Goal: Complete application form: Complete application form

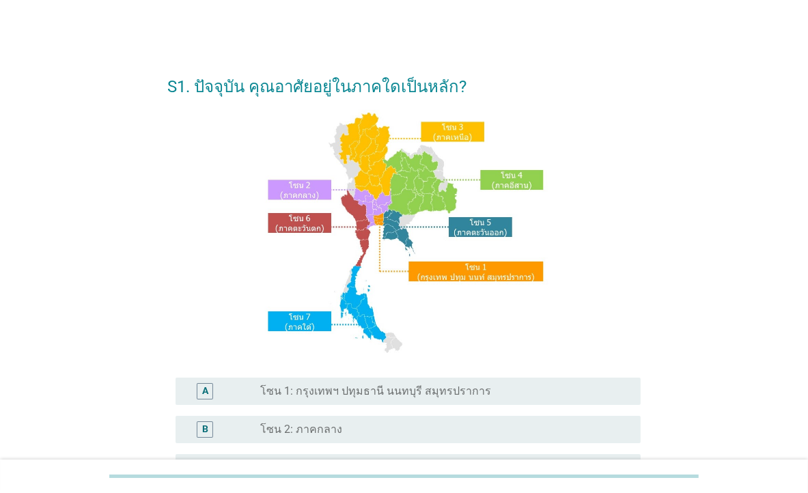
click at [308, 434] on label "โซน 2: ภาคกลาง" at bounding box center [301, 430] width 82 height 14
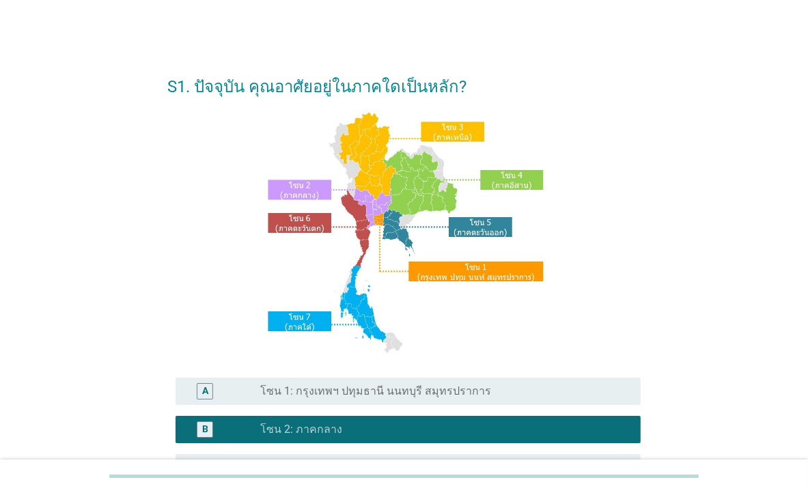
scroll to position [317, 0]
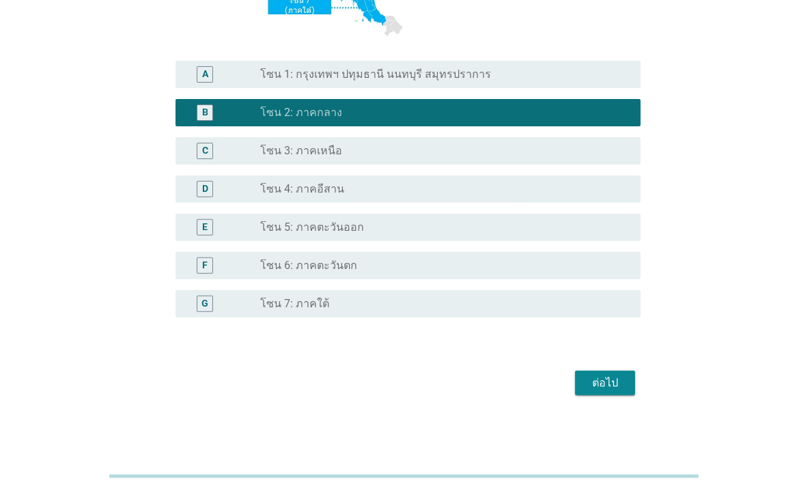
click at [599, 383] on div "ต่อไป" at bounding box center [605, 383] width 38 height 16
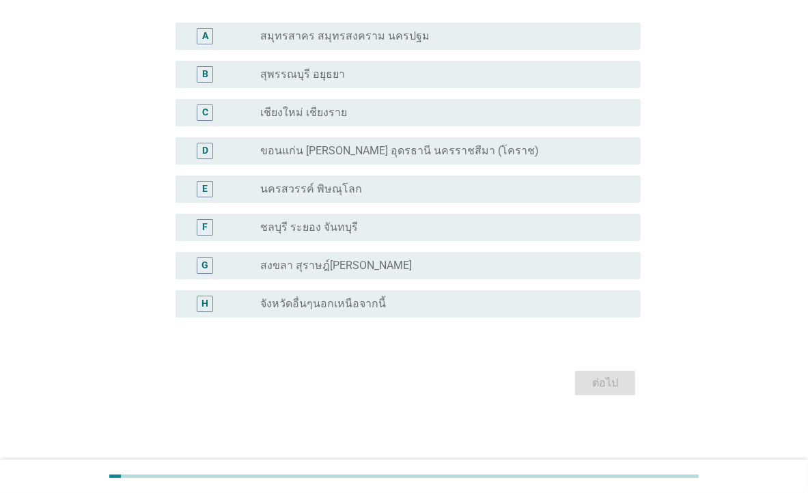
scroll to position [0, 0]
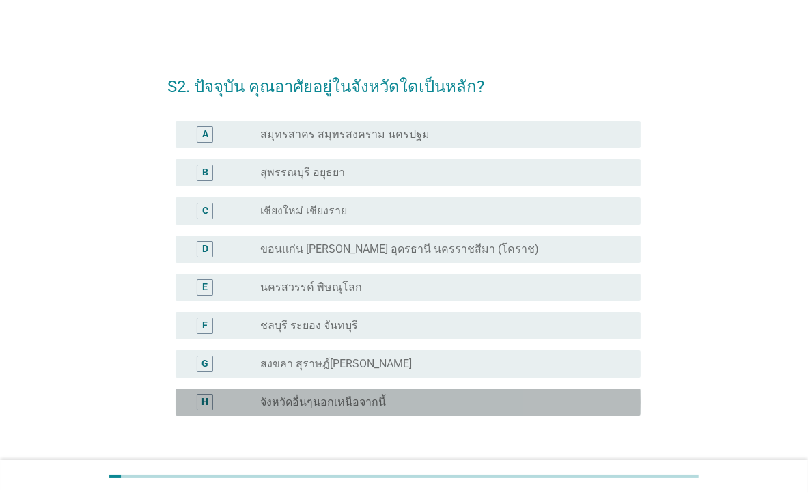
click at [292, 406] on label "จังหวัดอื่นๆนอกเหนือจากนี้" at bounding box center [323, 403] width 126 height 14
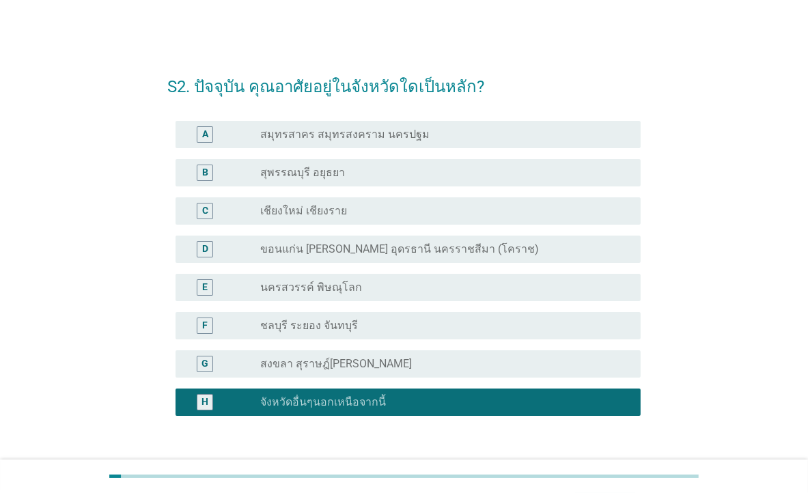
scroll to position [98, 0]
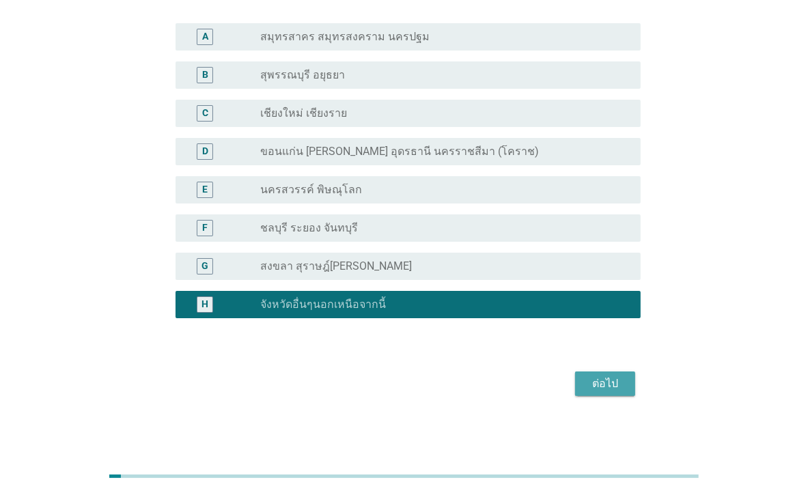
click at [617, 376] on div "ต่อไป" at bounding box center [605, 384] width 38 height 16
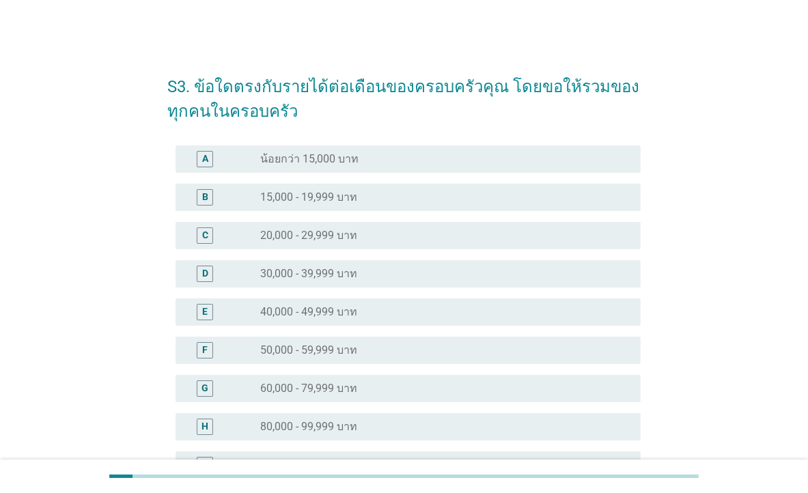
click at [287, 385] on label "60,000 - 79,999 บาท" at bounding box center [308, 389] width 97 height 14
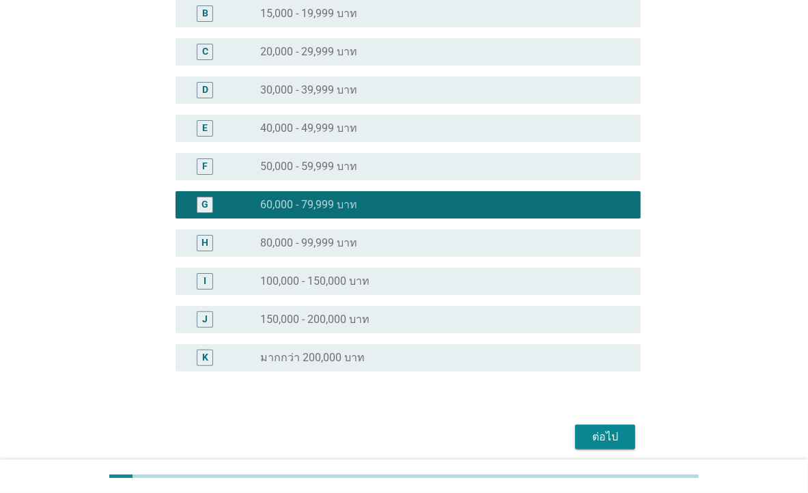
scroll to position [191, 0]
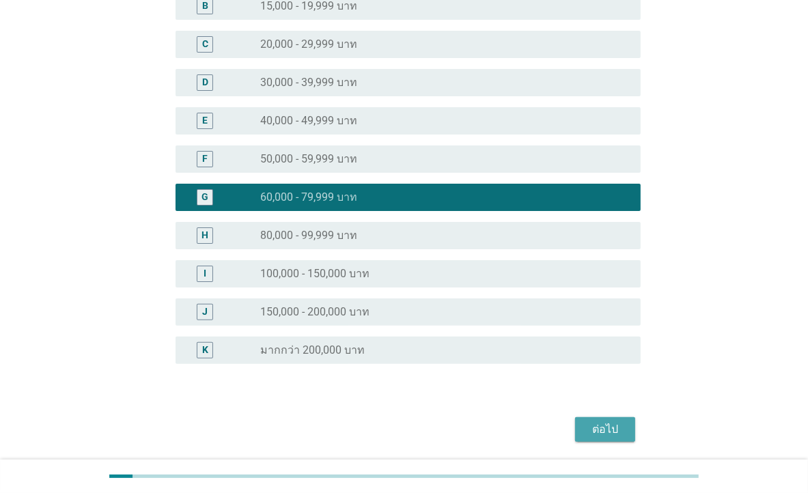
click at [608, 428] on div "ต่อไป" at bounding box center [605, 430] width 38 height 16
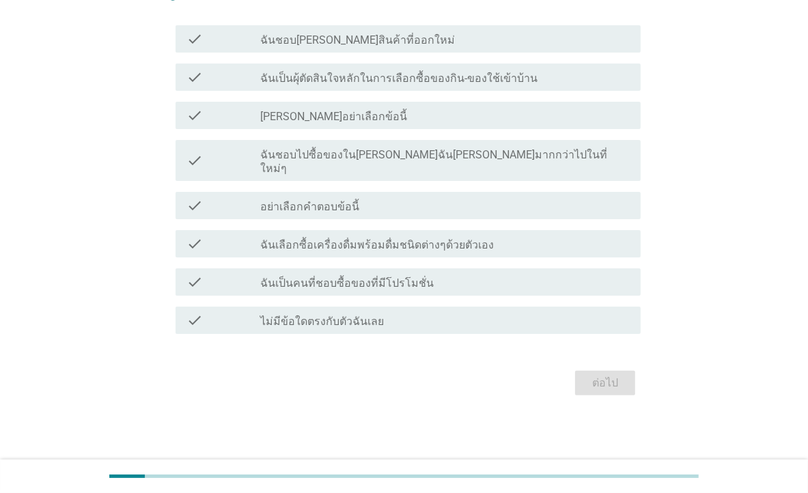
scroll to position [0, 0]
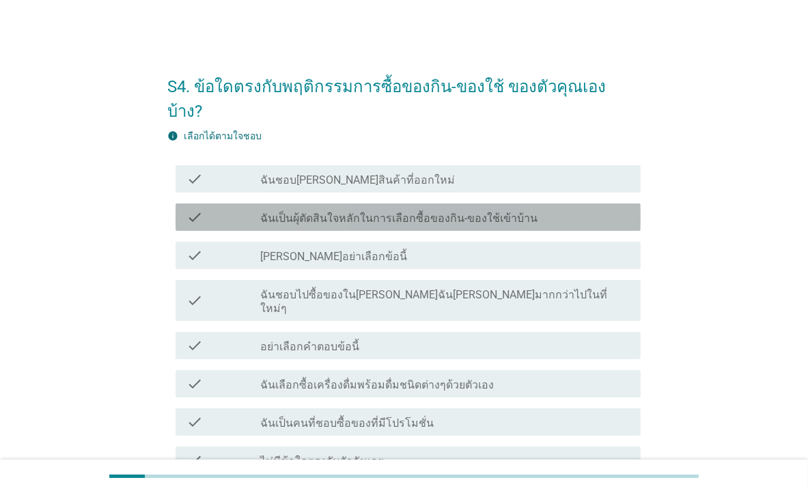
click at [311, 212] on label "ฉันเป็นผุ้ตัดสินใจหลักในการเลือกซื้อของกิน-ของใช้เข้าบ้าน" at bounding box center [398, 219] width 277 height 14
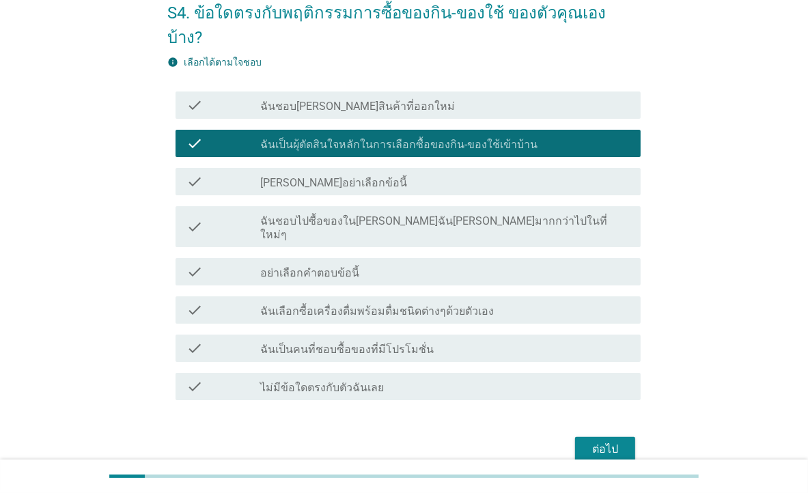
scroll to position [101, 0]
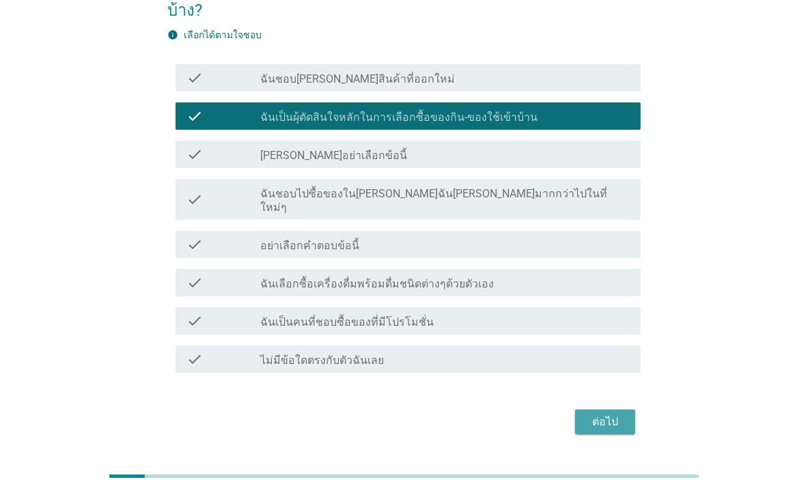
click at [616, 414] on div "ต่อไป" at bounding box center [605, 422] width 38 height 16
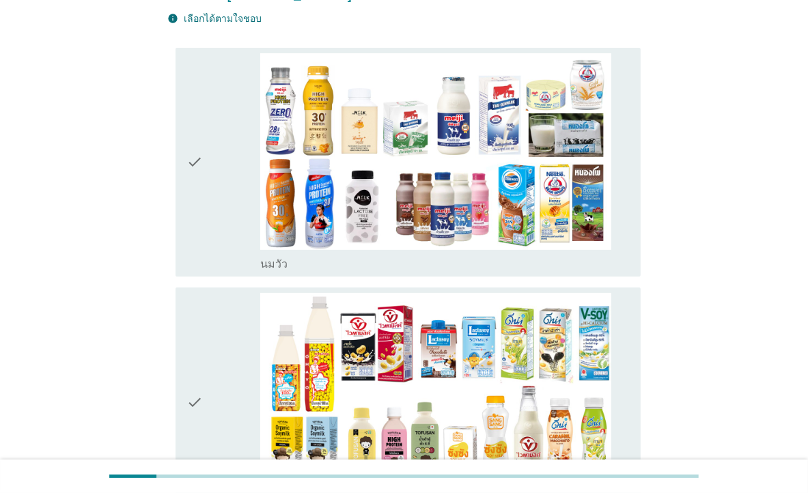
scroll to position [0, 0]
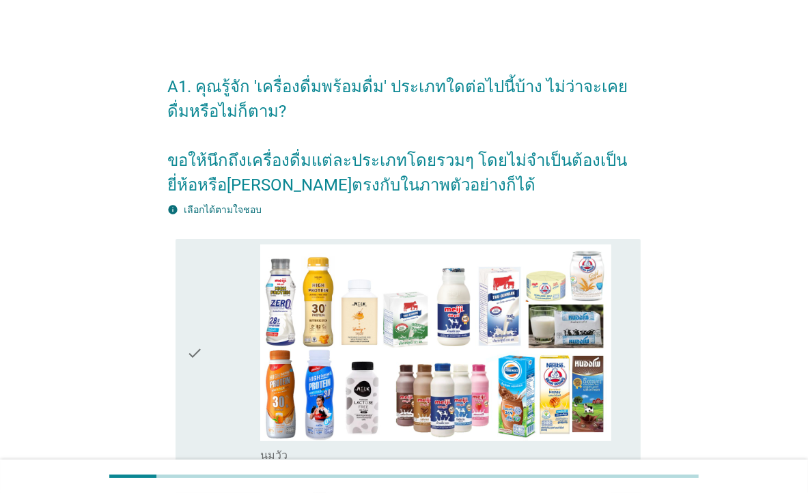
click at [202, 359] on icon "check" at bounding box center [195, 354] width 16 height 219
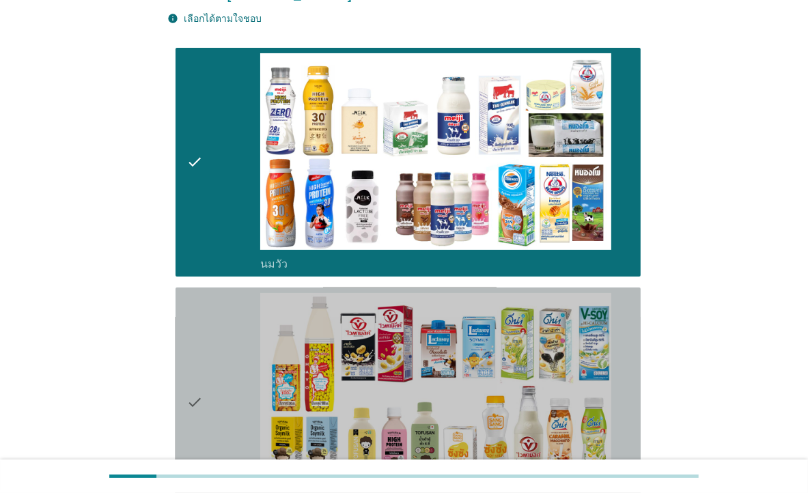
click at [206, 384] on div "check" at bounding box center [224, 402] width 74 height 219
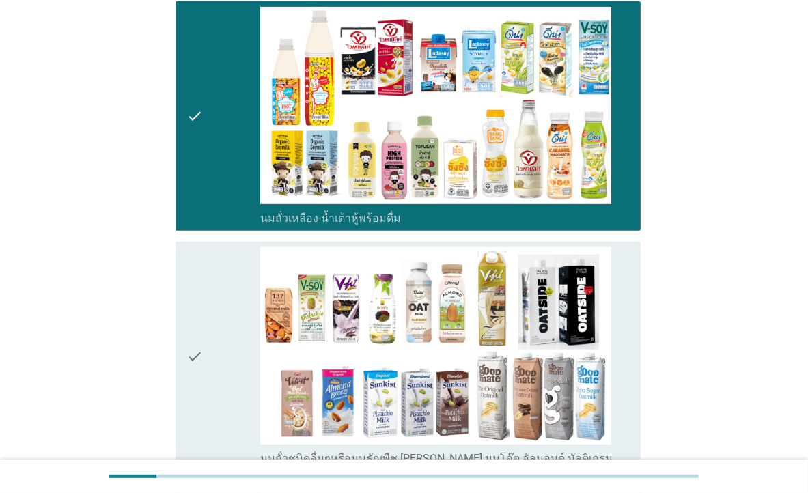
scroll to position [574, 0]
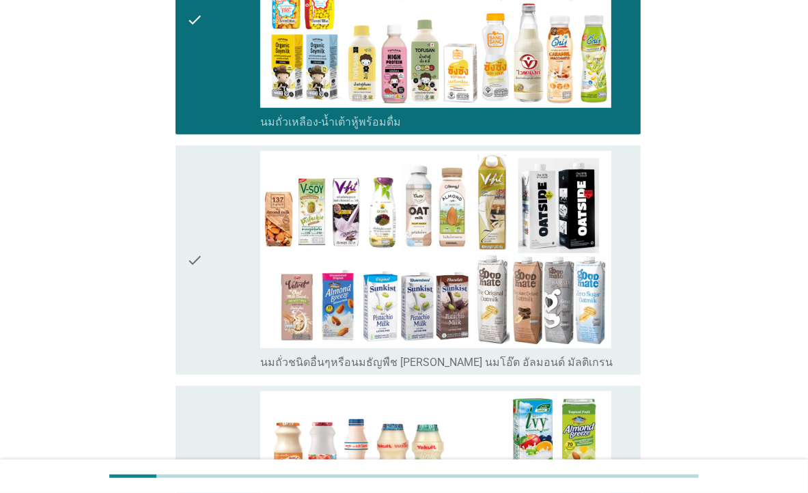
click at [194, 288] on icon "check" at bounding box center [195, 260] width 16 height 219
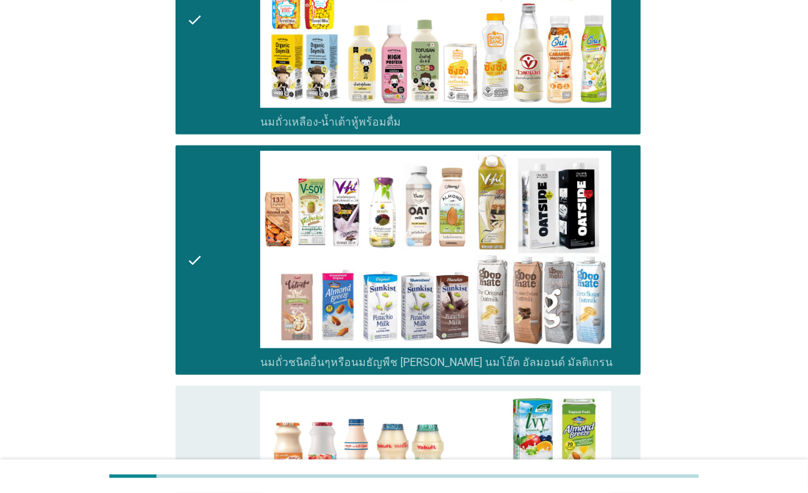
scroll to position [765, 0]
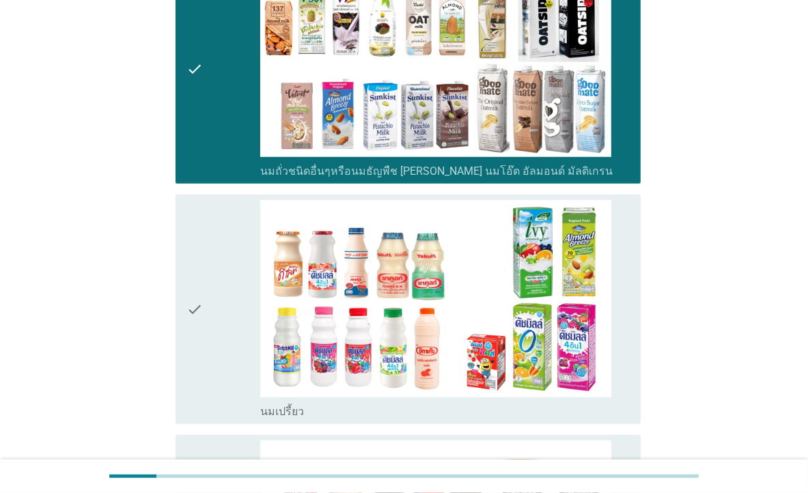
click at [189, 288] on icon "check" at bounding box center [195, 309] width 16 height 219
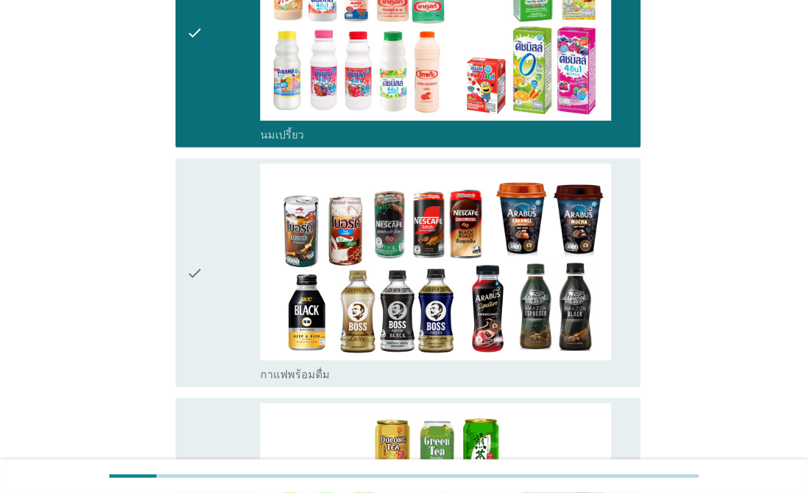
scroll to position [1148, 0]
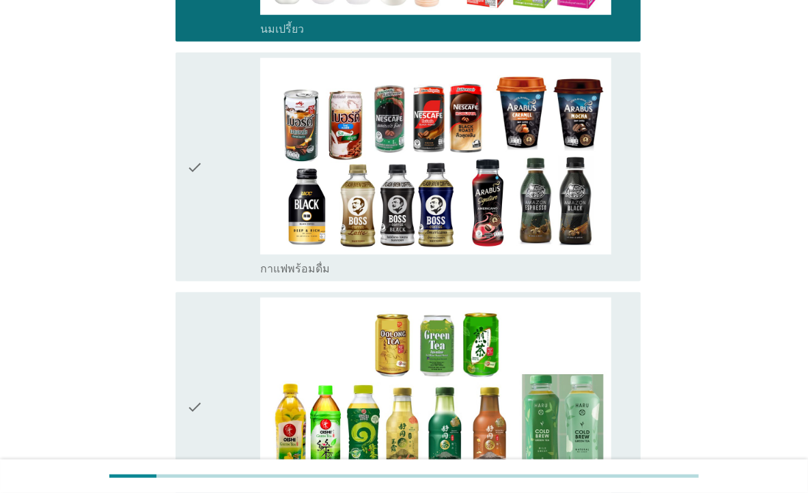
drag, startPoint x: 197, startPoint y: 194, endPoint x: 209, endPoint y: 215, distance: 23.9
click at [197, 195] on icon "check" at bounding box center [195, 167] width 16 height 219
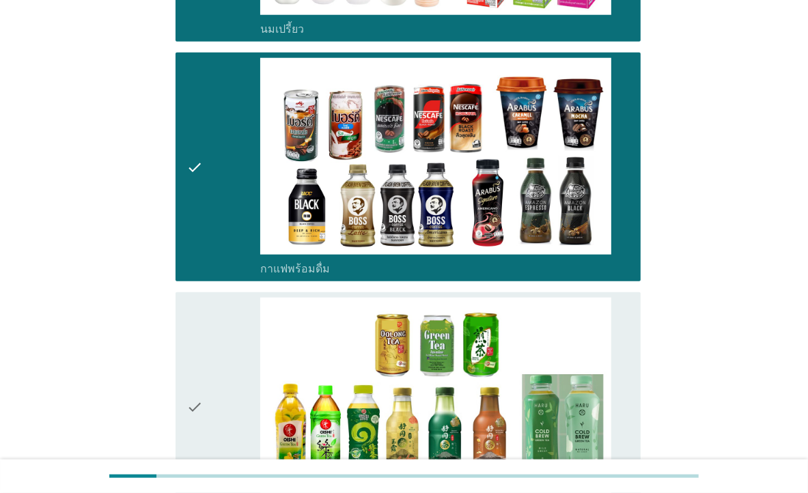
click at [218, 387] on div "check" at bounding box center [224, 407] width 74 height 219
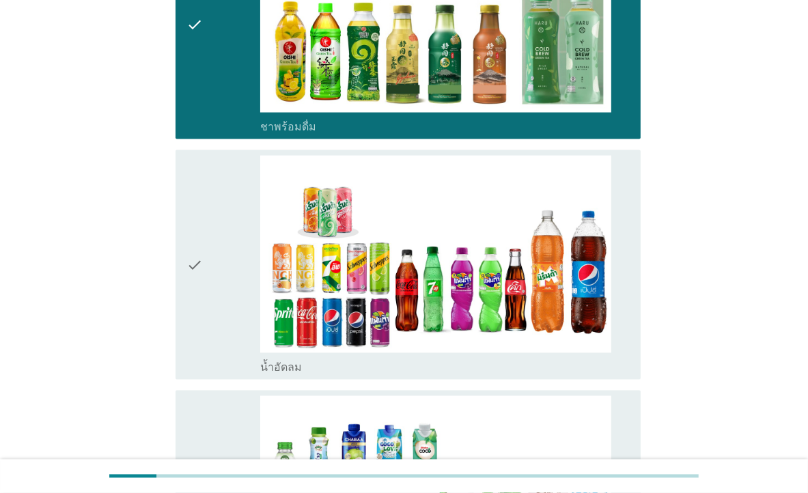
click at [204, 282] on div "check" at bounding box center [224, 265] width 74 height 219
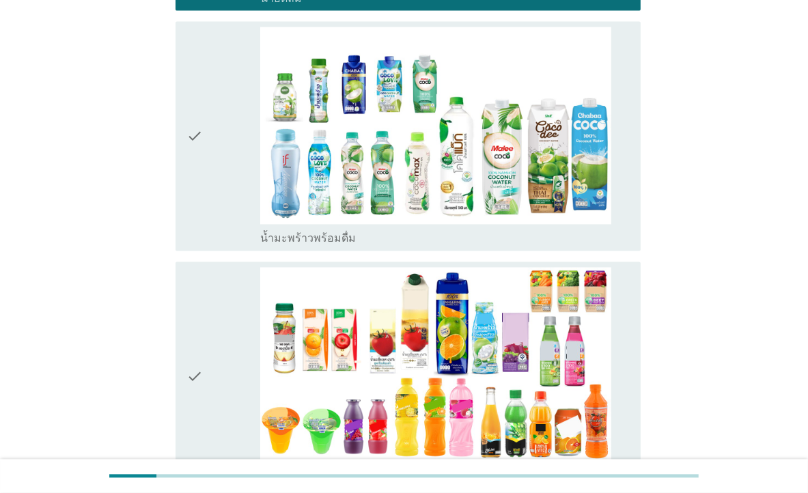
scroll to position [1913, 0]
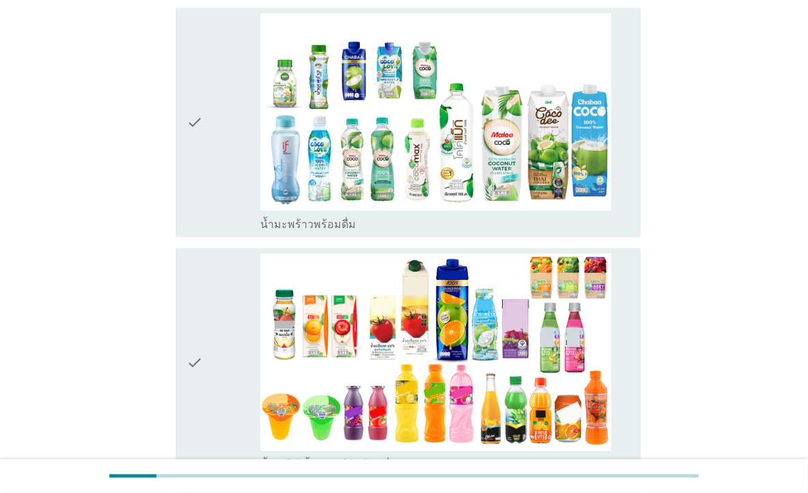
click at [208, 146] on div "check" at bounding box center [224, 123] width 74 height 219
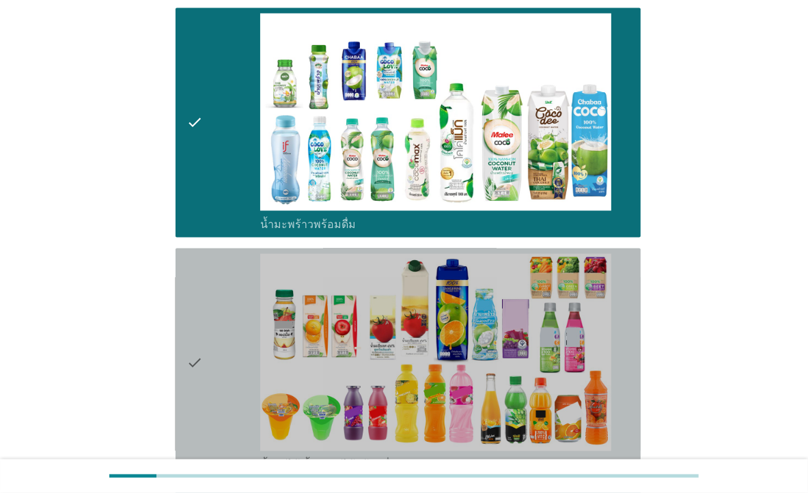
click at [219, 336] on div "check" at bounding box center [224, 363] width 74 height 219
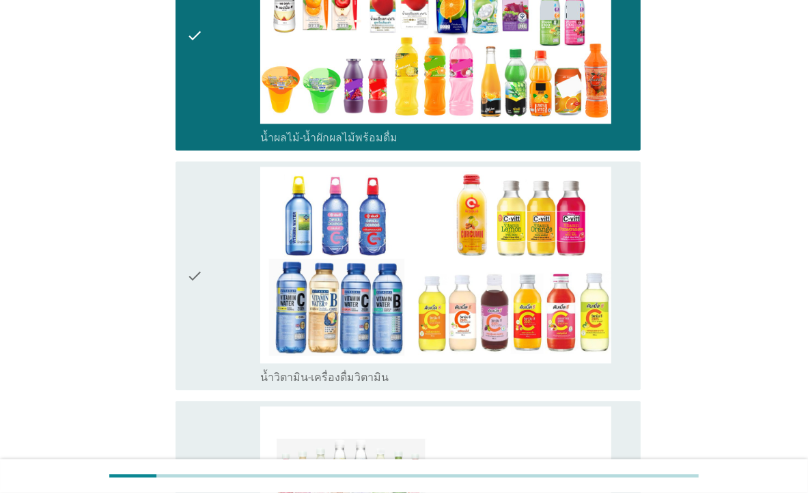
scroll to position [2296, 0]
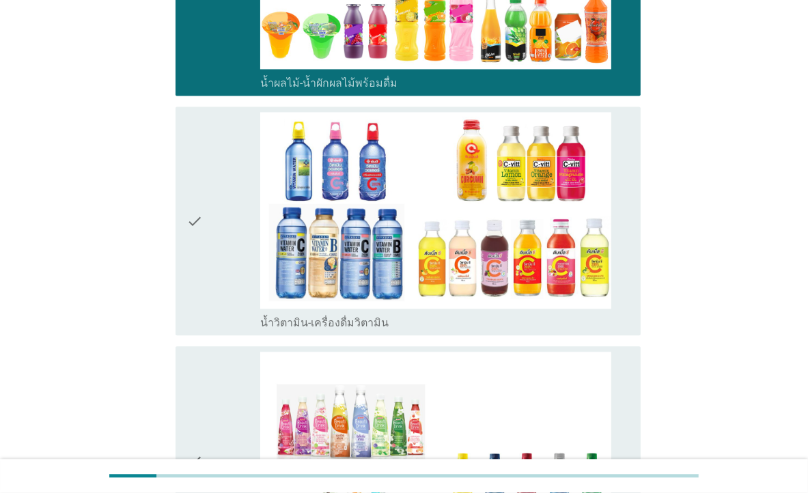
click at [199, 230] on icon "check" at bounding box center [195, 221] width 16 height 219
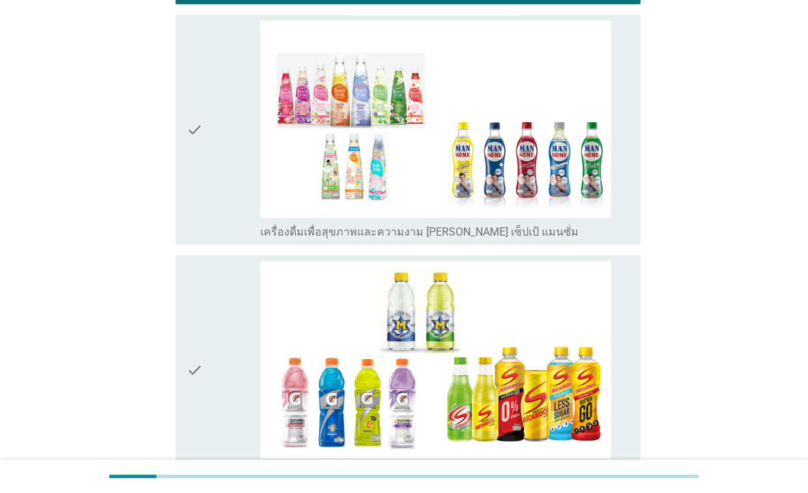
scroll to position [2679, 0]
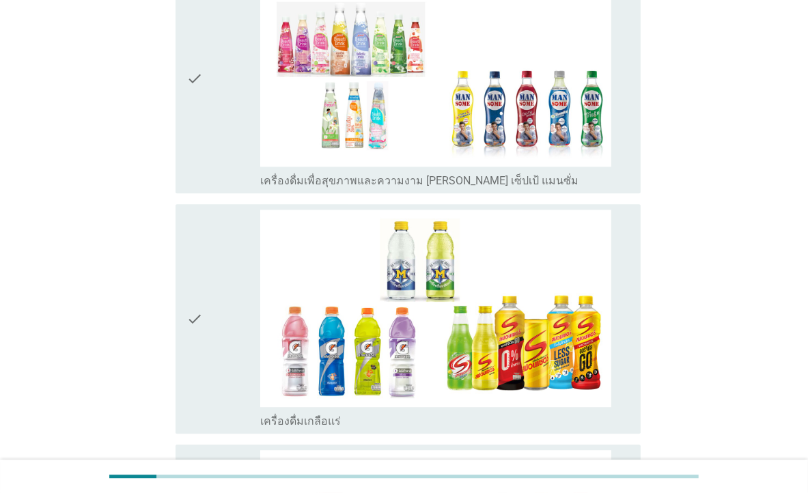
click at [201, 142] on icon "check" at bounding box center [195, 78] width 16 height 219
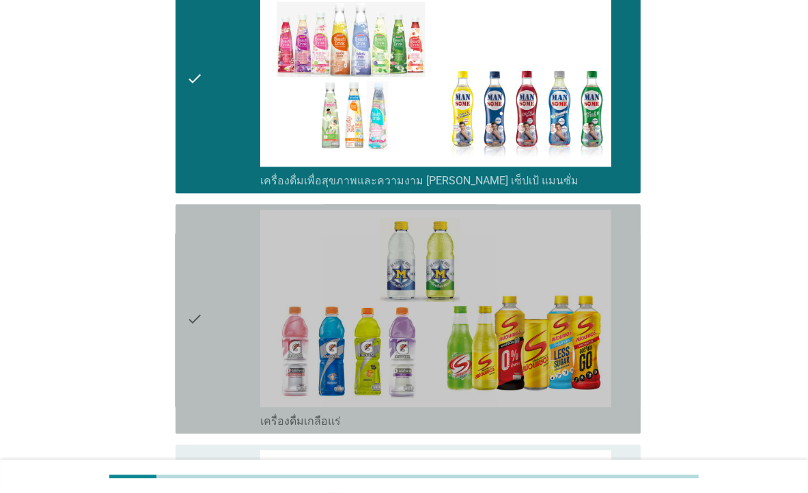
click at [211, 310] on div "check" at bounding box center [224, 319] width 74 height 219
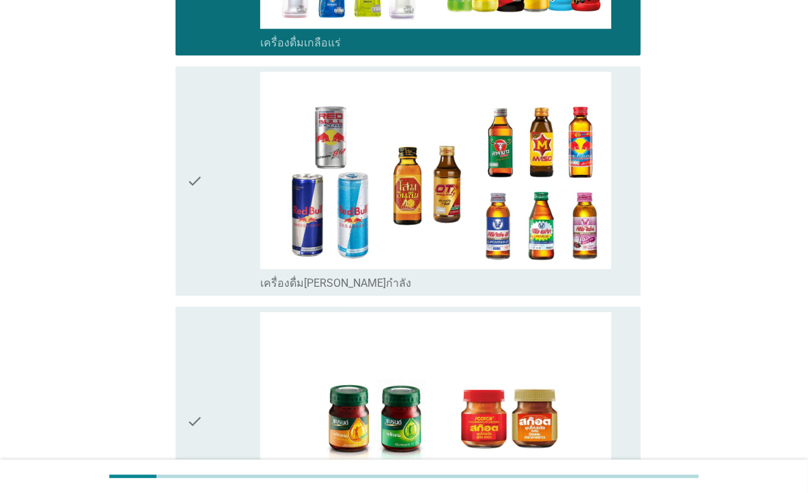
scroll to position [3061, 0]
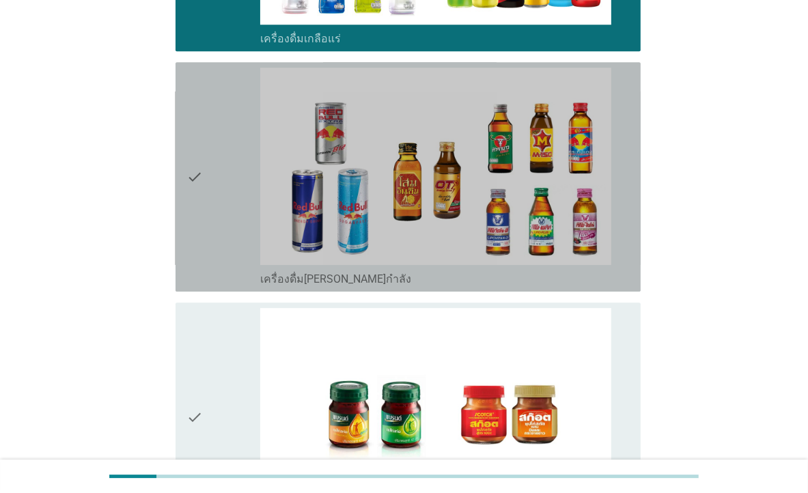
click at [197, 190] on icon "check" at bounding box center [195, 177] width 16 height 219
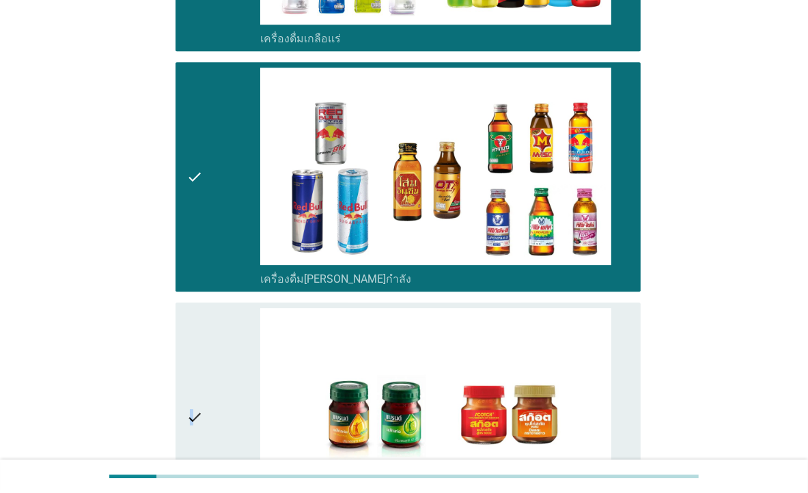
click at [191, 375] on icon "check" at bounding box center [195, 417] width 16 height 219
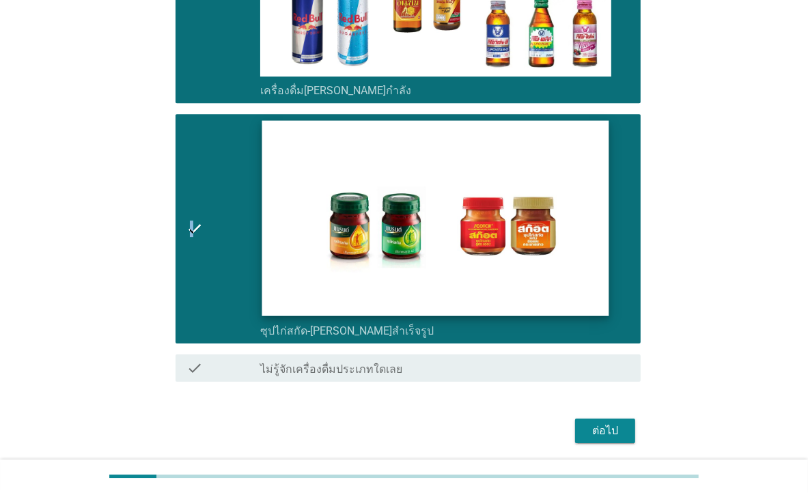
scroll to position [3292, 0]
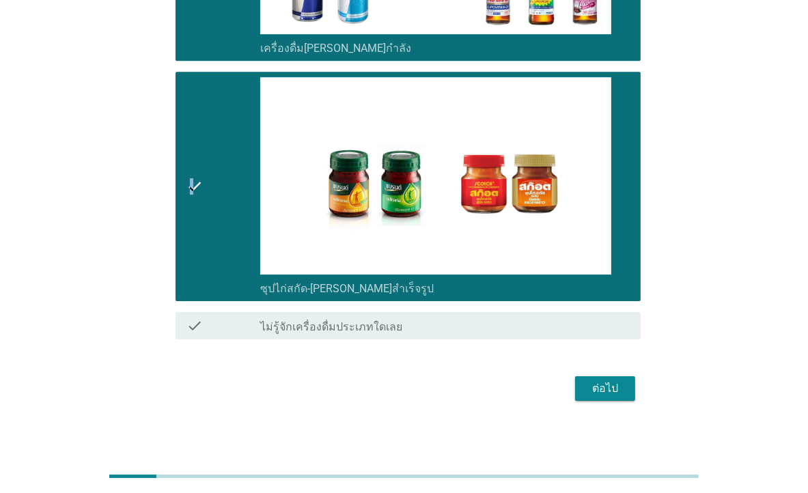
click at [616, 386] on div "ต่อไป" at bounding box center [605, 389] width 38 height 16
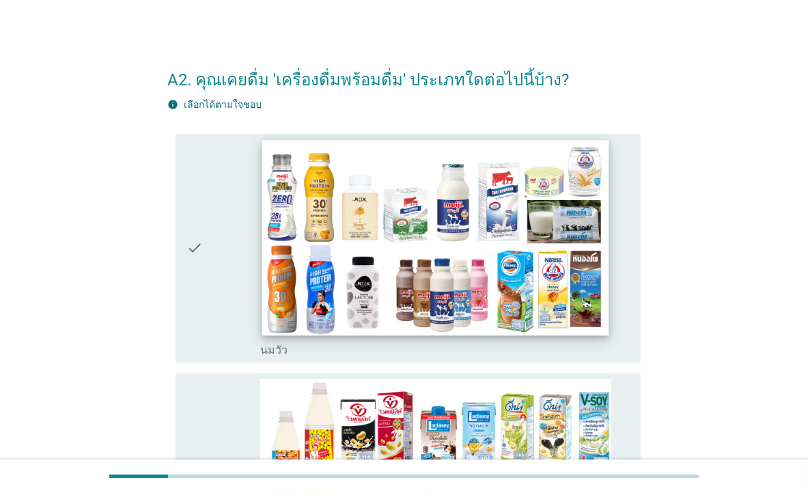
scroll to position [0, 0]
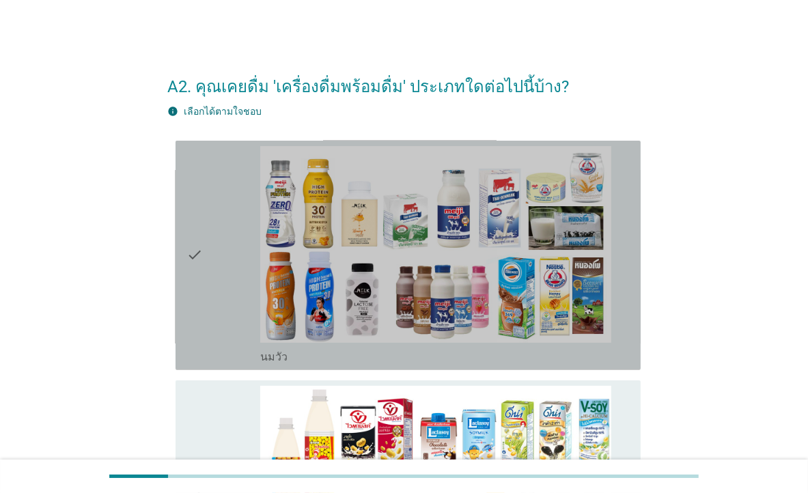
drag, startPoint x: 208, startPoint y: 246, endPoint x: 210, endPoint y: 261, distance: 15.3
click at [208, 246] on div "check" at bounding box center [224, 255] width 74 height 219
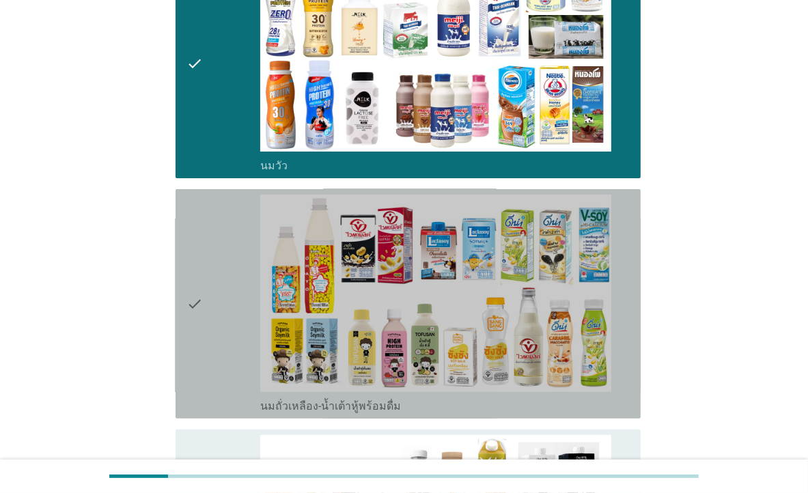
click at [192, 282] on icon "check" at bounding box center [195, 304] width 16 height 219
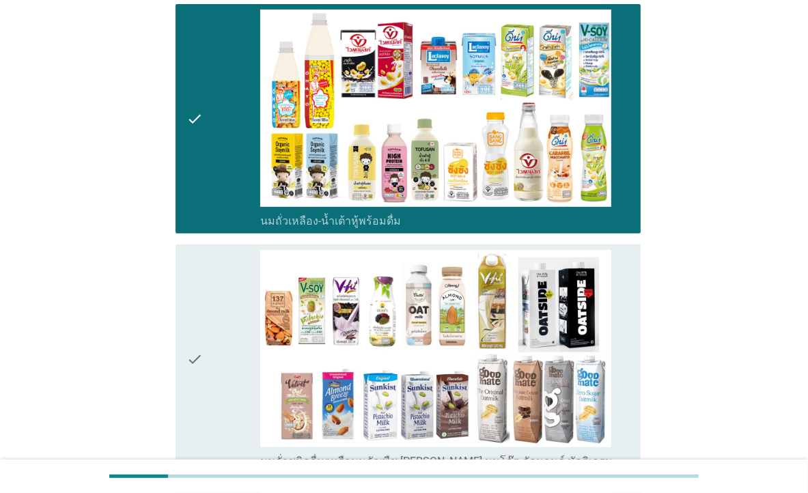
scroll to position [383, 0]
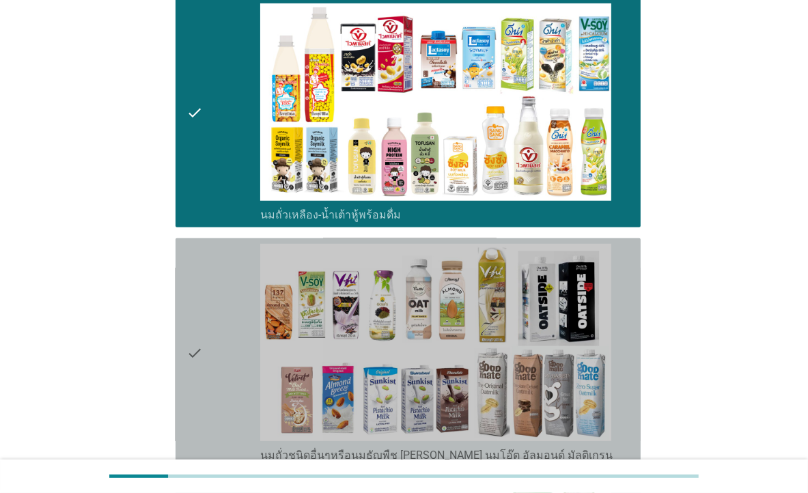
click at [200, 298] on icon "check" at bounding box center [195, 353] width 16 height 219
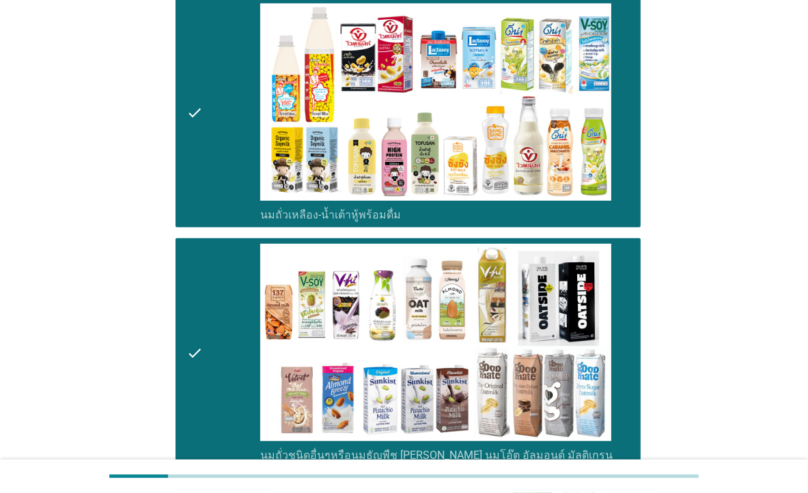
scroll to position [765, 0]
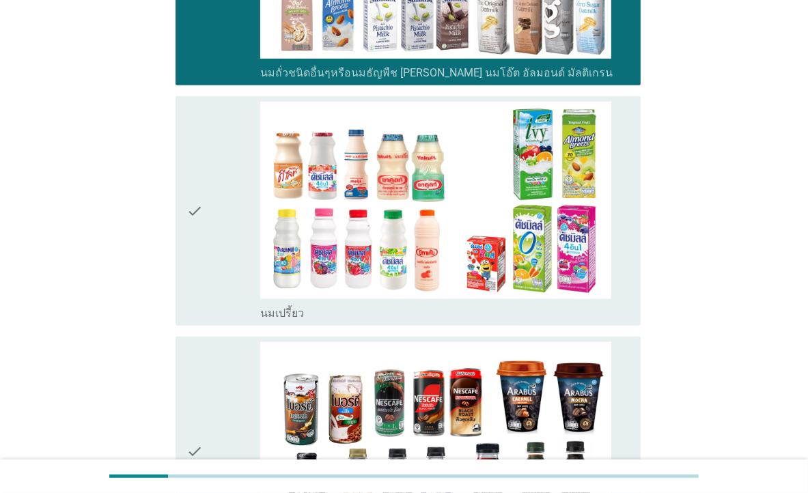
click at [204, 241] on div "check" at bounding box center [224, 211] width 74 height 219
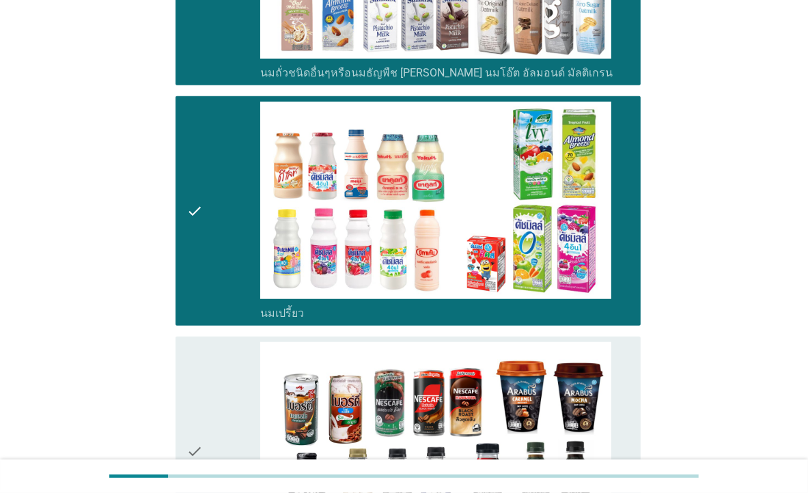
scroll to position [957, 0]
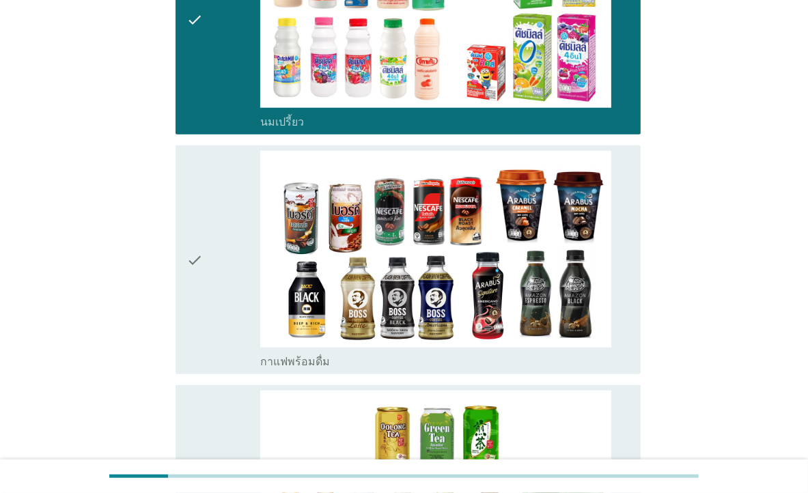
click at [203, 282] on div "check" at bounding box center [224, 260] width 74 height 219
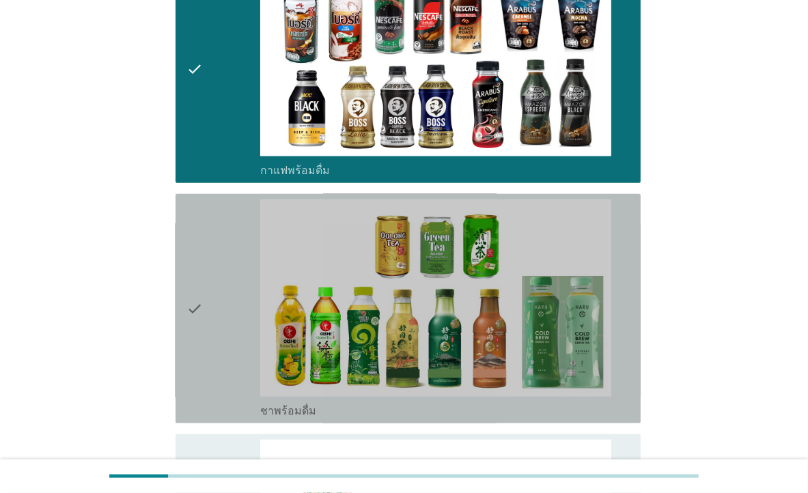
click at [208, 269] on div "check" at bounding box center [224, 309] width 74 height 219
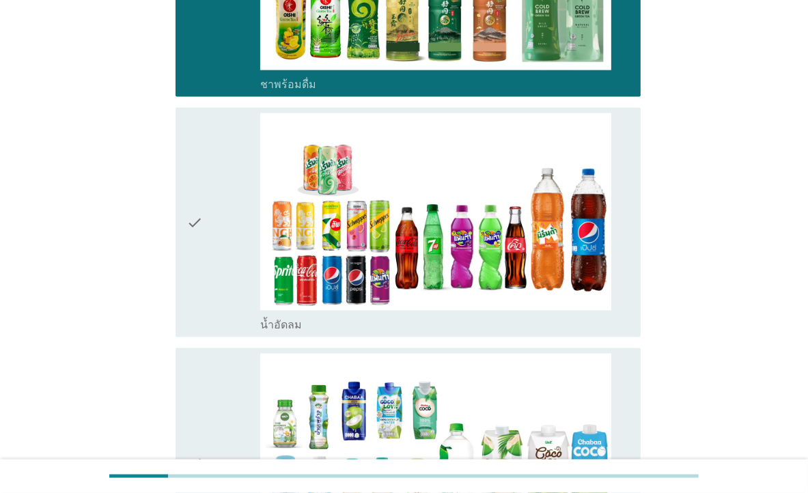
scroll to position [1531, 0]
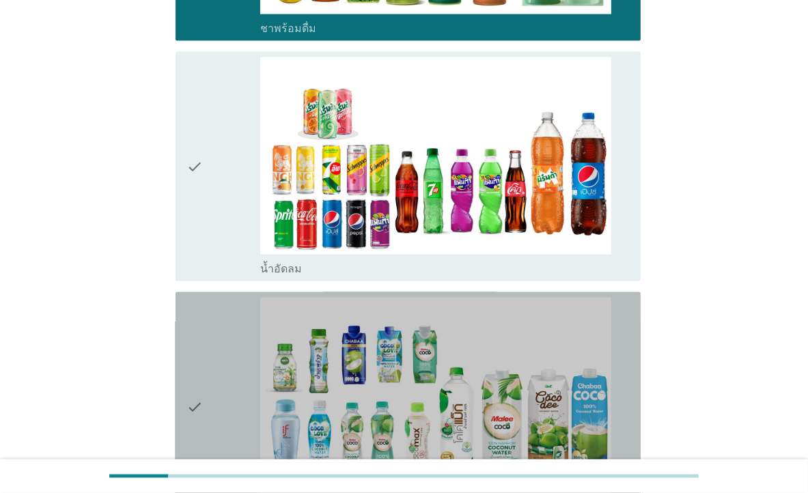
click at [225, 327] on div "check" at bounding box center [224, 407] width 74 height 219
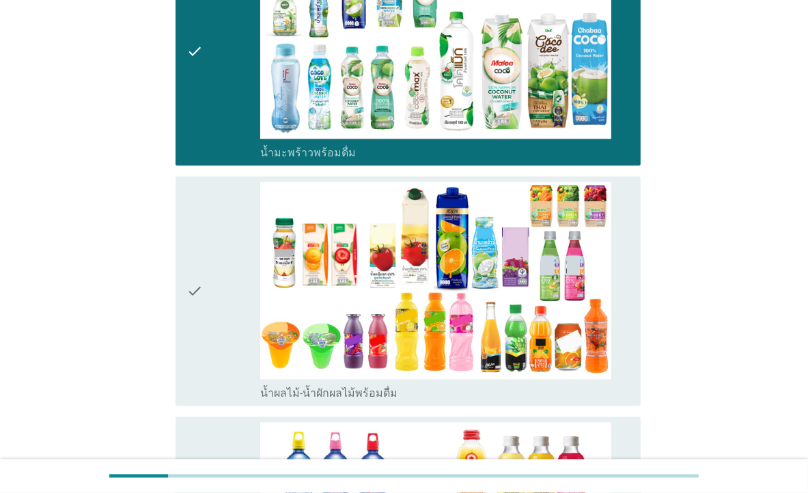
scroll to position [1913, 0]
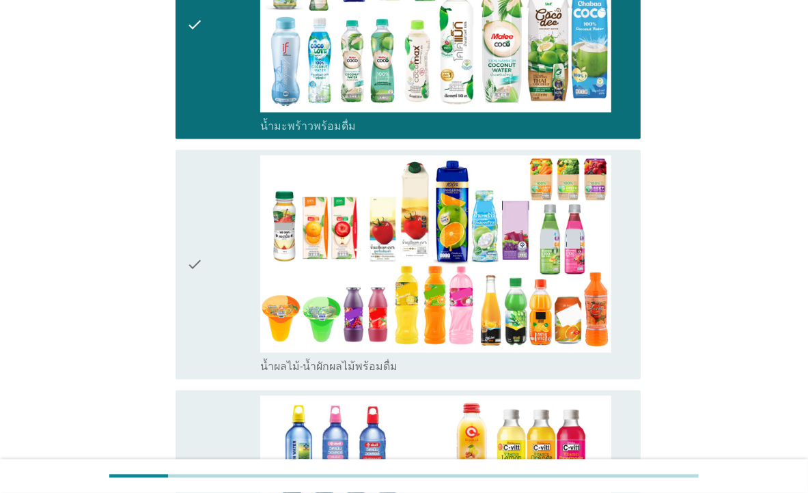
click at [204, 275] on div "check" at bounding box center [224, 265] width 74 height 219
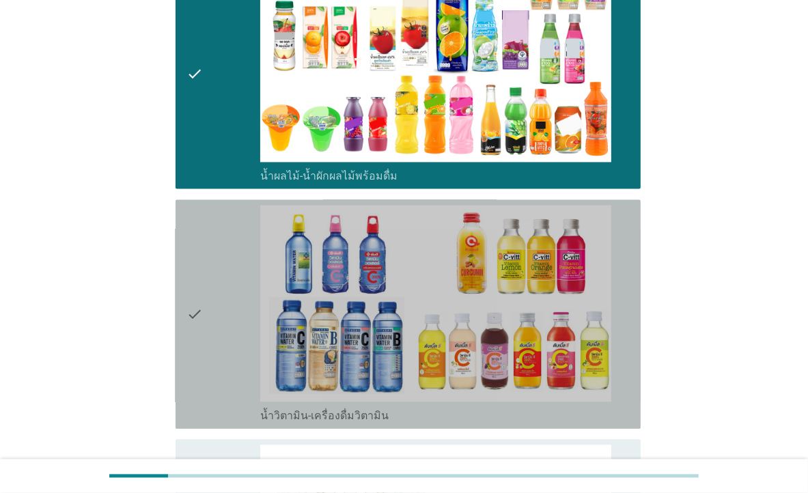
click at [195, 267] on icon "check" at bounding box center [195, 314] width 16 height 219
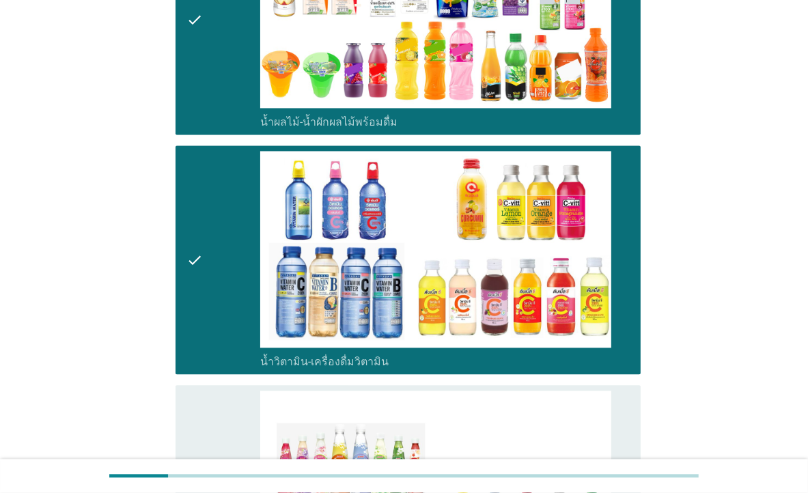
scroll to position [2487, 0]
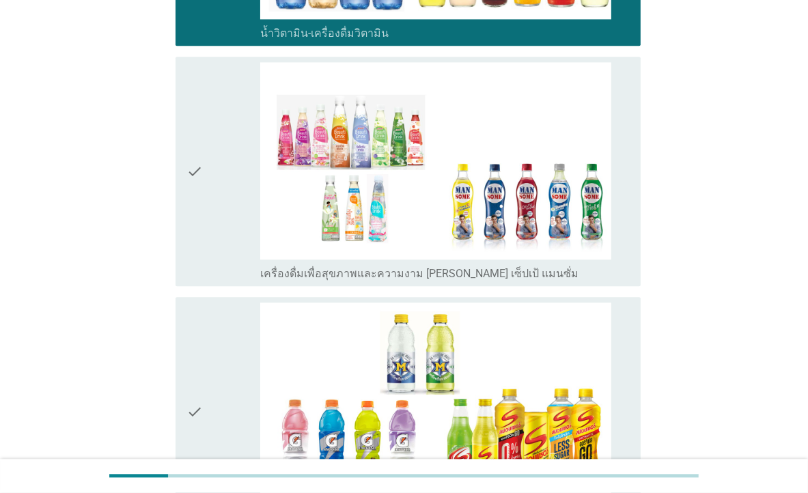
click at [210, 204] on div "check" at bounding box center [224, 171] width 74 height 219
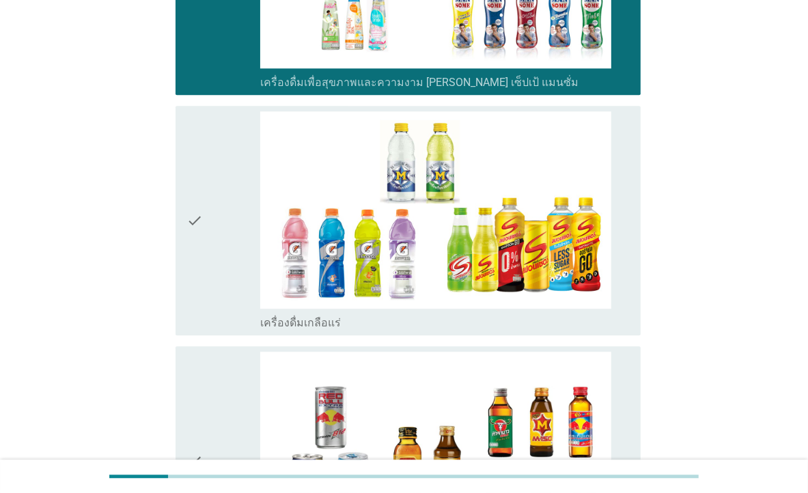
scroll to position [2870, 0]
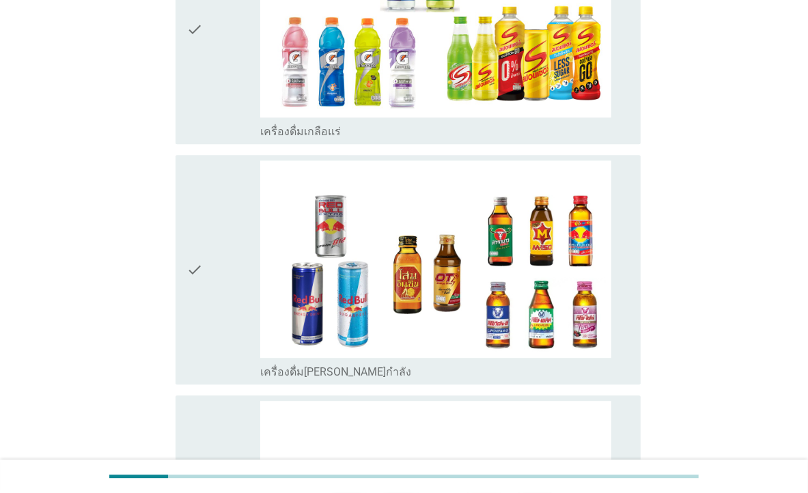
click at [213, 228] on div "check" at bounding box center [224, 270] width 74 height 219
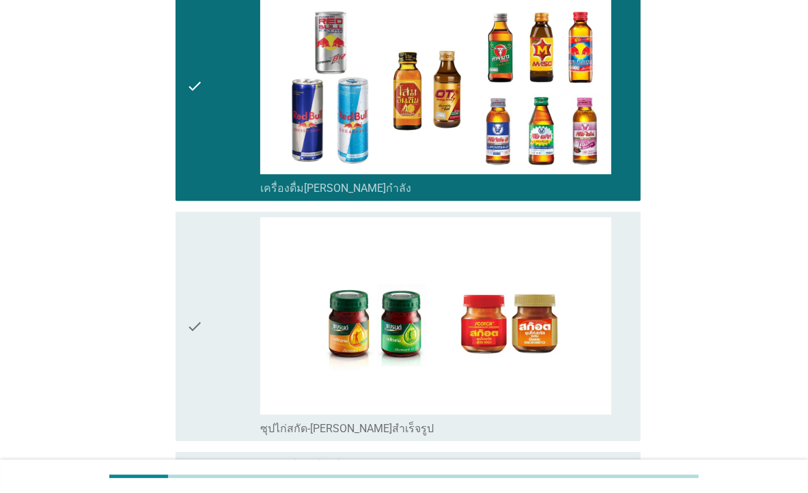
scroll to position [3061, 0]
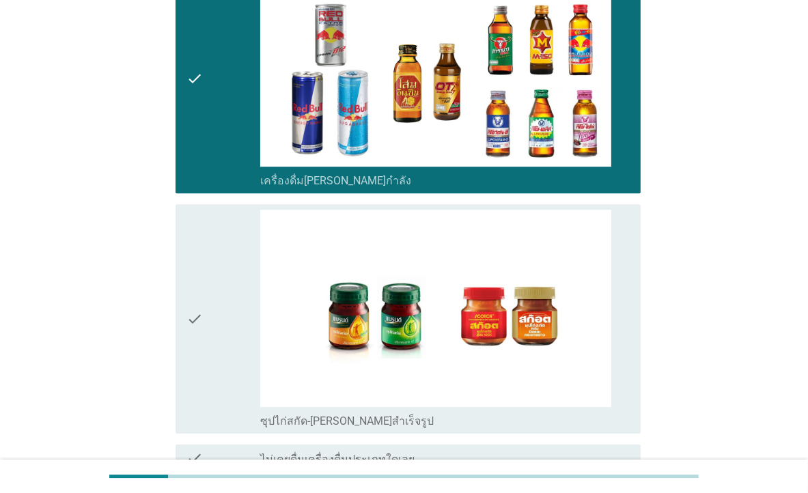
click at [206, 324] on div "check" at bounding box center [224, 319] width 74 height 219
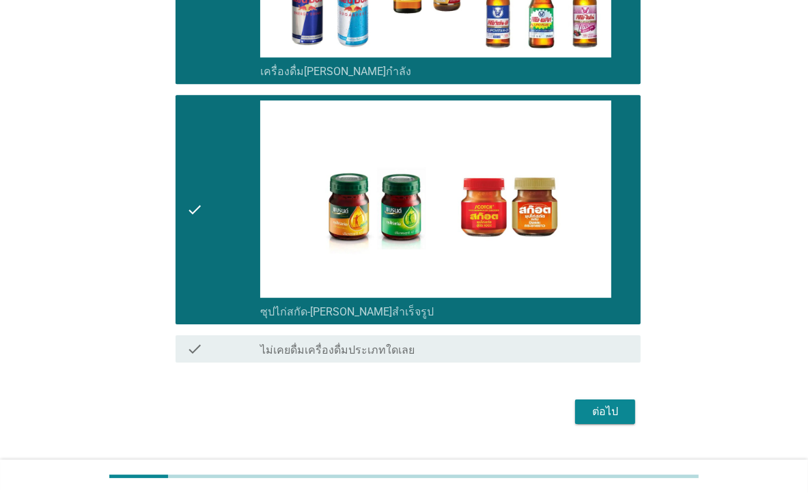
scroll to position [3194, 0]
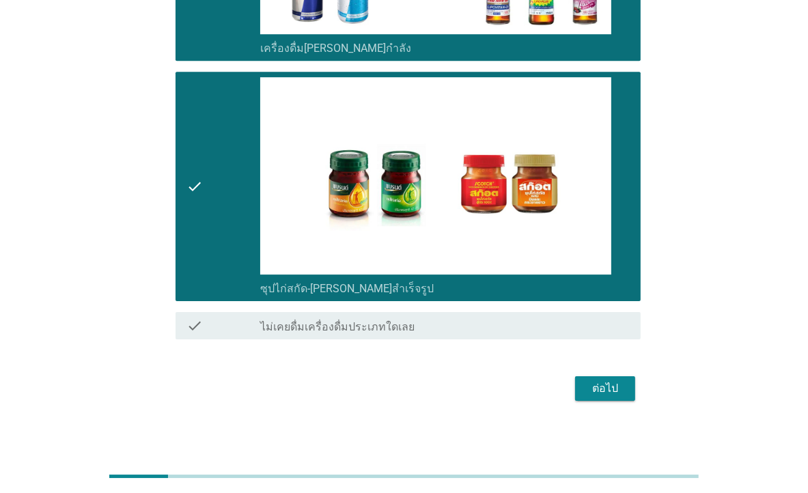
click at [610, 381] on div "ต่อไป" at bounding box center [605, 389] width 38 height 16
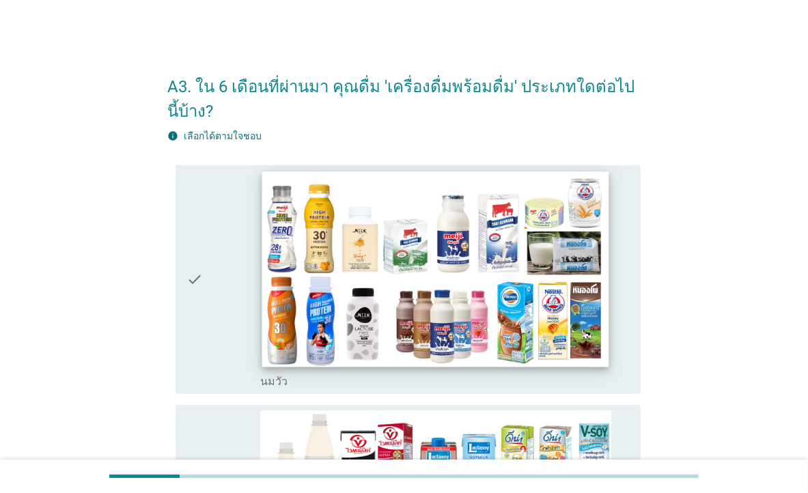
scroll to position [191, 0]
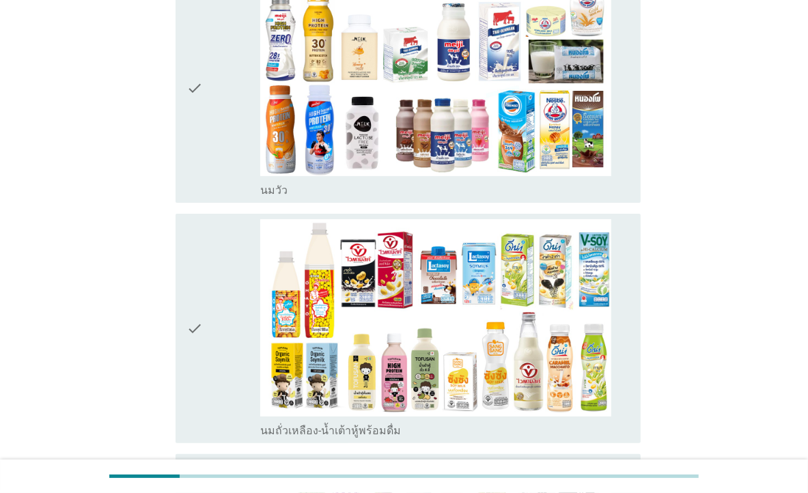
click at [235, 295] on div "check" at bounding box center [224, 328] width 74 height 219
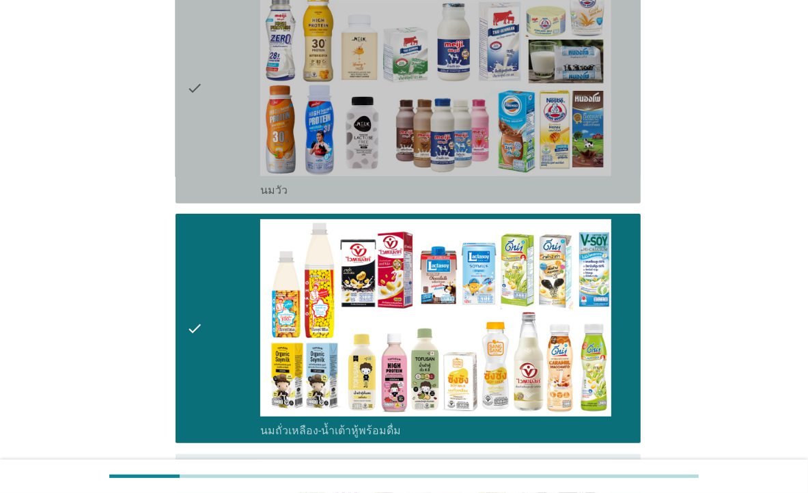
click at [195, 130] on icon "check" at bounding box center [195, 88] width 16 height 219
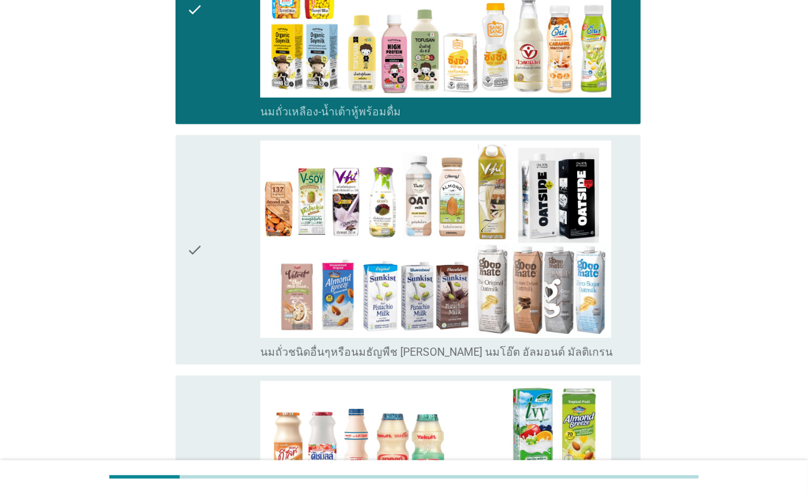
scroll to position [765, 0]
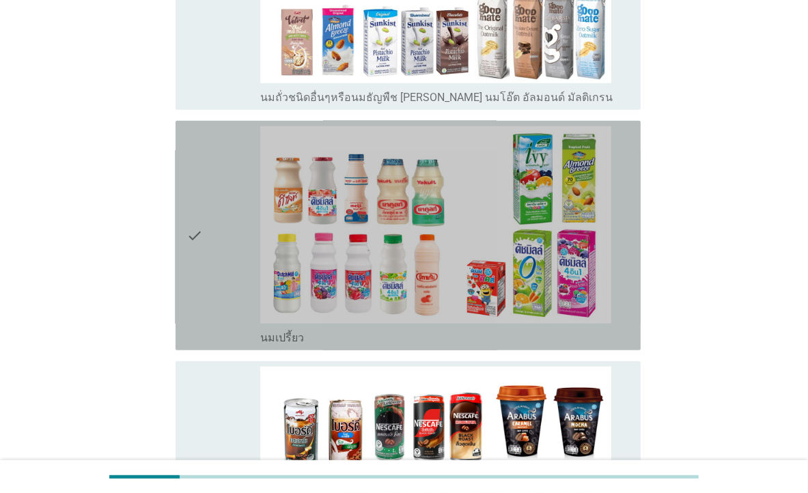
click at [218, 189] on div "check" at bounding box center [224, 235] width 74 height 219
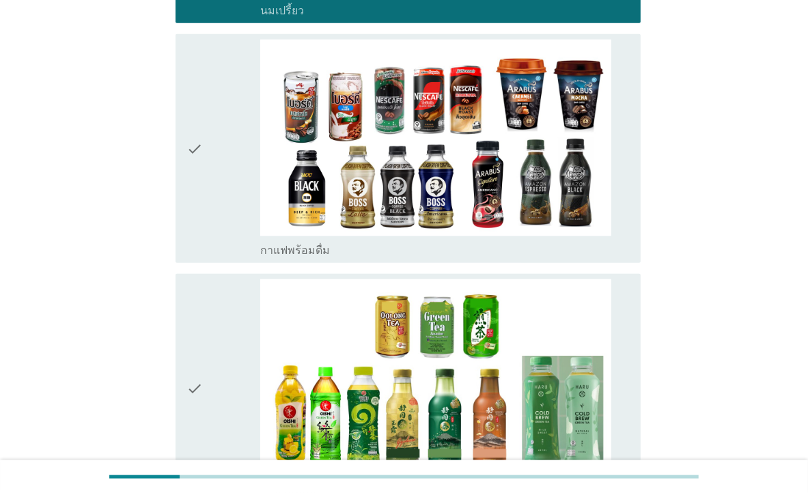
scroll to position [1148, 0]
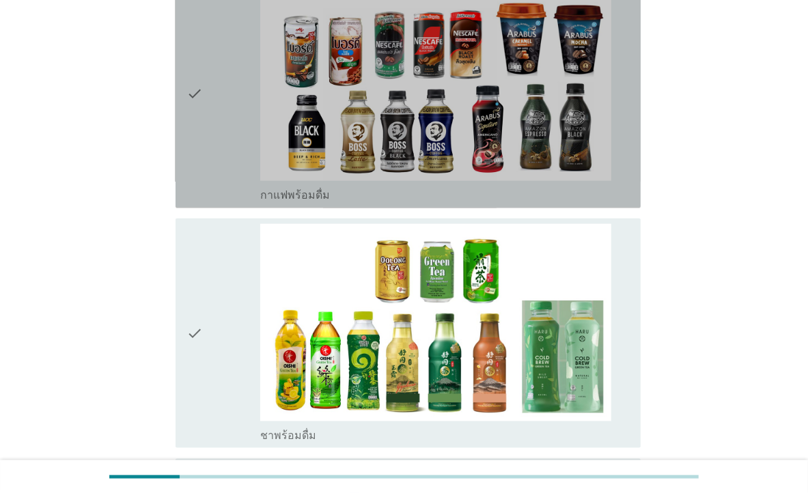
click at [208, 109] on div "check" at bounding box center [224, 93] width 74 height 219
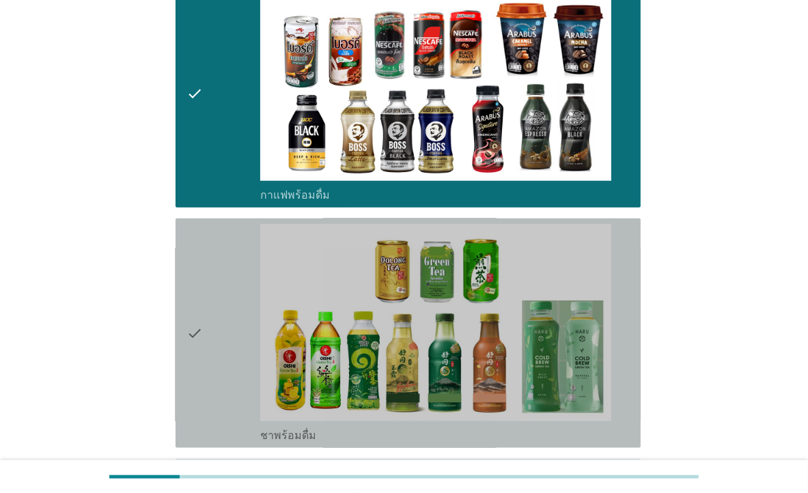
click at [215, 283] on div "check" at bounding box center [224, 333] width 74 height 219
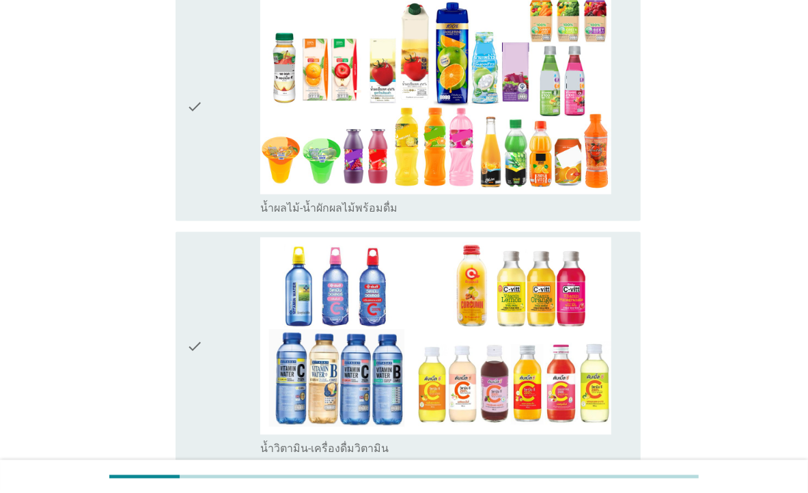
scroll to position [1913, 0]
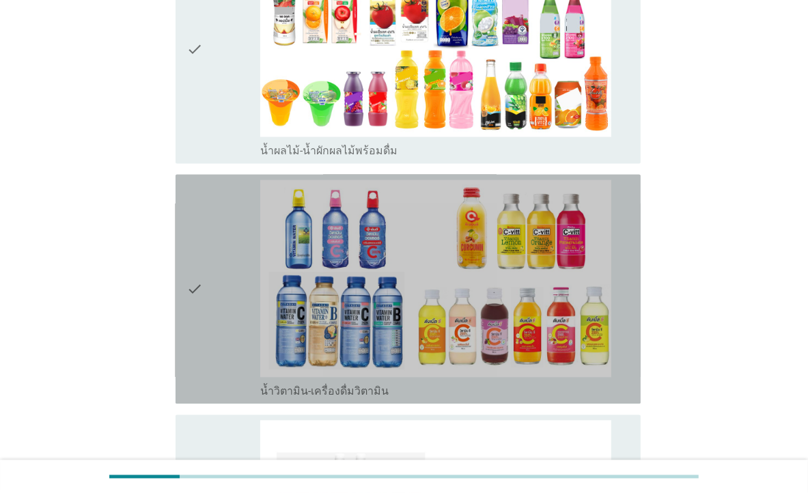
click at [221, 247] on div "check" at bounding box center [224, 289] width 74 height 219
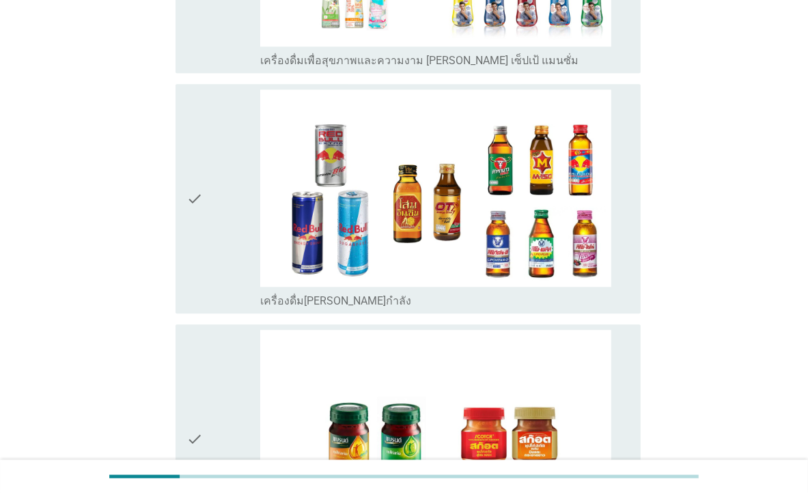
scroll to position [2487, 0]
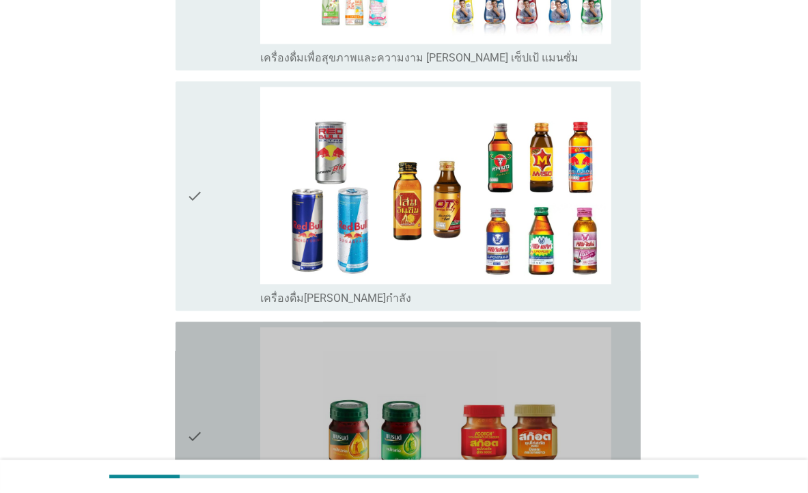
click at [218, 409] on div "check" at bounding box center [224, 436] width 74 height 219
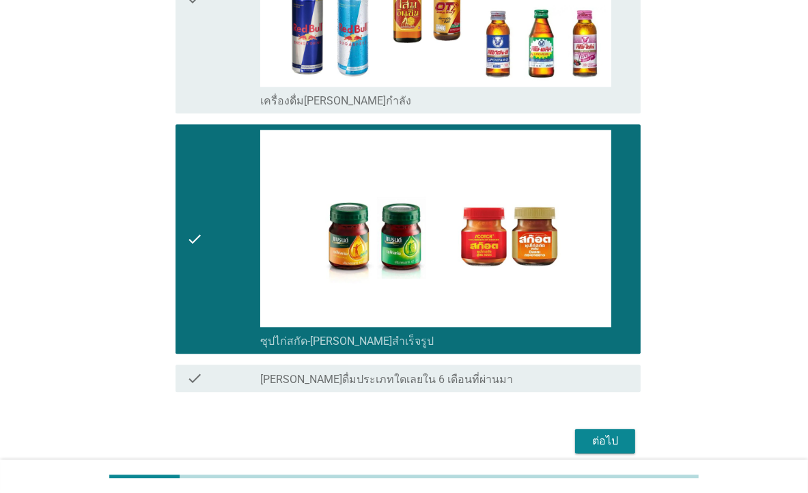
scroll to position [2739, 0]
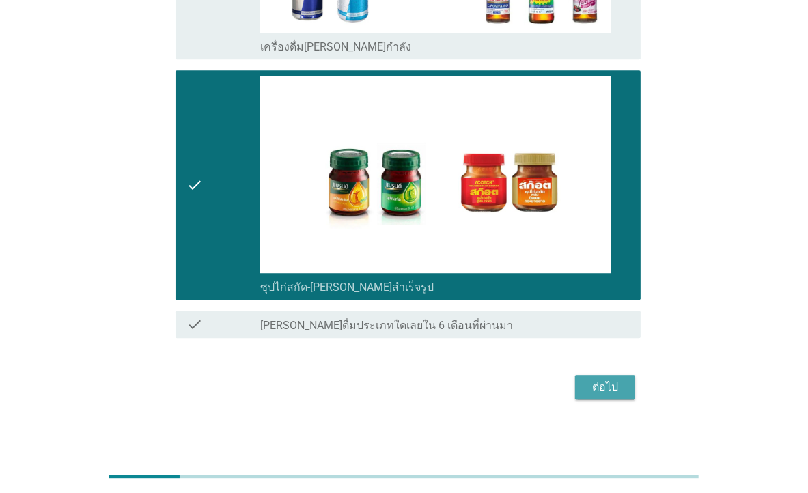
click at [620, 379] on div "ต่อไป" at bounding box center [605, 387] width 38 height 16
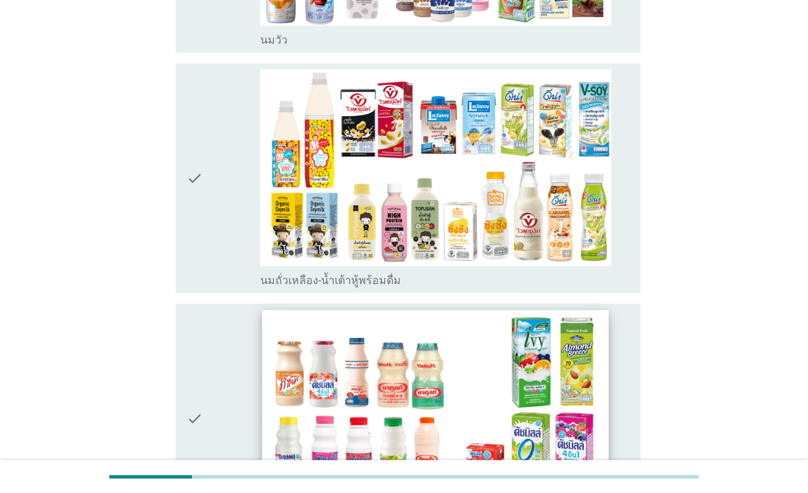
scroll to position [383, 0]
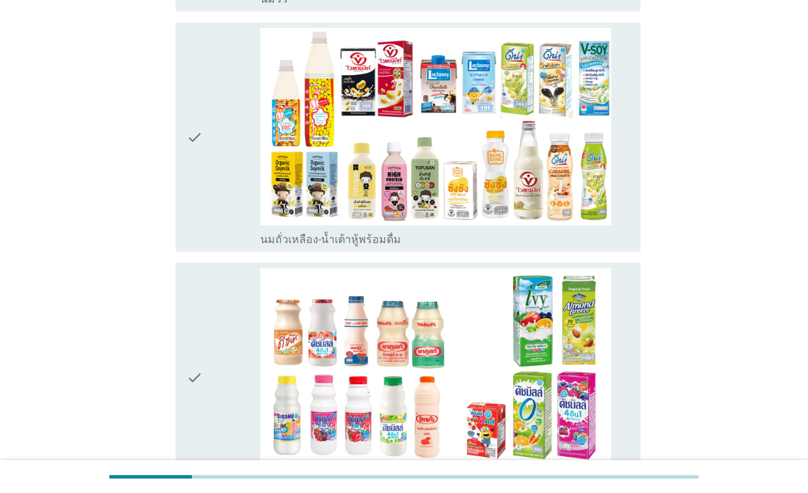
click at [211, 157] on div "check" at bounding box center [224, 137] width 74 height 219
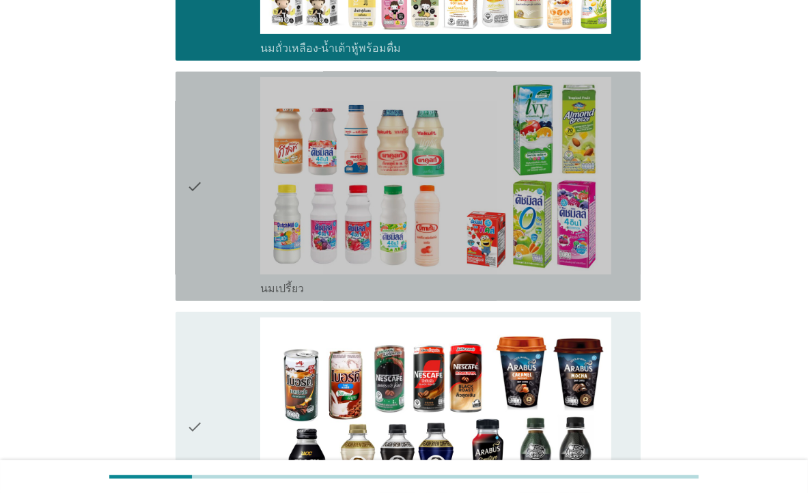
click at [220, 188] on div "check" at bounding box center [224, 186] width 74 height 219
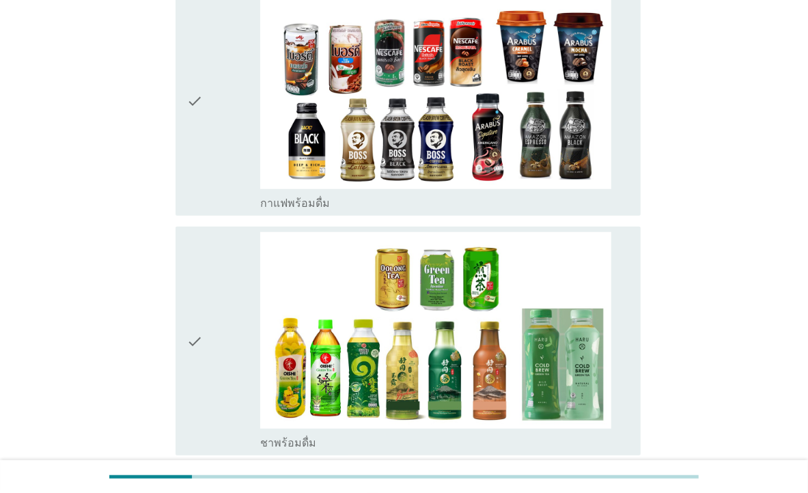
scroll to position [1148, 0]
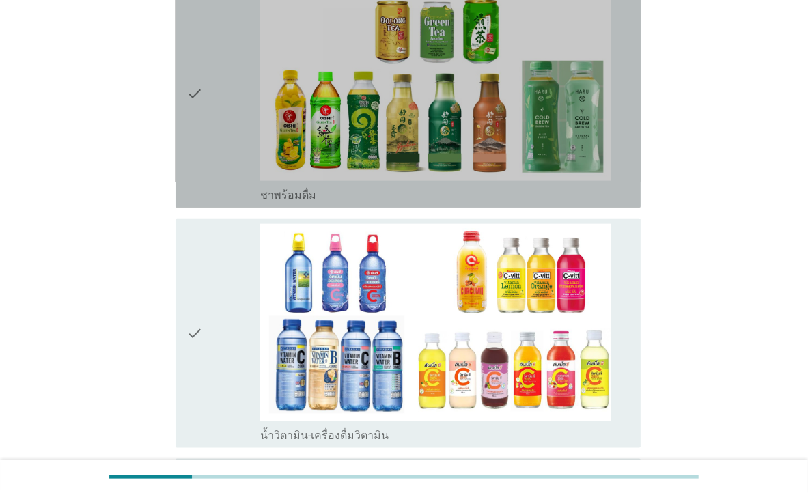
click at [210, 120] on div "check" at bounding box center [224, 93] width 74 height 219
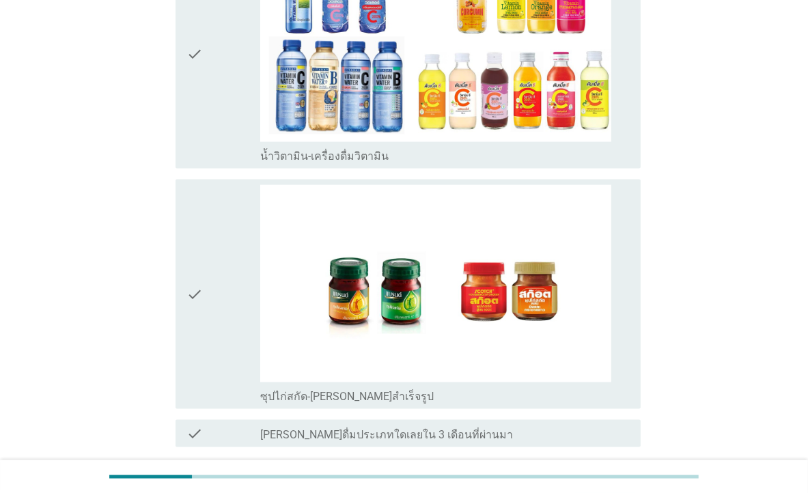
scroll to position [1531, 0]
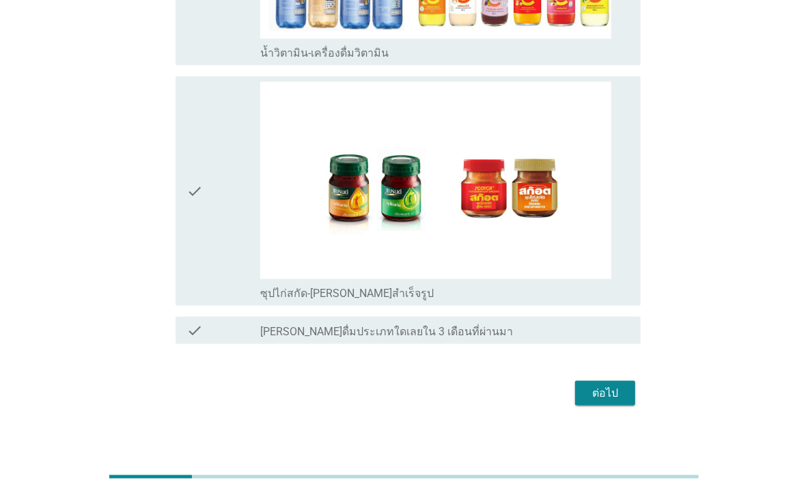
click at [232, 192] on div "check" at bounding box center [224, 191] width 74 height 219
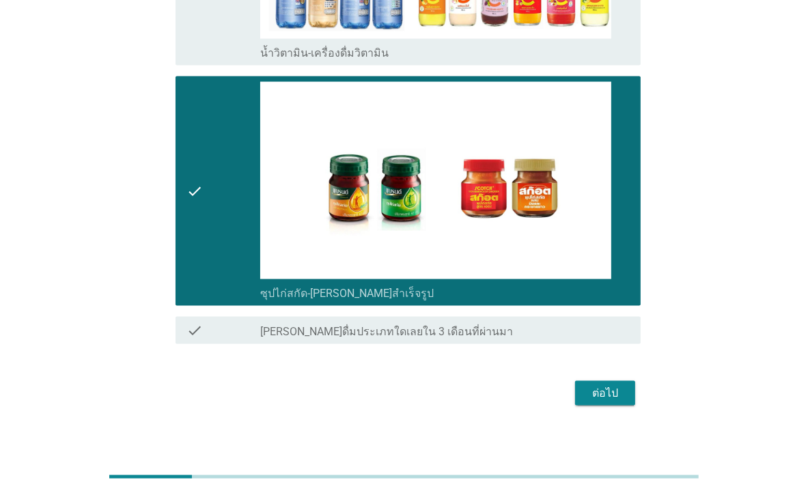
drag, startPoint x: 601, startPoint y: 376, endPoint x: 599, endPoint y: 389, distance: 13.1
click at [599, 387] on div "ต่อไป" at bounding box center [404, 393] width 474 height 33
click at [599, 387] on div "ต่อไป" at bounding box center [605, 393] width 38 height 16
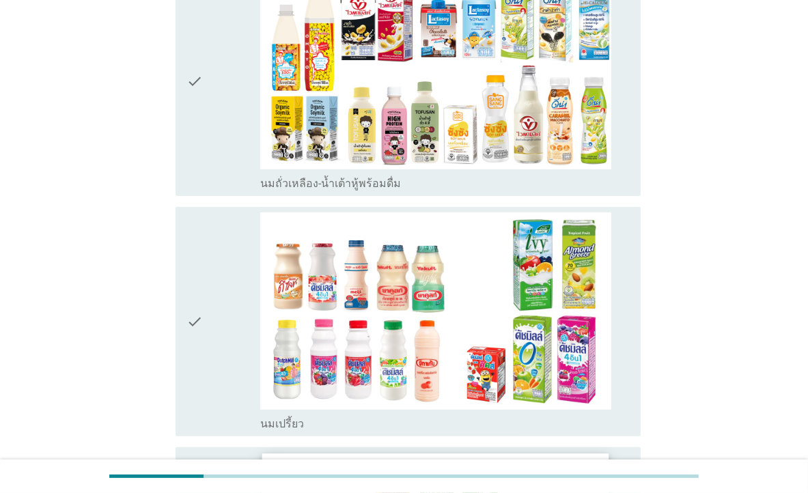
scroll to position [191, 0]
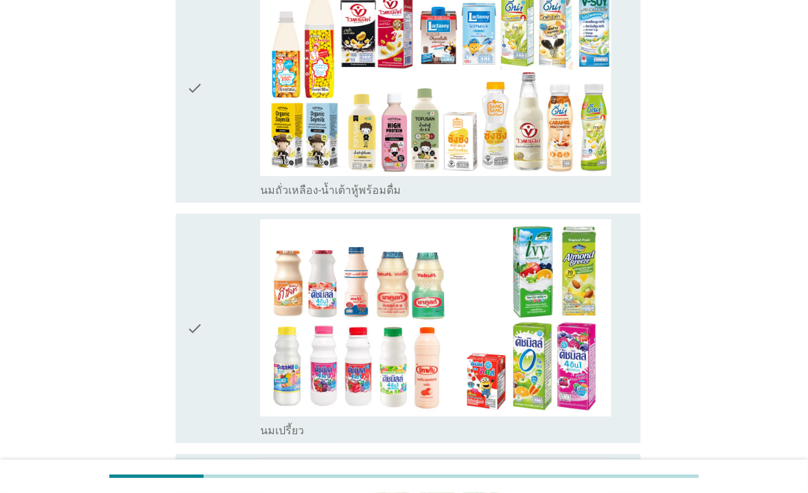
drag, startPoint x: 208, startPoint y: 308, endPoint x: 218, endPoint y: 284, distance: 25.1
click at [208, 308] on div "check" at bounding box center [224, 328] width 74 height 219
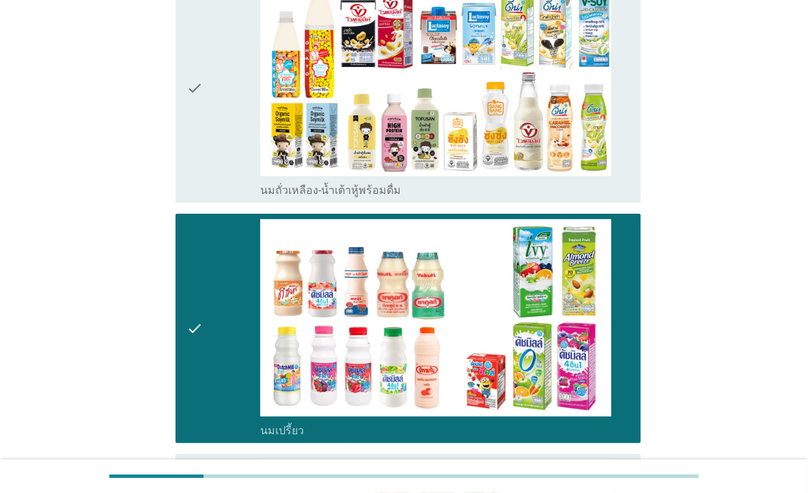
click at [207, 136] on div "check" at bounding box center [224, 88] width 74 height 219
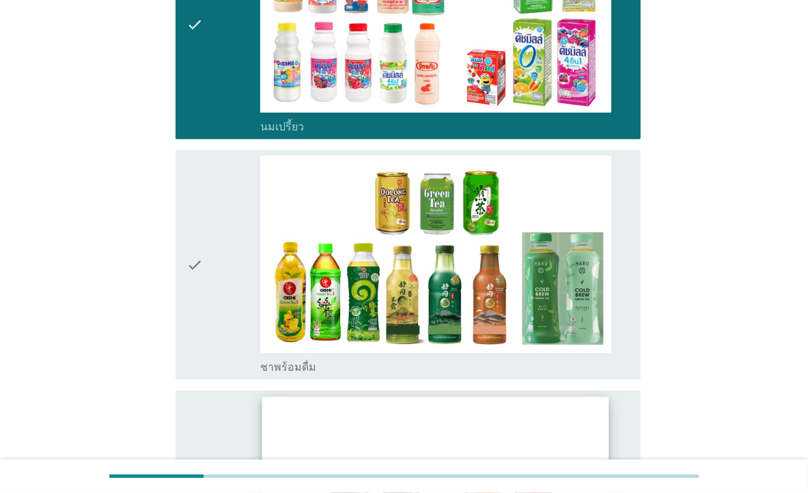
scroll to position [574, 0]
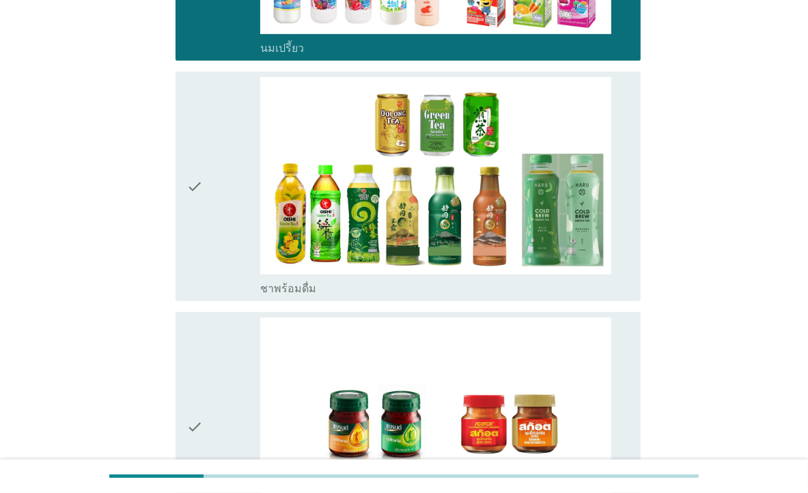
click at [231, 246] on div "check" at bounding box center [224, 186] width 74 height 219
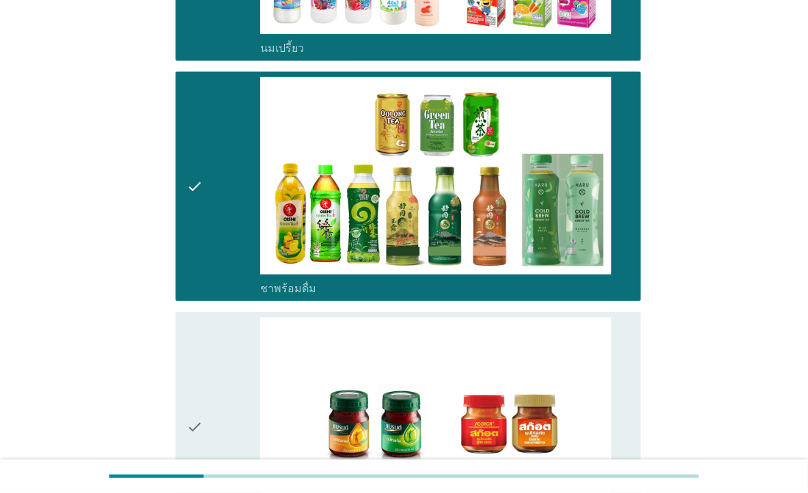
click at [229, 398] on div "check" at bounding box center [224, 427] width 74 height 219
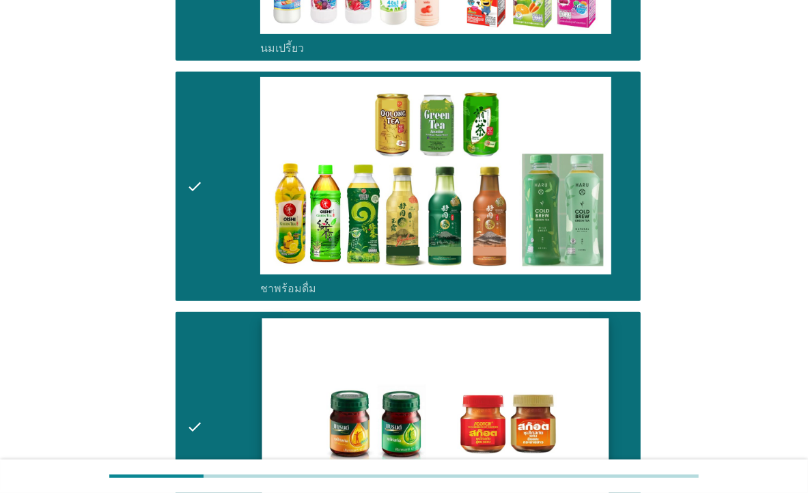
scroll to position [818, 0]
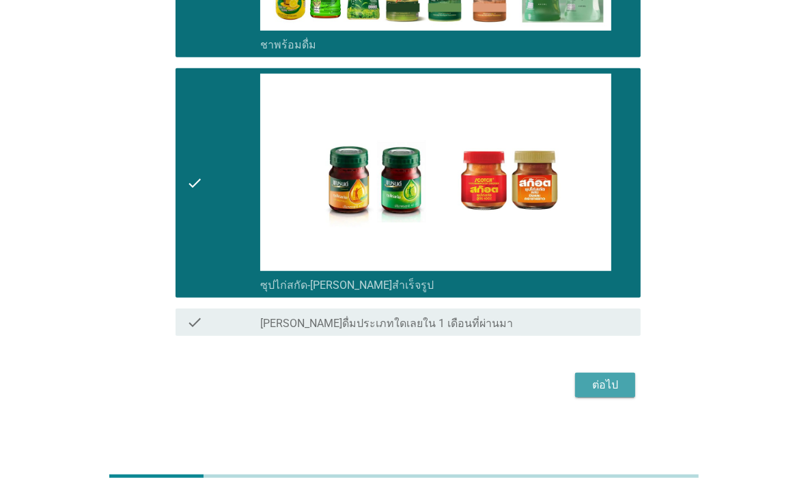
click at [623, 377] on div "ต่อไป" at bounding box center [605, 385] width 38 height 16
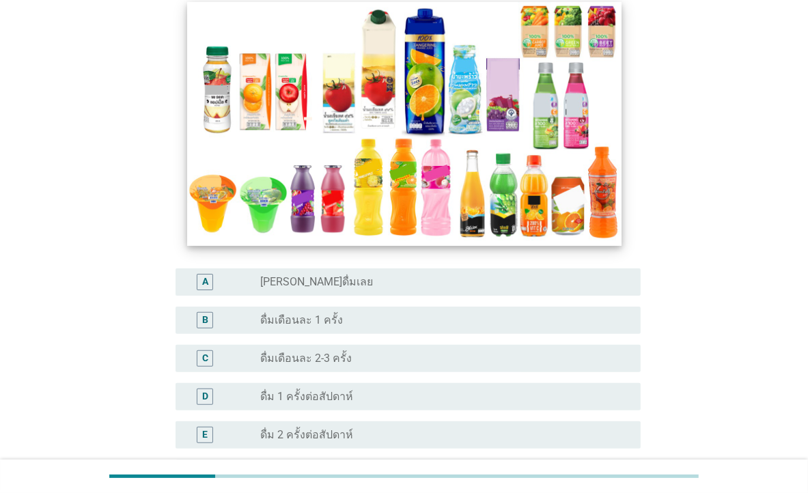
scroll to position [383, 0]
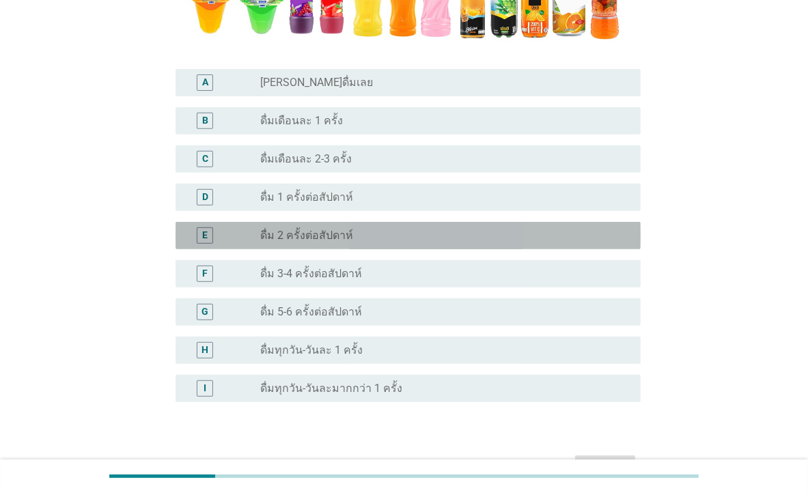
click at [374, 236] on div "radio_button_unchecked ดื่ม 2 ครั้งต่อสัปดาห์" at bounding box center [439, 236] width 359 height 14
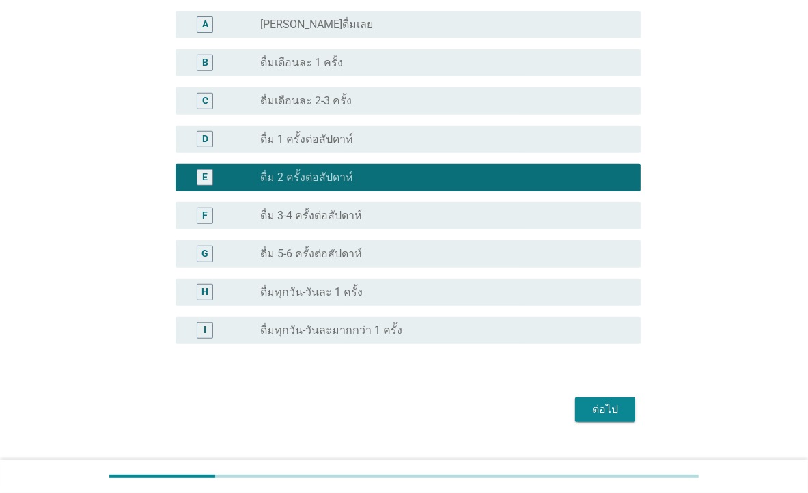
scroll to position [467, 0]
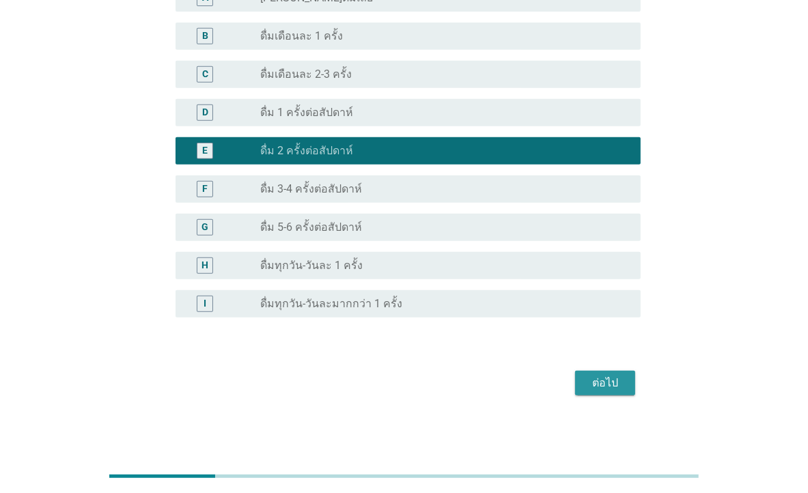
click at [629, 387] on button "ต่อไป" at bounding box center [605, 383] width 60 height 25
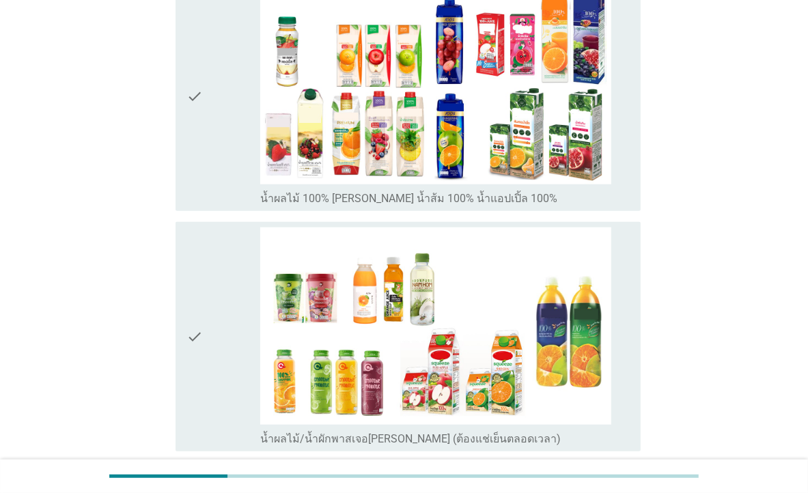
scroll to position [574, 0]
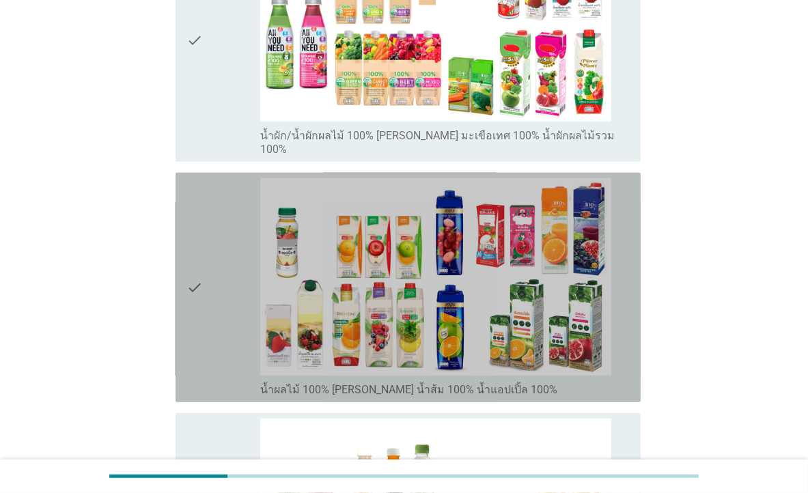
click at [227, 255] on div "check" at bounding box center [224, 287] width 74 height 219
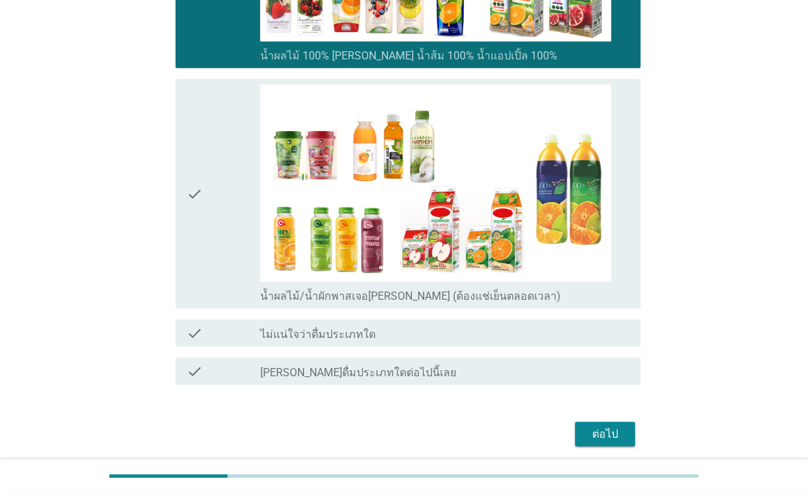
scroll to position [919, 0]
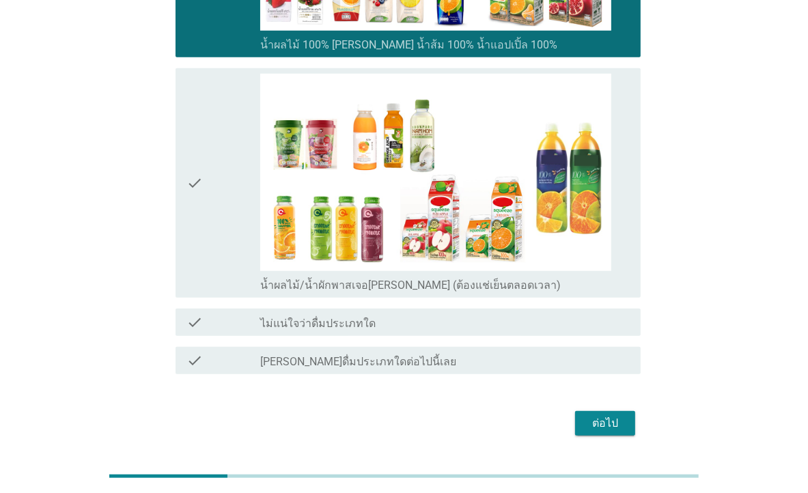
click at [619, 415] on div "ต่อไป" at bounding box center [605, 423] width 38 height 16
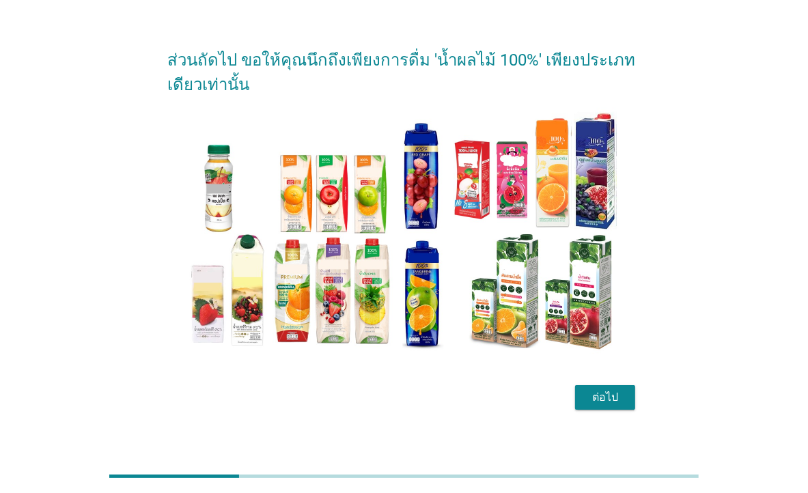
scroll to position [41, 0]
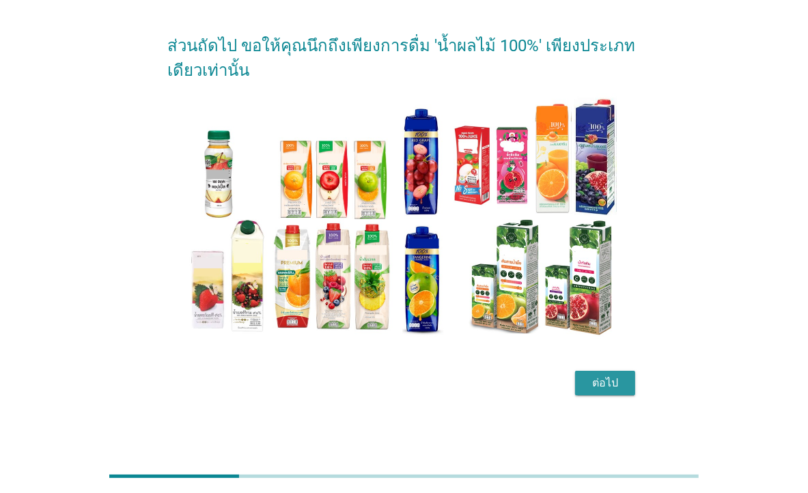
click at [601, 377] on div "ต่อไป" at bounding box center [605, 383] width 38 height 16
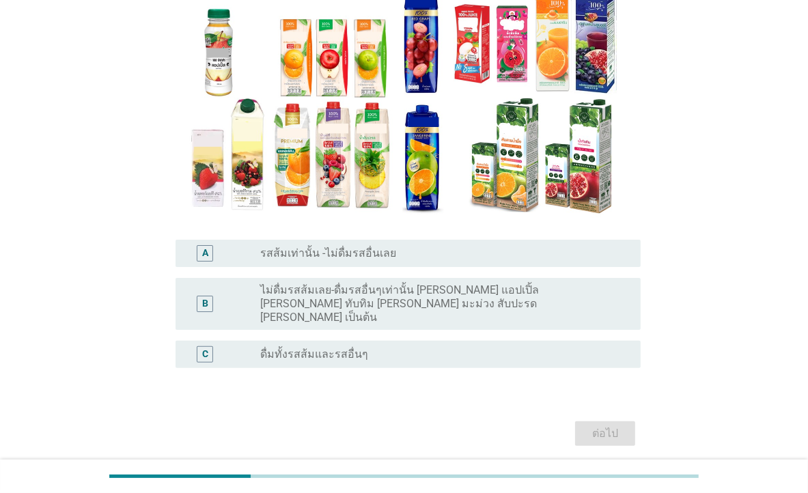
scroll to position [175, 0]
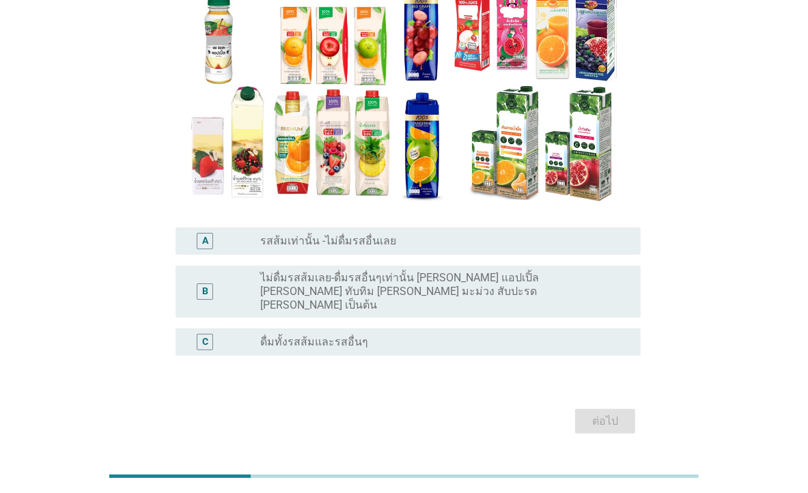
click at [297, 336] on label "ดื่มทั้งรสส้มและรสอื่นๆ" at bounding box center [314, 343] width 108 height 14
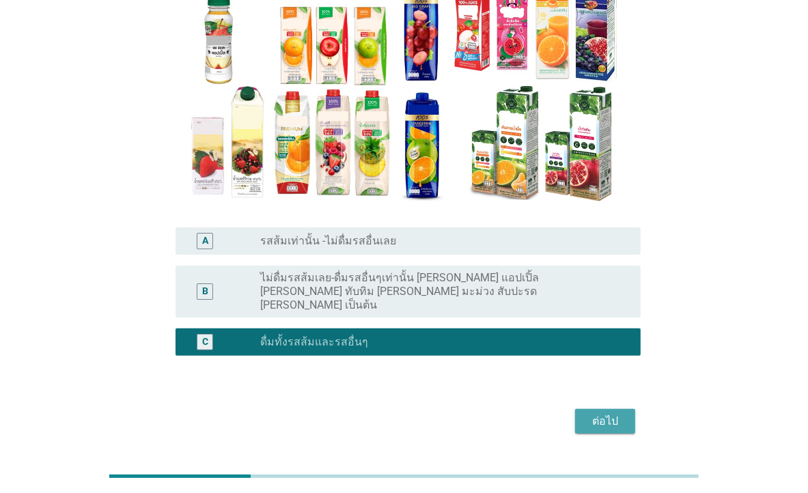
click at [599, 409] on button "ต่อไป" at bounding box center [605, 421] width 60 height 25
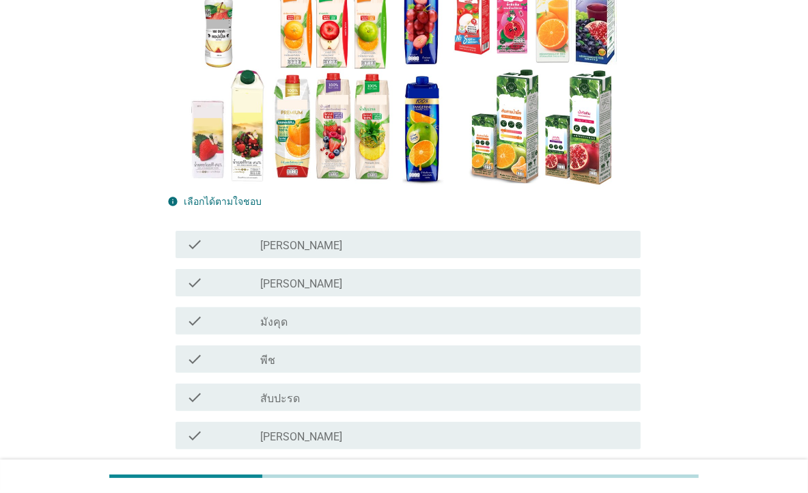
scroll to position [383, 0]
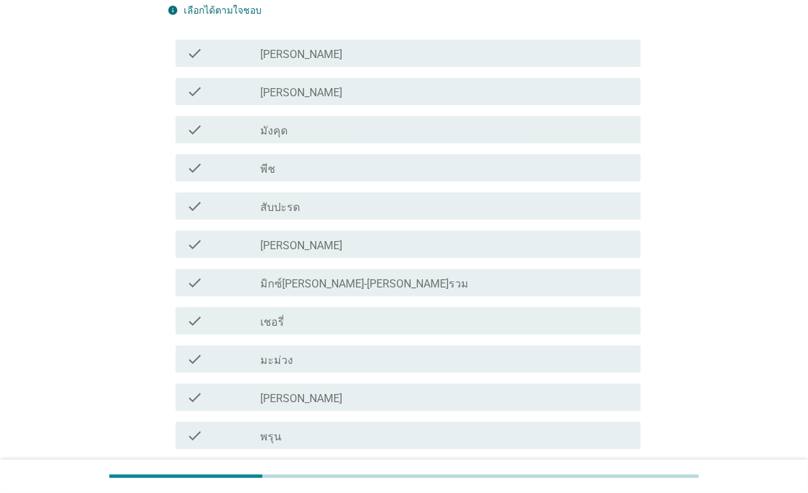
click at [287, 466] on div "check_box_outline_blank ทับทิม" at bounding box center [445, 474] width 370 height 16
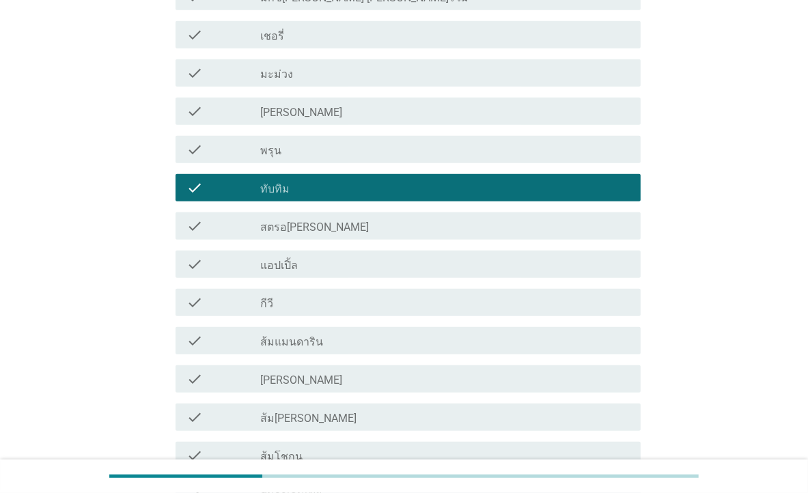
scroll to position [765, 0]
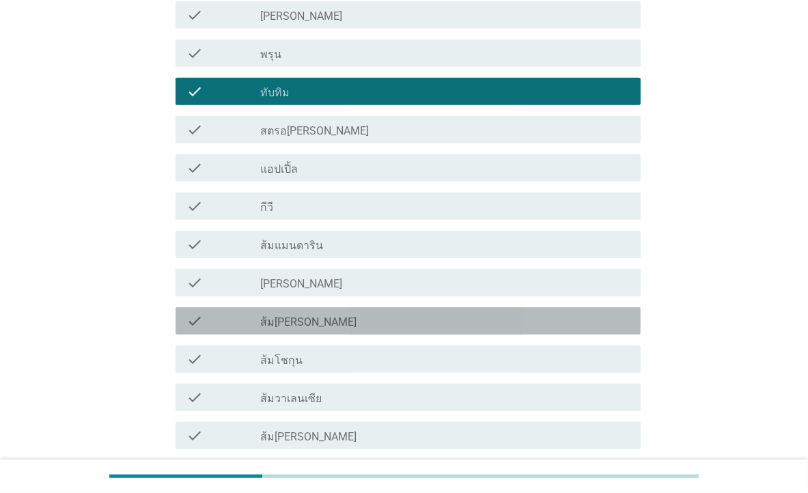
click at [310, 316] on label "ส้ม[PERSON_NAME]" at bounding box center [308, 323] width 96 height 14
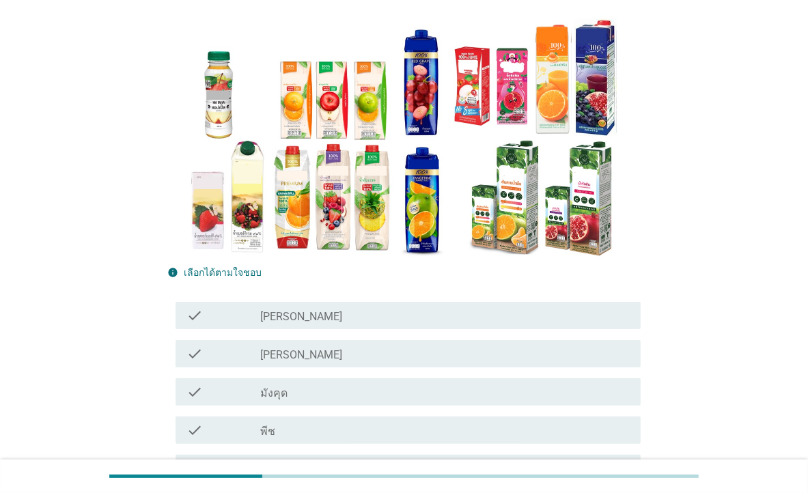
scroll to position [0, 0]
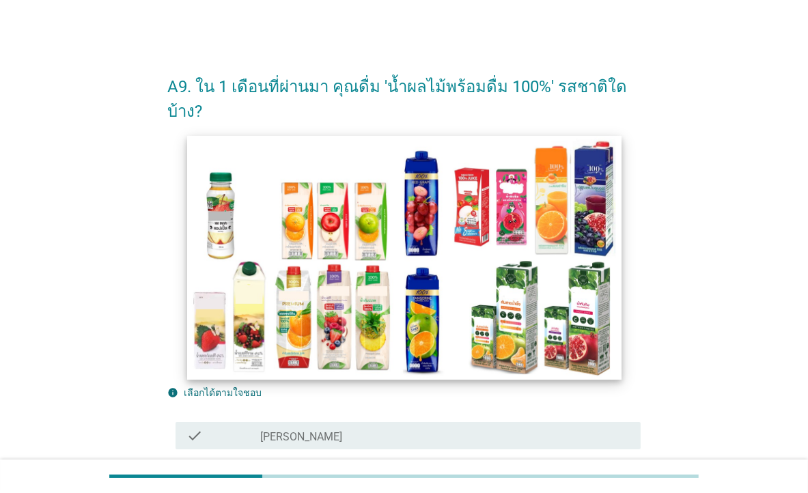
click at [292, 254] on img at bounding box center [404, 257] width 434 height 244
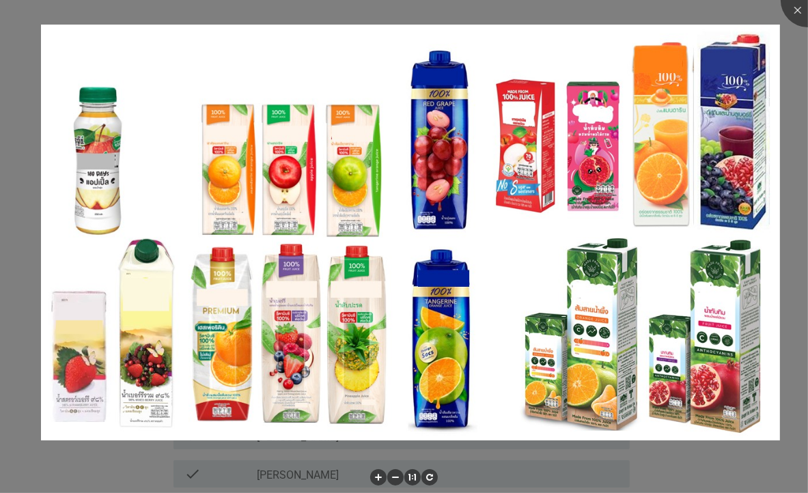
click at [681, 456] on div at bounding box center [404, 246] width 808 height 493
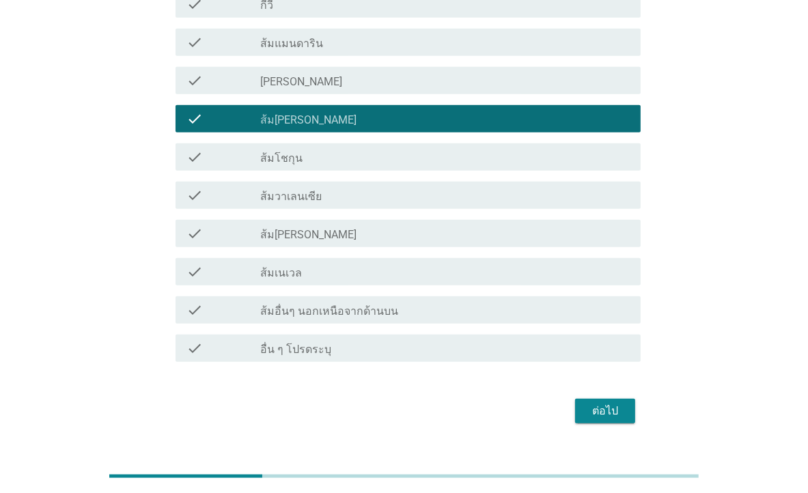
scroll to position [970, 0]
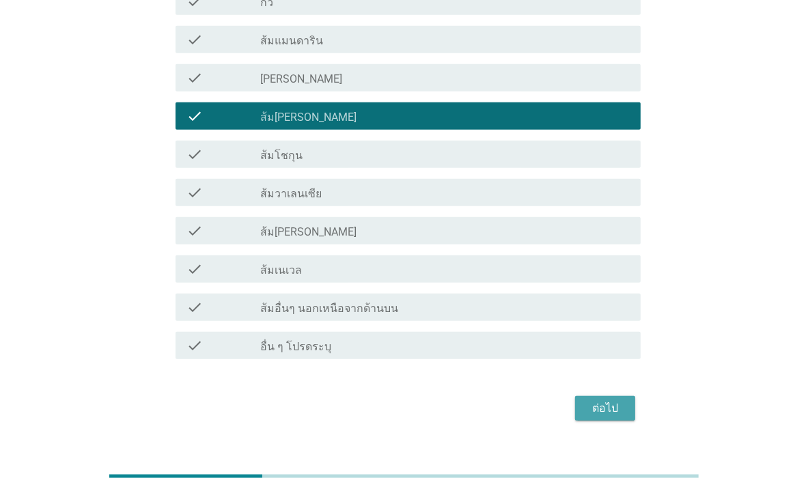
click at [610, 400] on div "ต่อไป" at bounding box center [605, 408] width 38 height 16
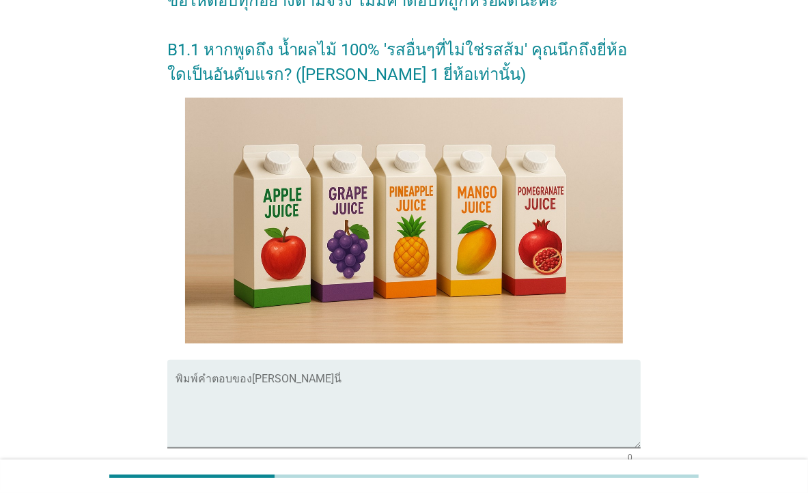
scroll to position [191, 0]
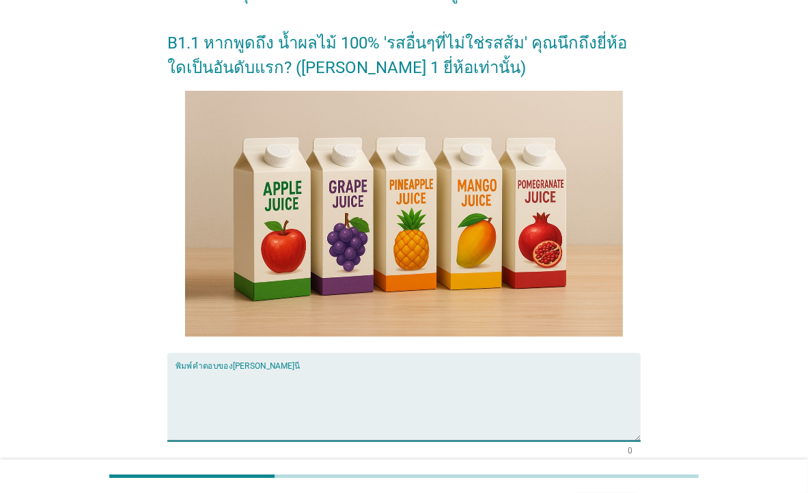
click at [385, 379] on textarea "พิมพ์คำตอบของคุณ ที่นี่" at bounding box center [408, 406] width 465 height 72
type textarea ","
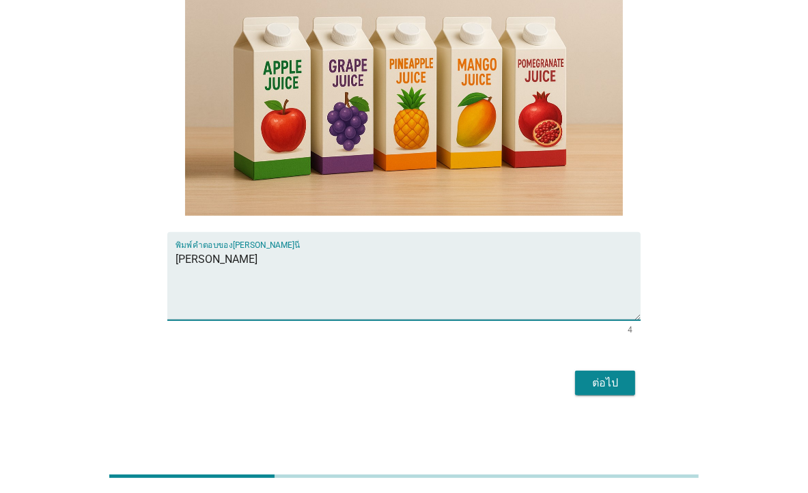
type textarea "[PERSON_NAME]"
click at [624, 385] on div "ต่อไป" at bounding box center [605, 383] width 38 height 16
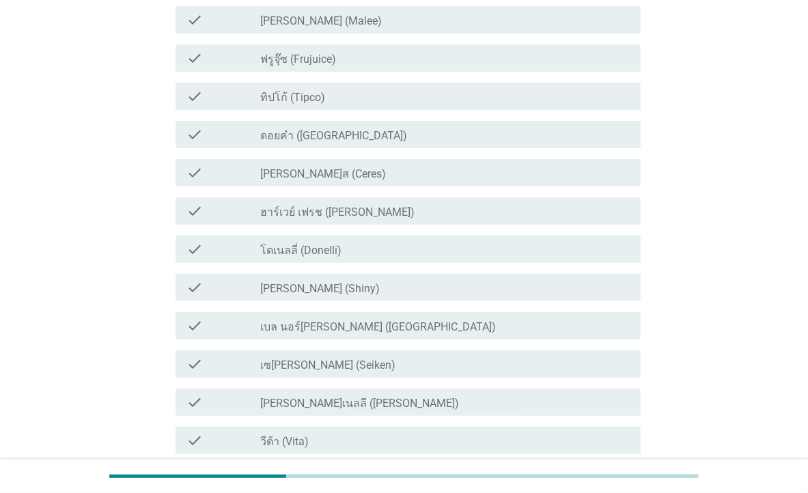
scroll to position [0, 0]
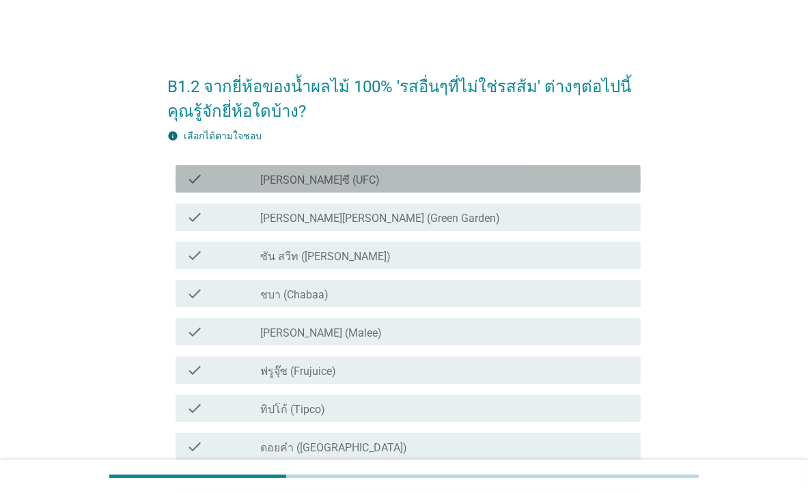
click at [270, 176] on label "[PERSON_NAME]ซี (UFC)" at bounding box center [320, 181] width 120 height 14
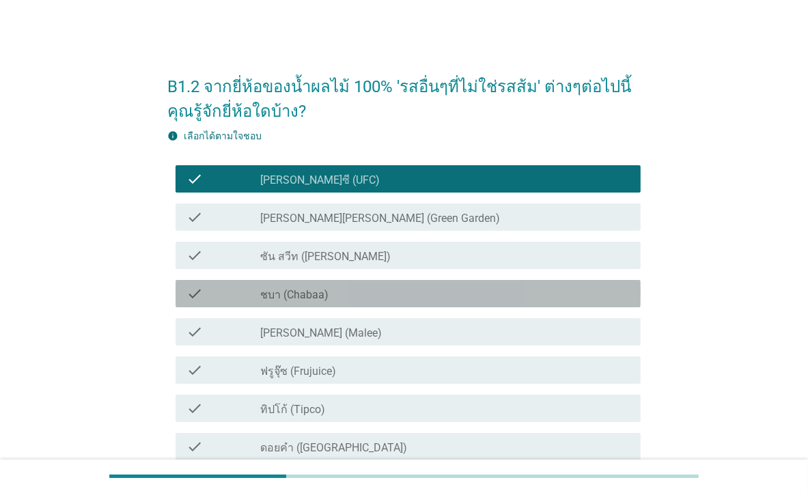
click at [286, 288] on label "ชบา (Chabaa)" at bounding box center [294, 295] width 68 height 14
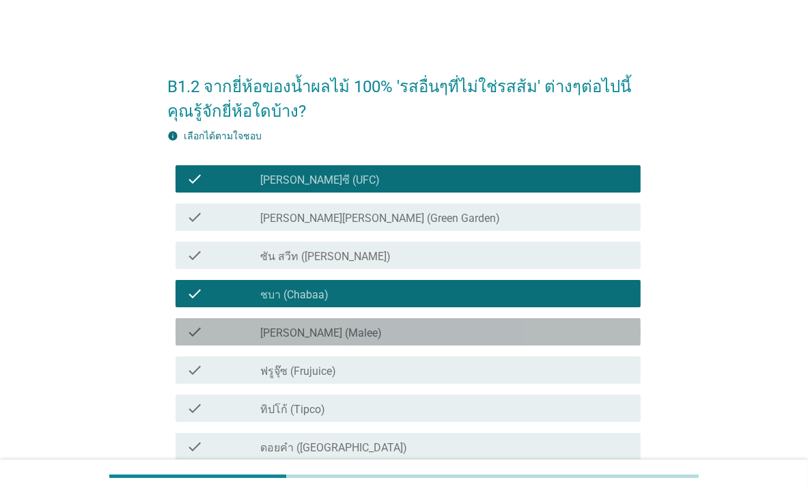
click at [327, 325] on div "check_box_outline_blank [PERSON_NAME] (Malee)" at bounding box center [445, 332] width 370 height 16
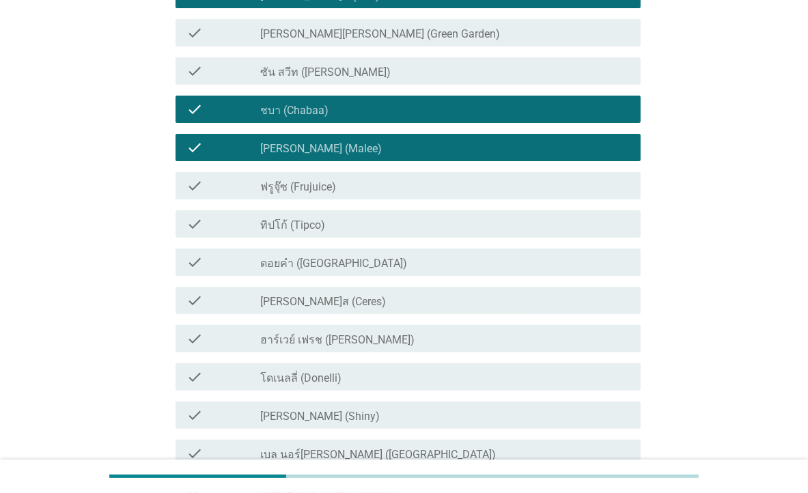
scroll to position [191, 0]
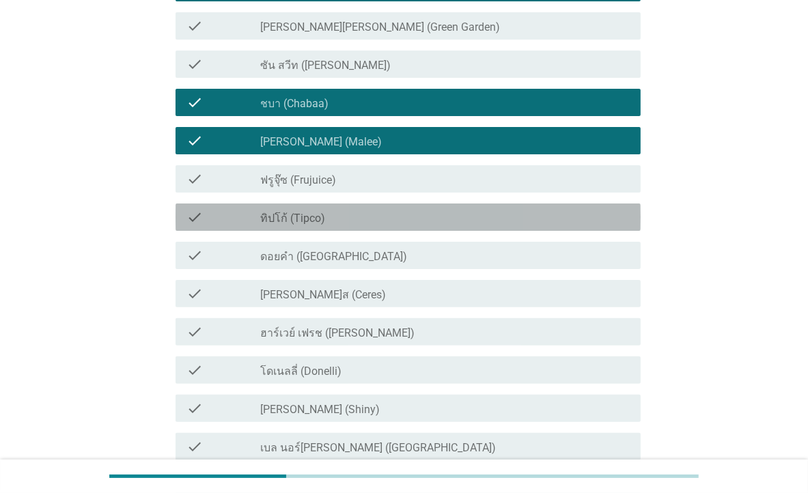
click at [349, 223] on div "check_box_outline_blank ทิปโก้ (Tipco)" at bounding box center [445, 217] width 370 height 16
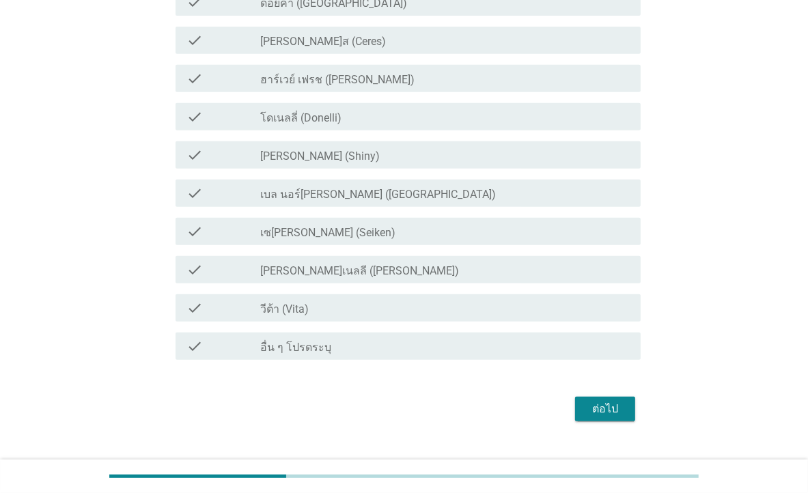
scroll to position [469, 0]
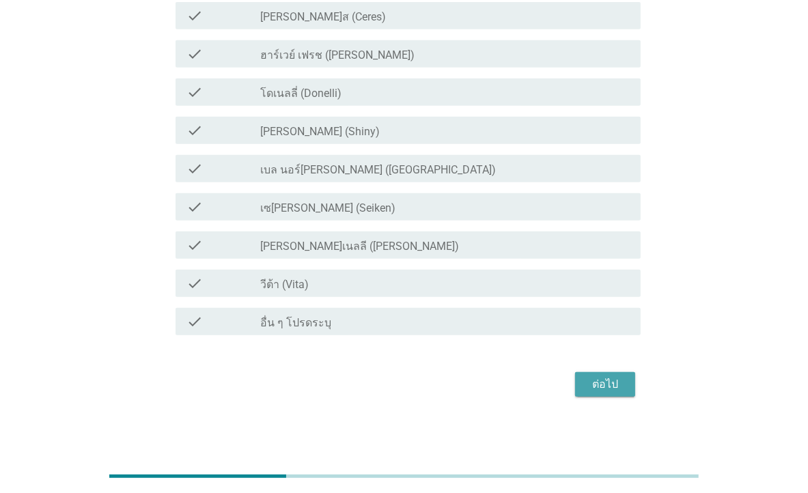
click at [624, 379] on div "ต่อไป" at bounding box center [605, 385] width 38 height 16
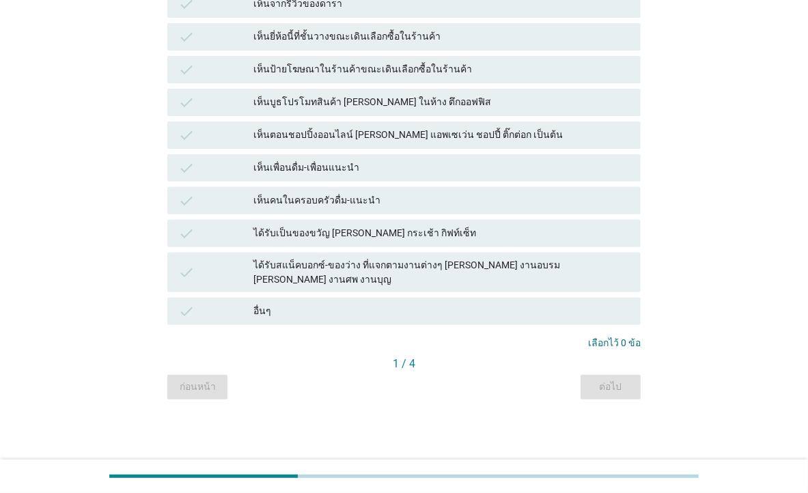
scroll to position [0, 0]
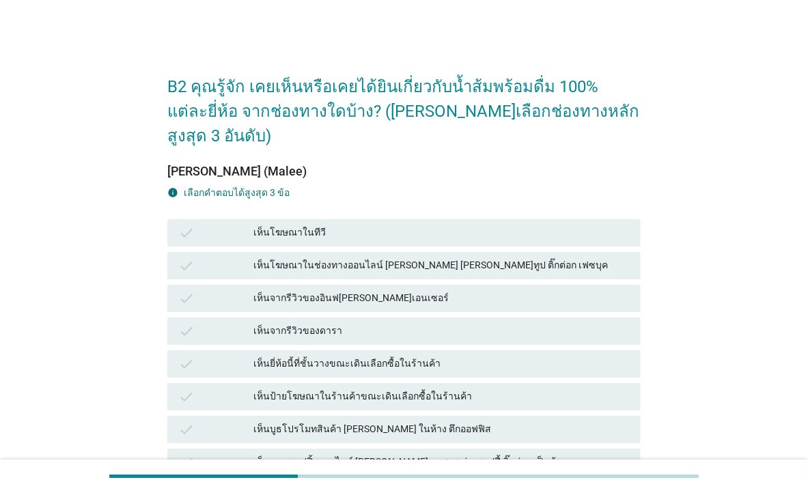
click at [492, 356] on div "เห็นยี่ห้อนี้ที่ชั้นวางขณะเดินเลือกซื้อในร้านค้า" at bounding box center [442, 364] width 377 height 16
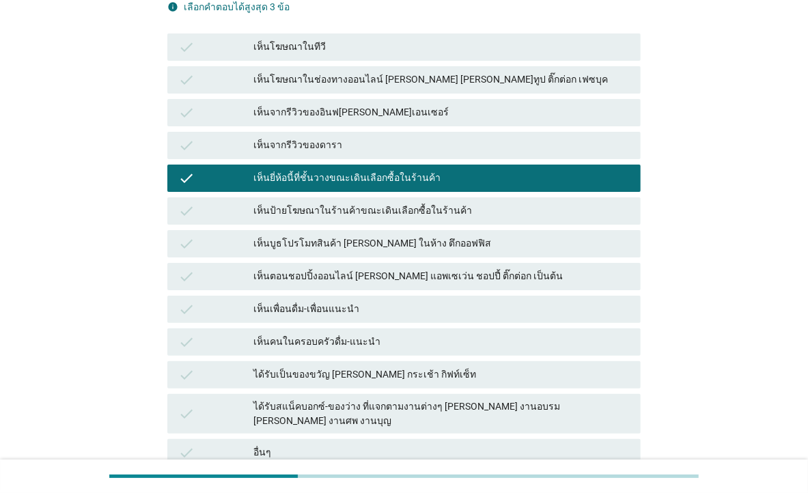
scroll to position [191, 0]
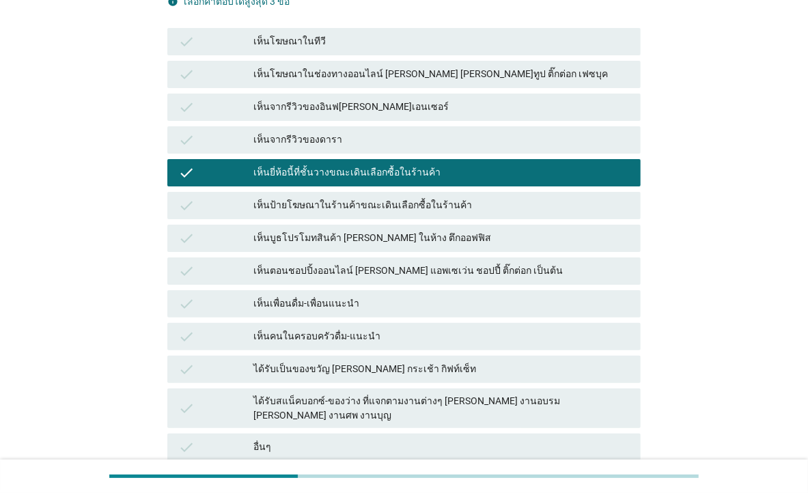
click at [418, 329] on div "เห็นคนในครอบครัวดื่ม-แนะนำ" at bounding box center [442, 337] width 377 height 16
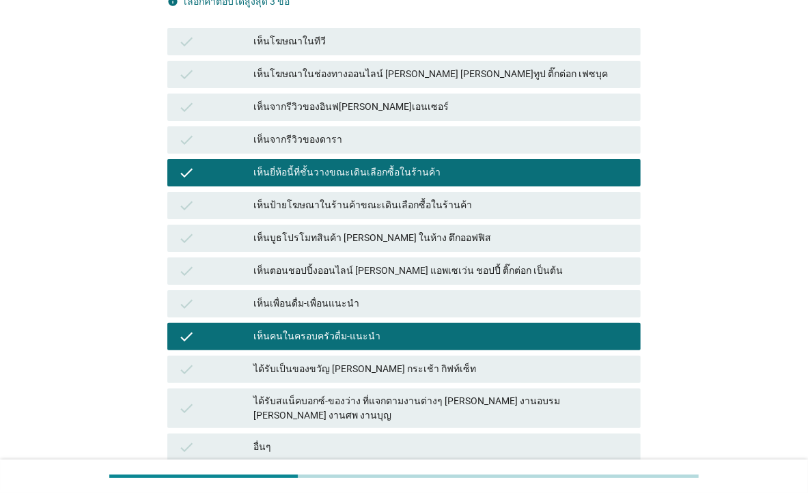
click at [452, 356] on div "check ได้รับเป็นของขวัญ [PERSON_NAME] กระเช้า กิฟท์เซ็ท" at bounding box center [404, 369] width 474 height 27
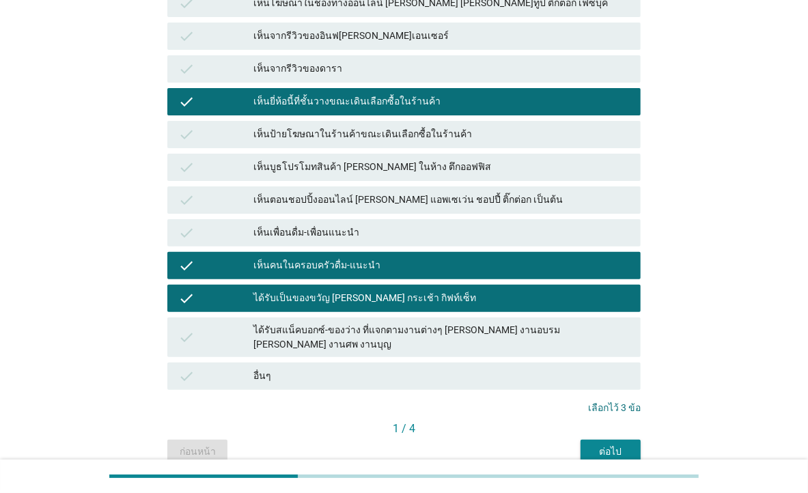
scroll to position [290, 0]
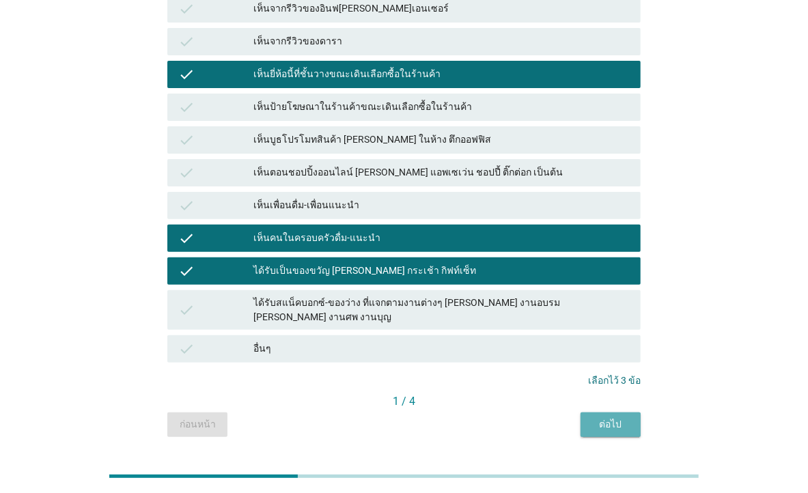
click at [599, 418] on div "ต่อไป" at bounding box center [611, 425] width 38 height 14
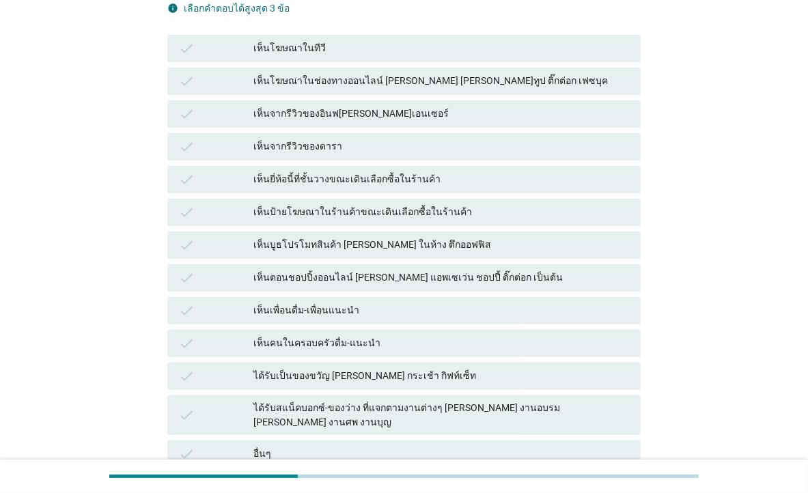
scroll to position [191, 0]
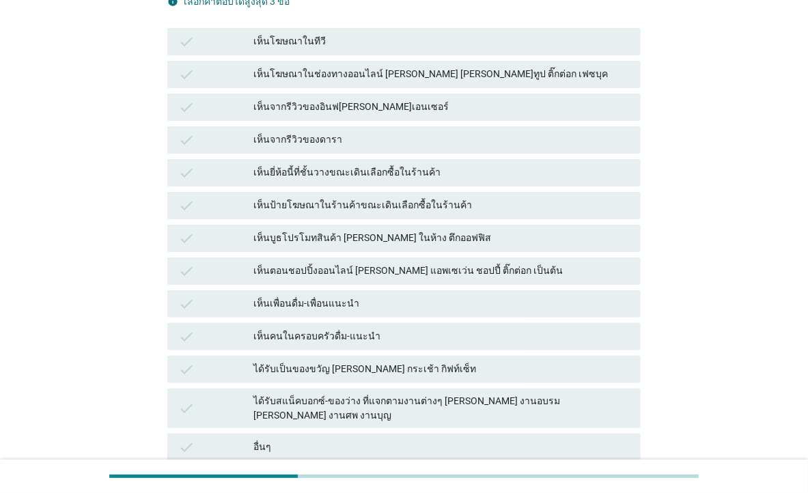
click at [373, 165] on div "เห็นยี่ห้อนี้ที่ชั้นวางขณะเดินเลือกซื้อในร้านค้า" at bounding box center [442, 173] width 377 height 16
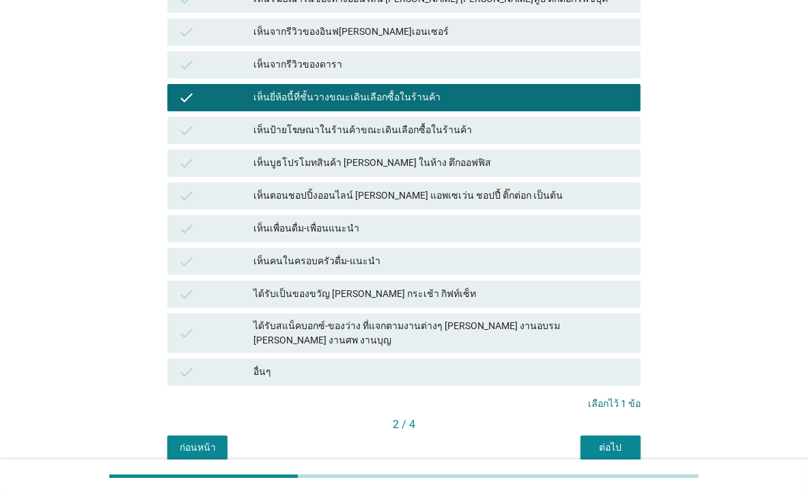
scroll to position [290, 0]
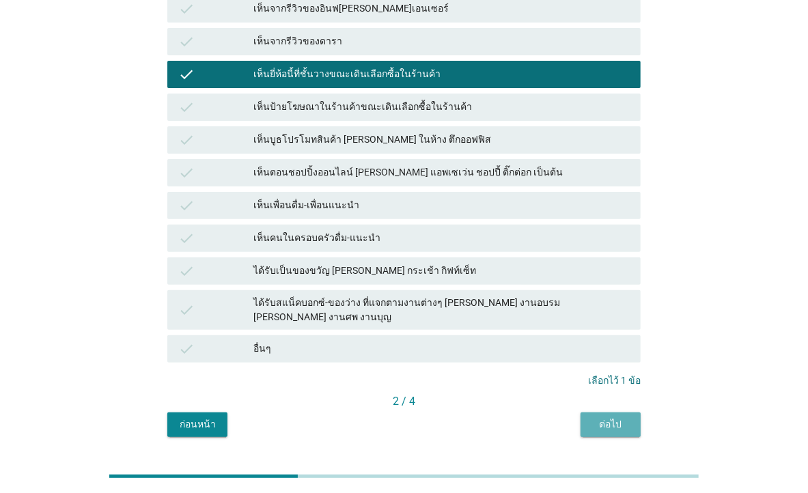
click at [625, 418] on div "ต่อไป" at bounding box center [611, 425] width 38 height 14
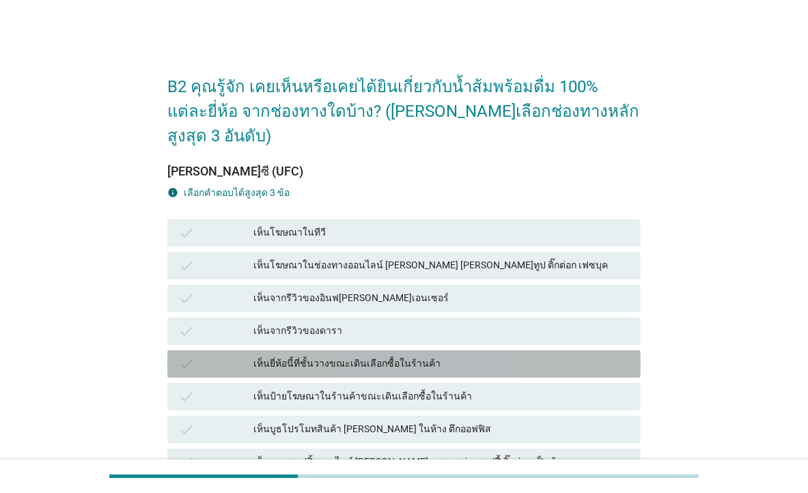
click at [369, 356] on div "เห็นยี่ห้อนี้ที่ชั้นวางขณะเดินเลือกซื้อในร้านค้า" at bounding box center [442, 364] width 377 height 16
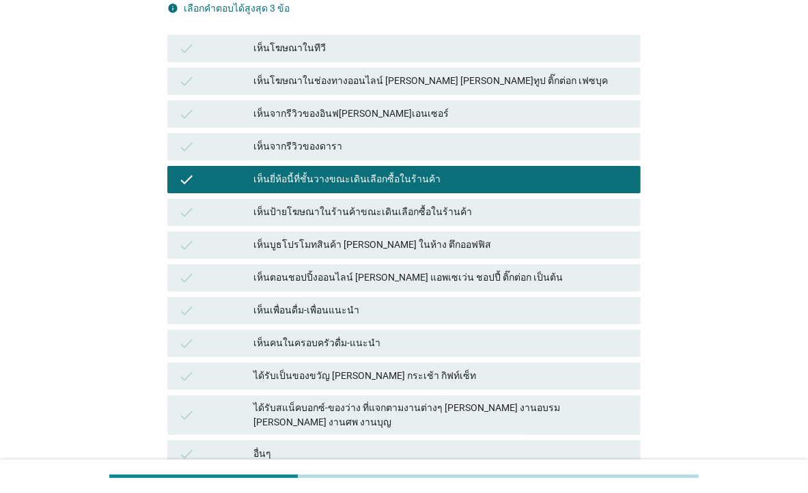
scroll to position [191, 0]
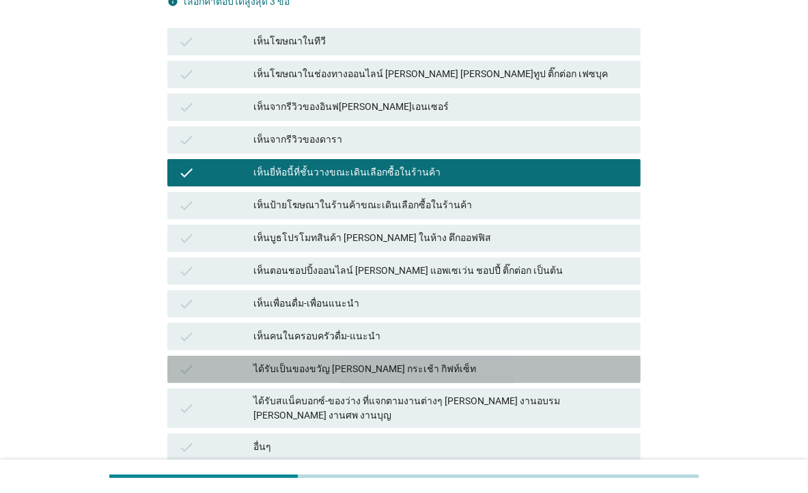
click at [366, 361] on div "ได้รับเป็นของขวัญ [PERSON_NAME] กระเช้า กิฟท์เซ็ท" at bounding box center [442, 369] width 377 height 16
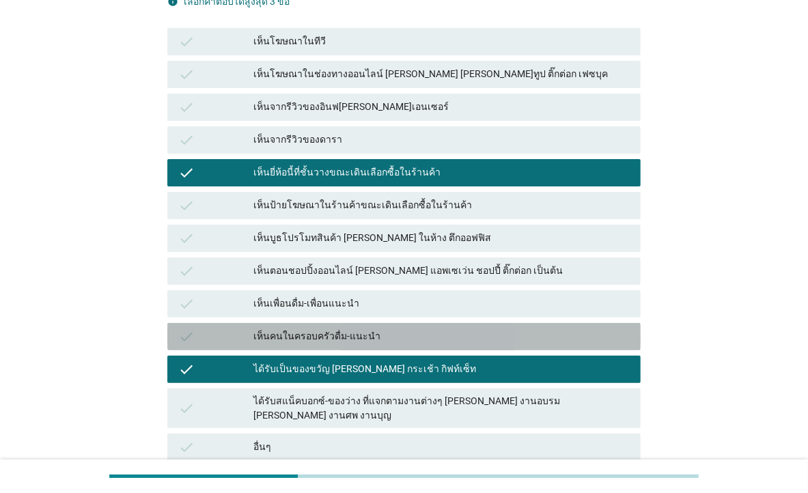
click at [371, 329] on div "เห็นคนในครอบครัวดื่ม-แนะนำ" at bounding box center [442, 337] width 377 height 16
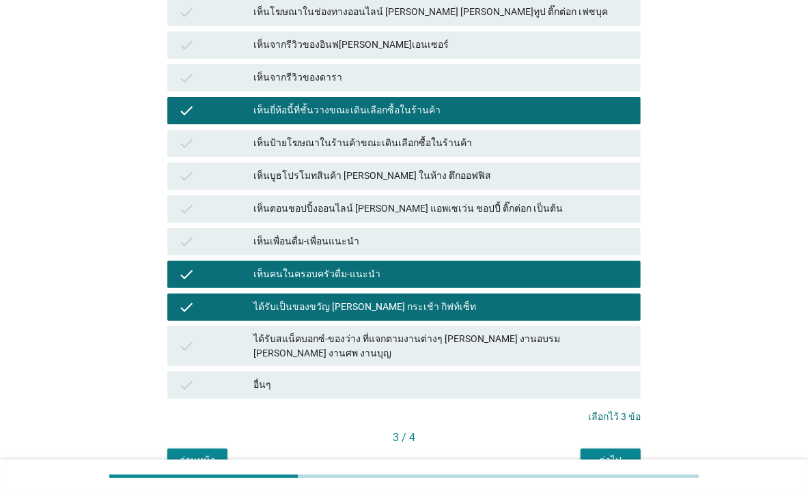
scroll to position [290, 0]
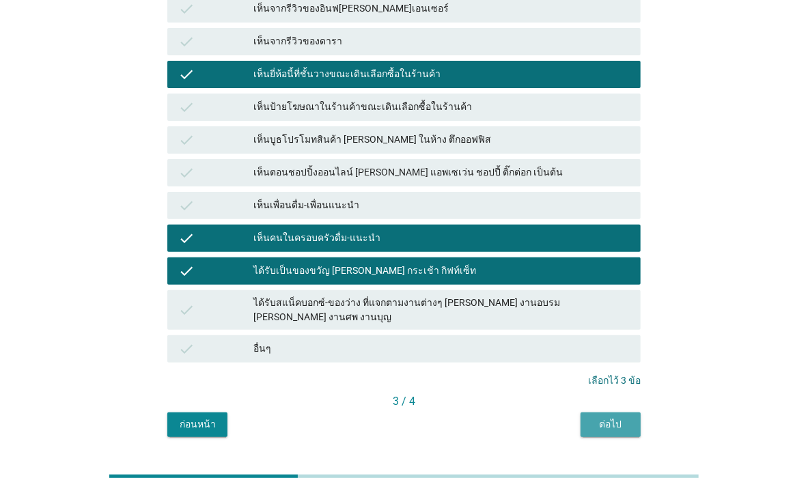
click at [618, 418] on div "ต่อไป" at bounding box center [611, 425] width 38 height 14
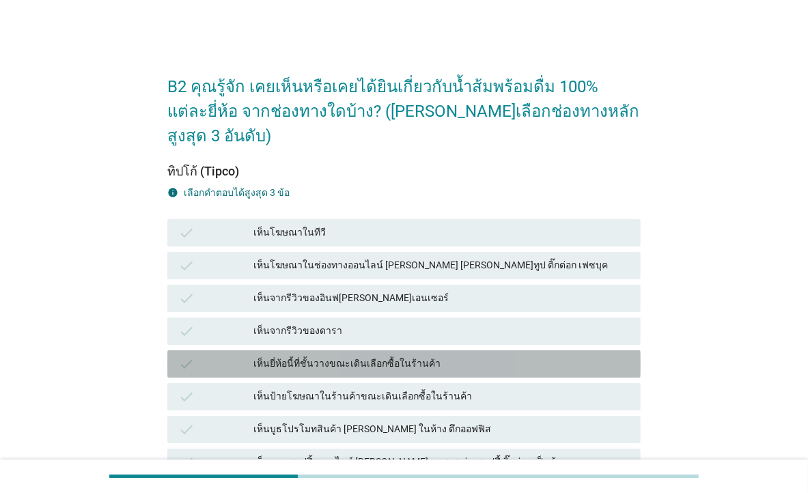
click at [429, 356] on div "เห็นยี่ห้อนี้ที่ชั้นวางขณะเดินเลือกซื้อในร้านค้า" at bounding box center [442, 364] width 377 height 16
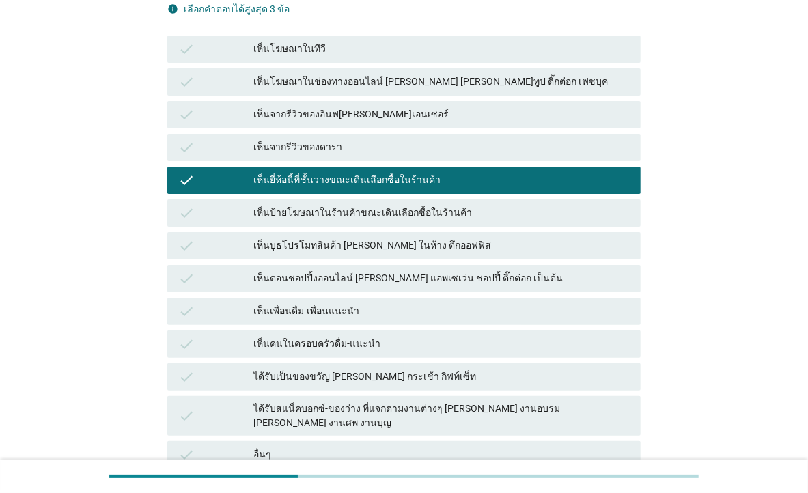
scroll to position [191, 0]
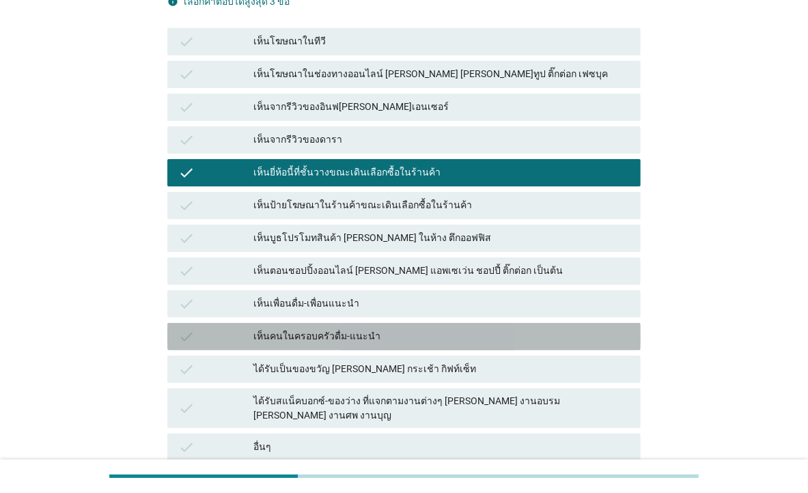
click at [405, 329] on div "เห็นคนในครอบครัวดื่ม-แนะนำ" at bounding box center [442, 337] width 377 height 16
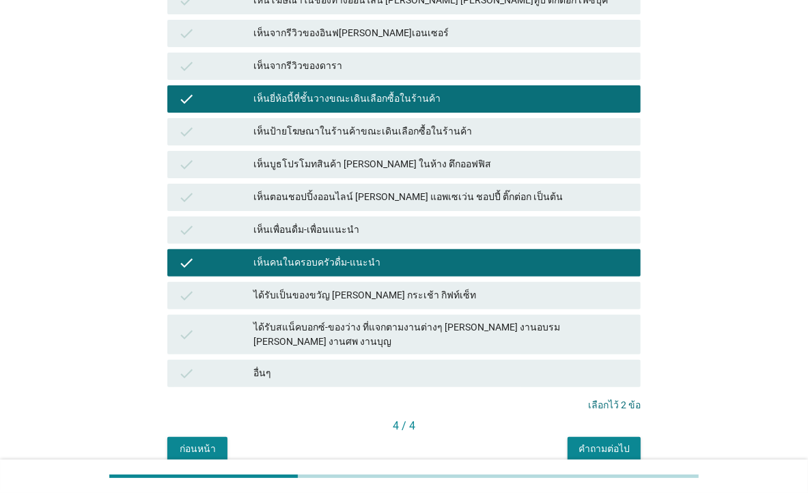
scroll to position [290, 0]
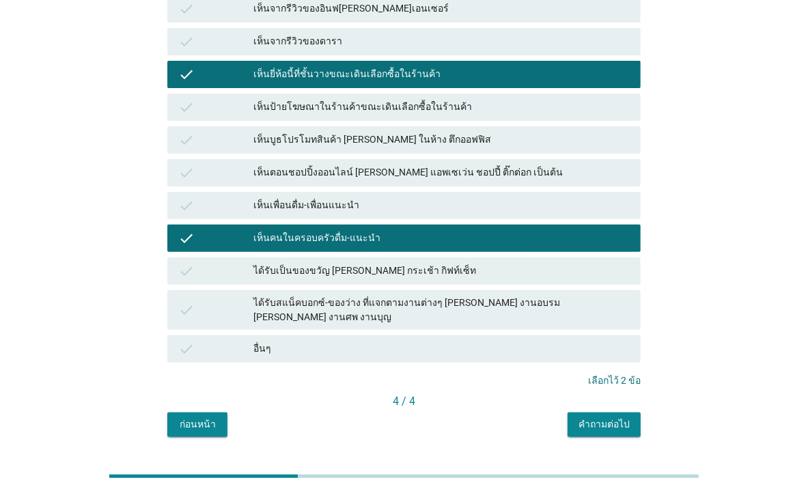
click at [627, 418] on div "คำถามต่อไป" at bounding box center [604, 425] width 51 height 14
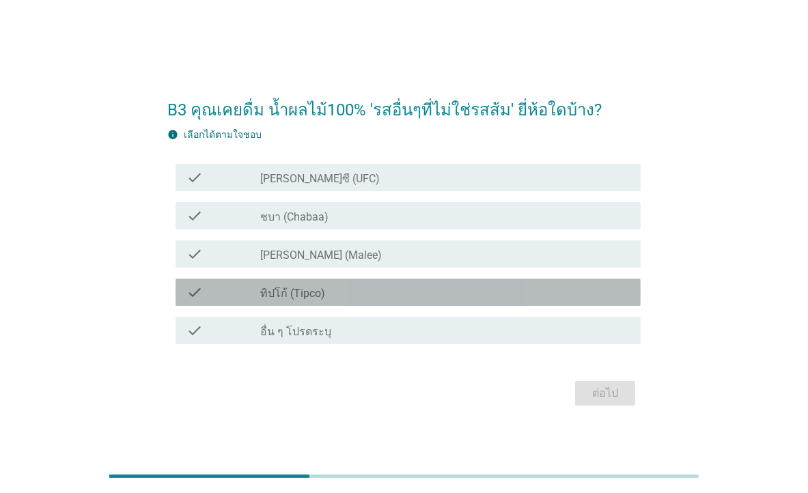
click at [345, 294] on div "check_box_outline_blank ทิปโก้ (Tipco)" at bounding box center [445, 292] width 370 height 16
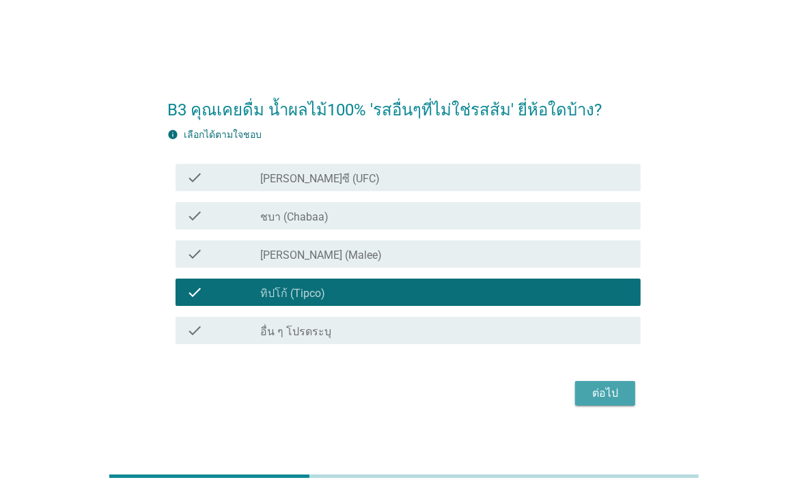
click at [599, 394] on div "ต่อไป" at bounding box center [605, 393] width 38 height 16
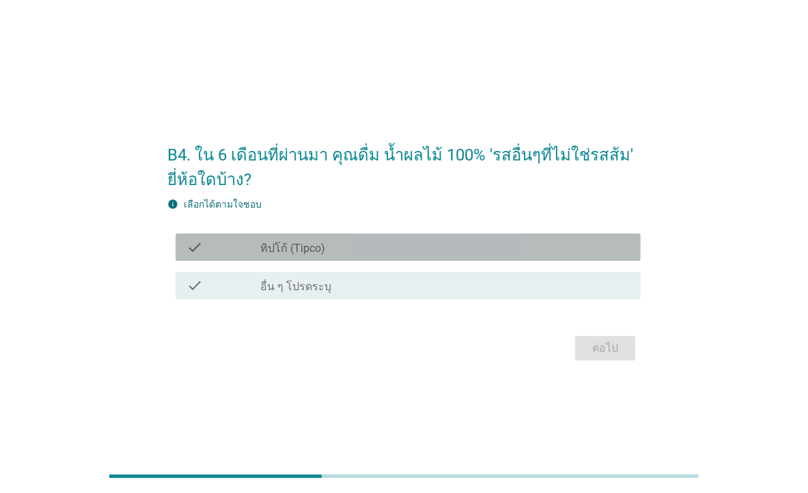
click at [438, 249] on div "check_box ทิปโก้ (Tipco)" at bounding box center [445, 247] width 370 height 16
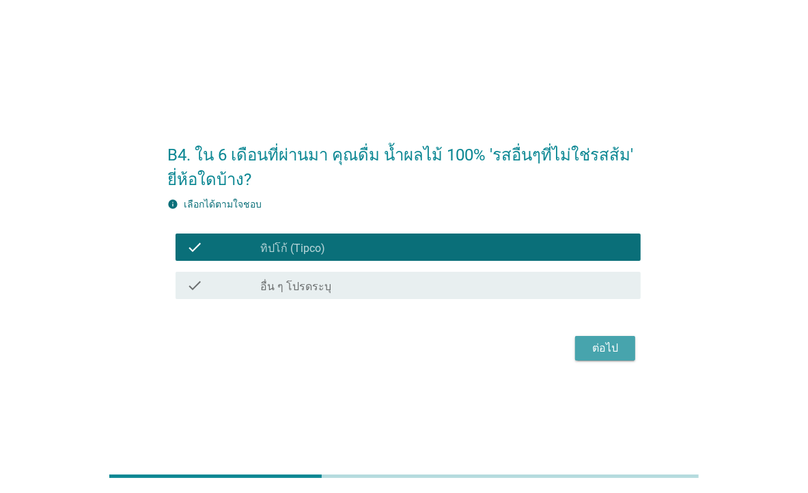
click at [623, 342] on div "ต่อไป" at bounding box center [605, 348] width 38 height 16
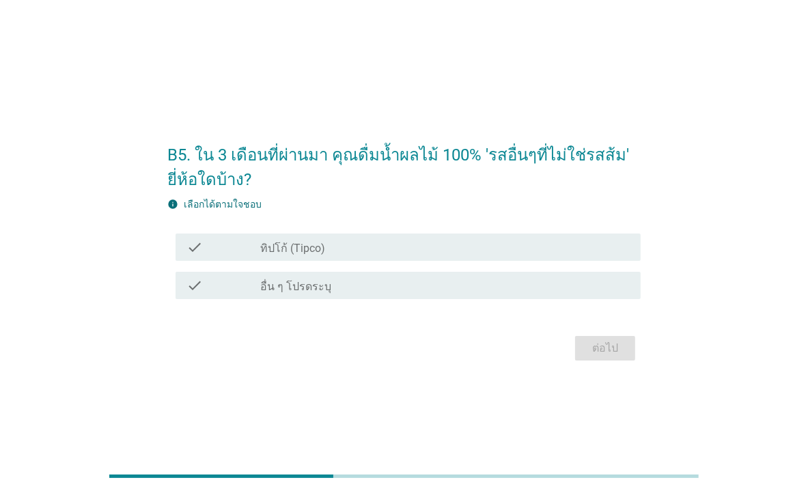
click at [481, 254] on div "check_box ทิปโก้ (Tipco)" at bounding box center [445, 247] width 370 height 16
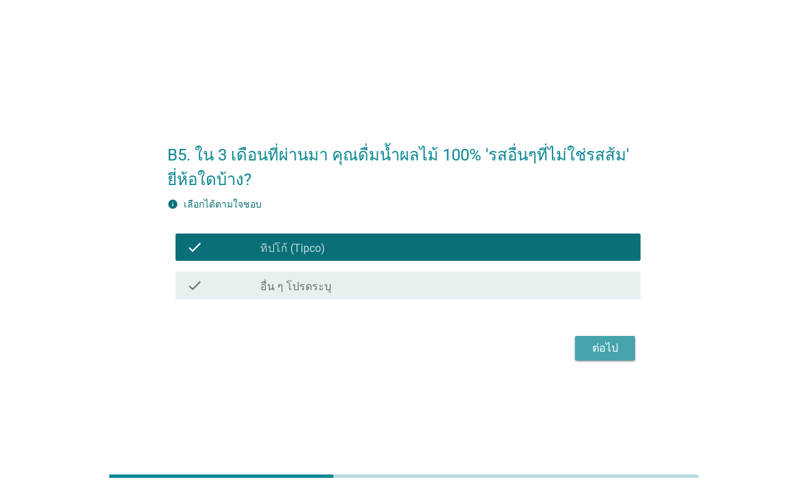
click at [599, 353] on div "ต่อไป" at bounding box center [605, 348] width 38 height 16
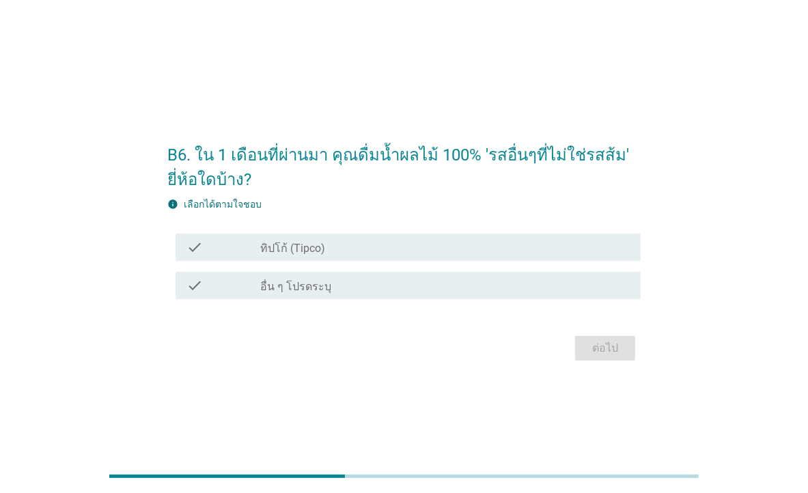
click at [415, 259] on div "check check_box ทิปโก้ (Tipco)" at bounding box center [408, 247] width 465 height 27
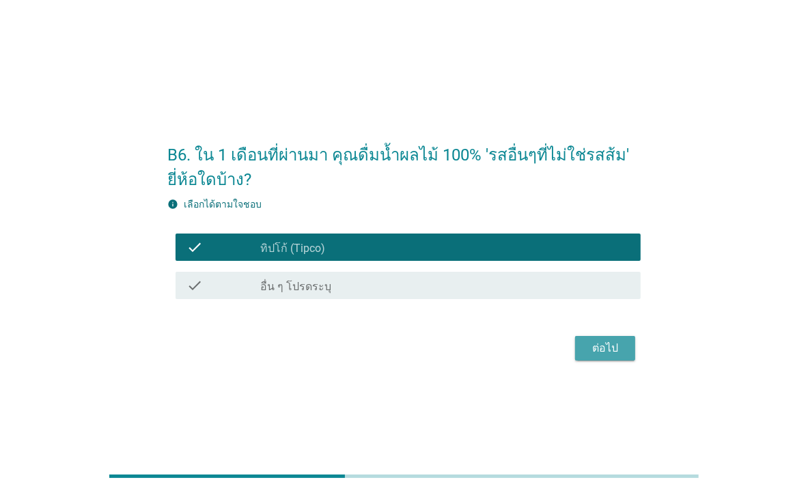
click at [592, 351] on div "ต่อไป" at bounding box center [605, 348] width 38 height 16
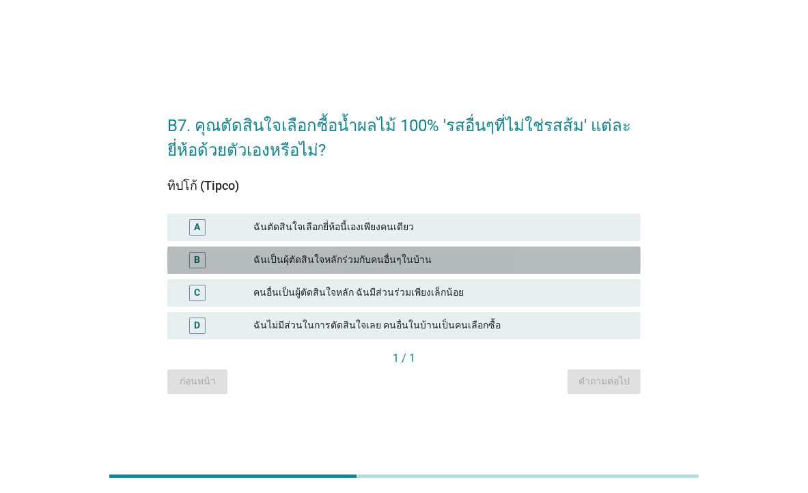
click at [308, 263] on div "ฉันเป็นผุ้ตัดสินใจหลักร่วมกับคนอื่นๆในบ้าน" at bounding box center [442, 260] width 377 height 16
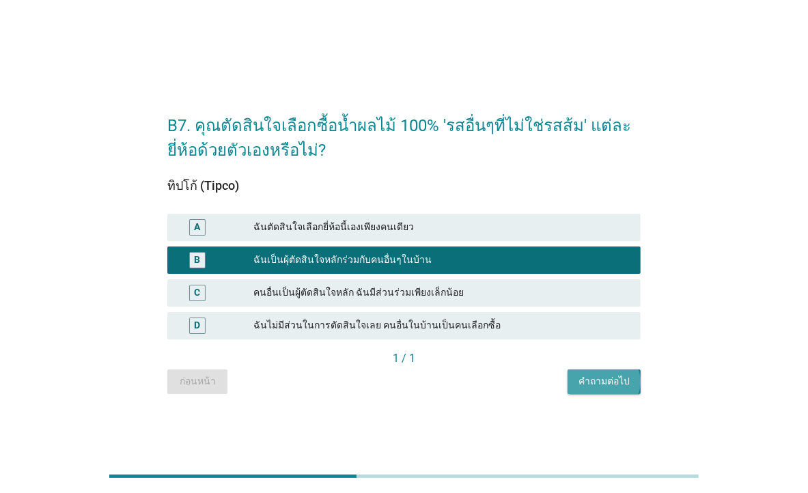
click at [625, 376] on div "คำถามต่อไป" at bounding box center [604, 381] width 51 height 14
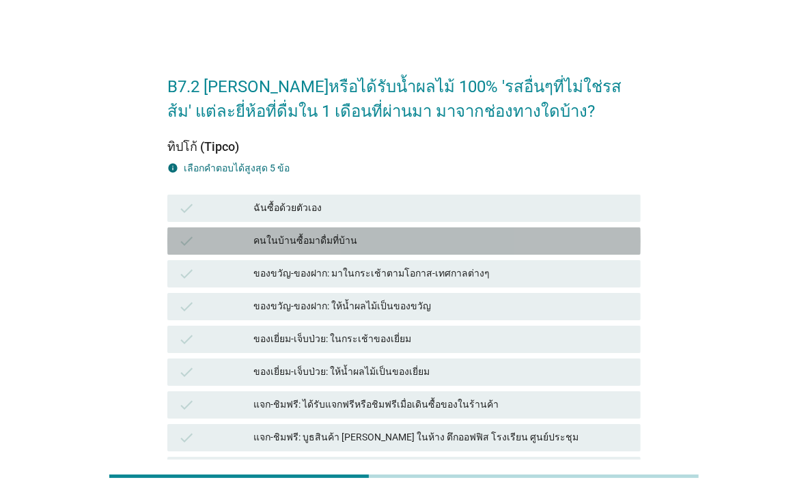
click at [417, 242] on div "คนในบ้านซื้อมาดื่มที่บ้าน" at bounding box center [442, 241] width 377 height 16
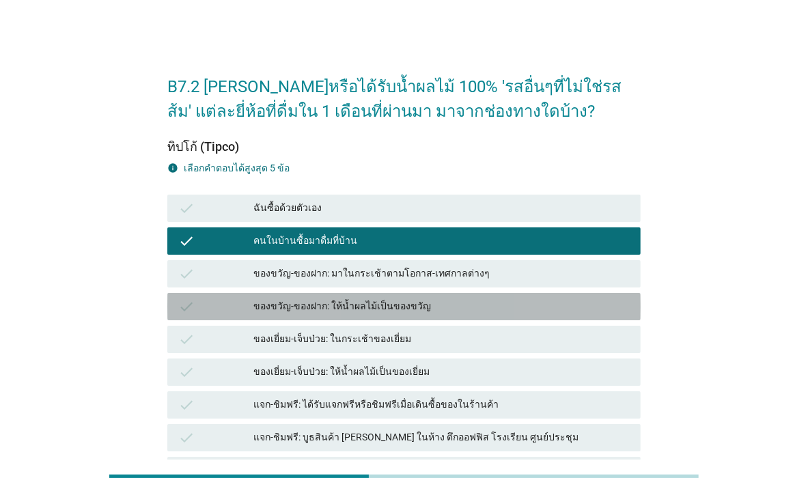
click at [463, 307] on div "ของขวัญ-ของฝาก: ให้น้ำผลไม้เป็นของขวัญ" at bounding box center [442, 307] width 377 height 16
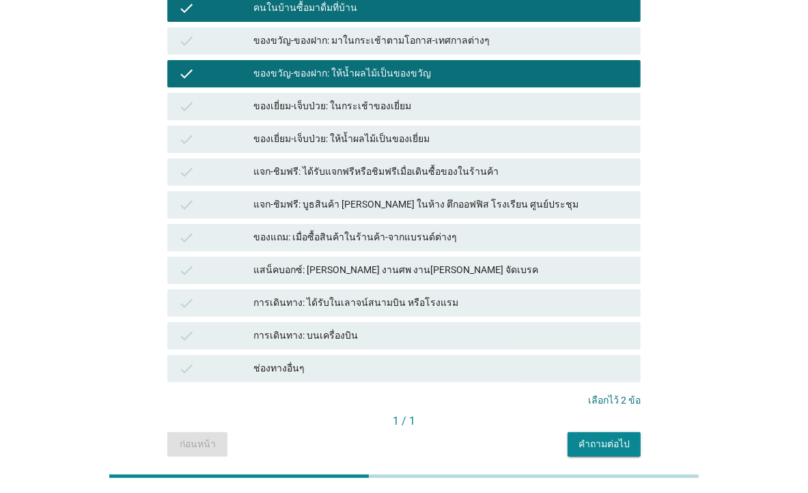
scroll to position [290, 0]
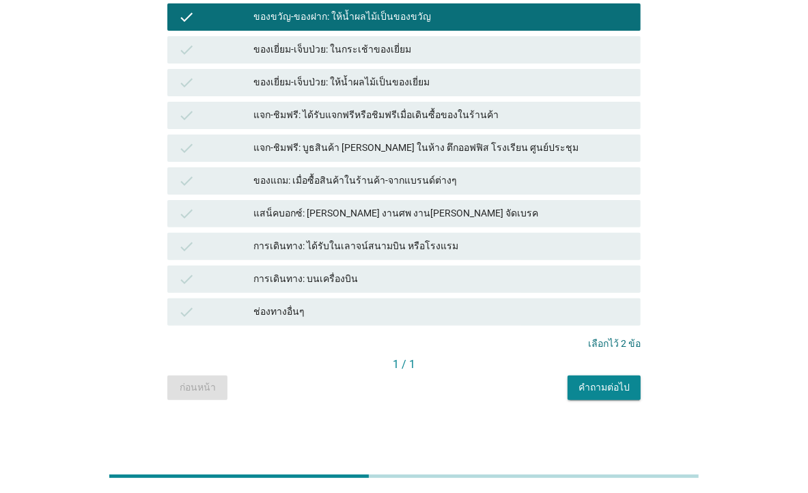
click at [582, 381] on div "คำถามต่อไป" at bounding box center [604, 388] width 51 height 14
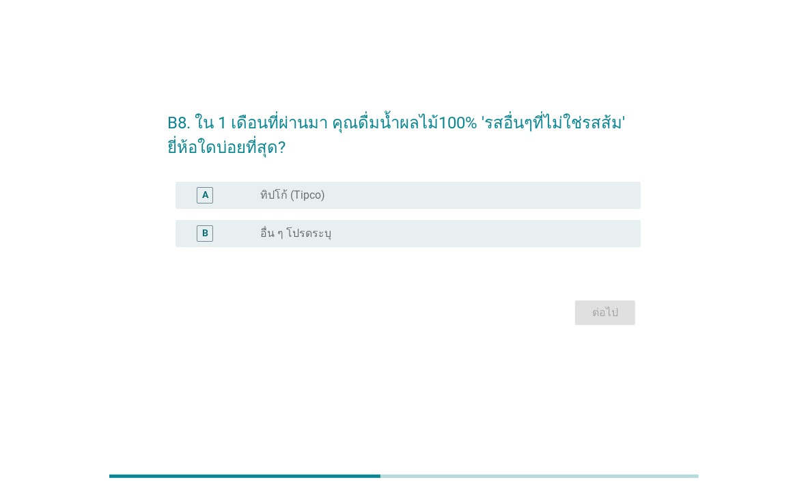
scroll to position [0, 0]
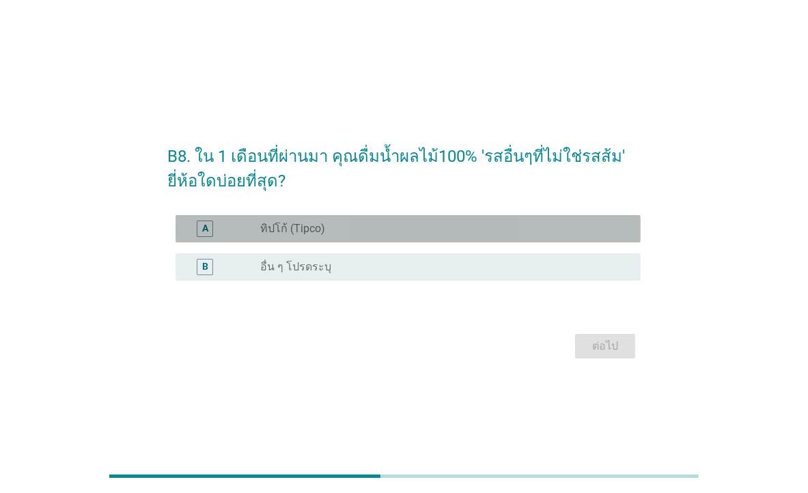
click at [396, 222] on div "radio_button_unchecked ทิปโก้ (Tipco)" at bounding box center [439, 229] width 359 height 14
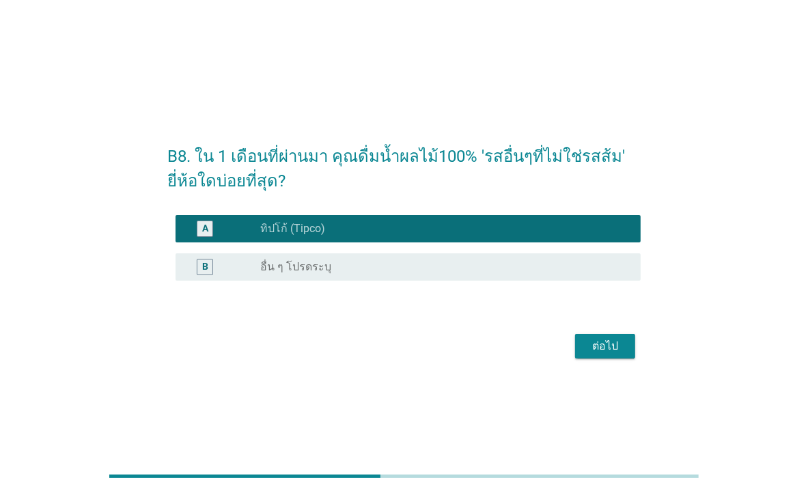
click at [594, 347] on div "ต่อไป" at bounding box center [605, 346] width 38 height 16
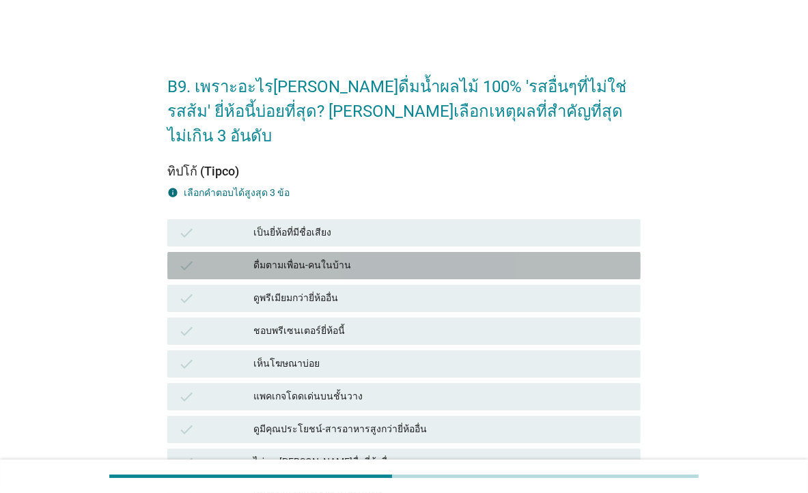
click at [369, 258] on div "ดื่มตามเพื่อน-คนในบ้าน" at bounding box center [442, 266] width 377 height 16
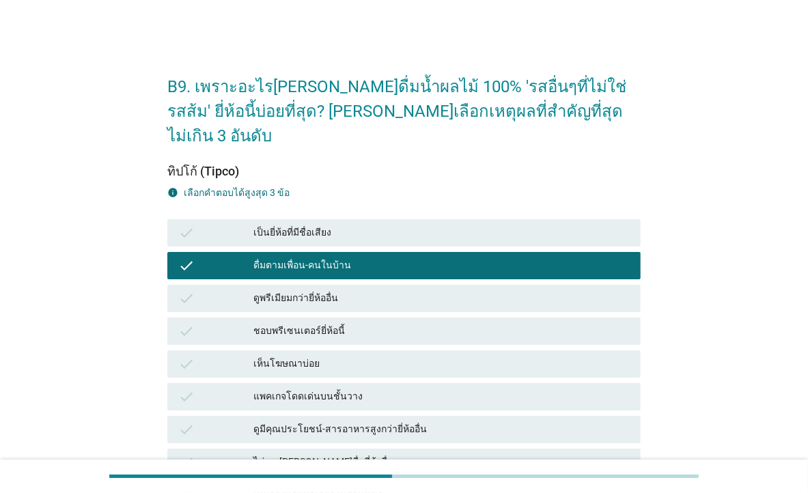
click at [384, 225] on div "เป็นยี่ห้อที่มีชื่อเสียง" at bounding box center [442, 233] width 377 height 16
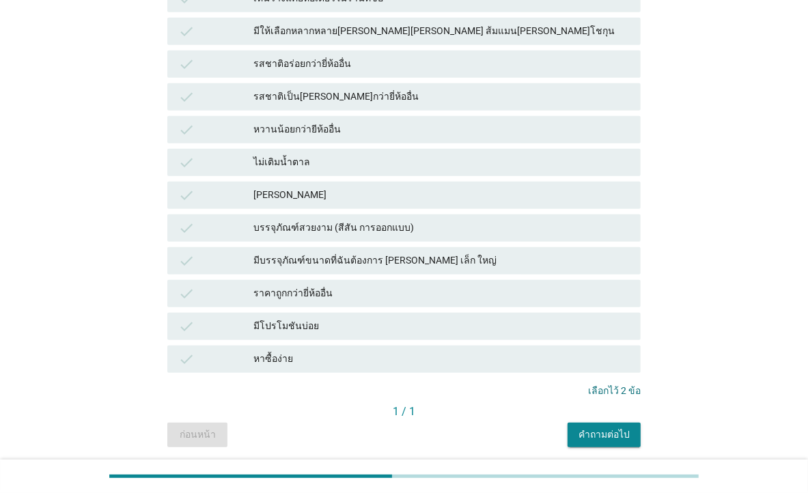
scroll to position [519, 0]
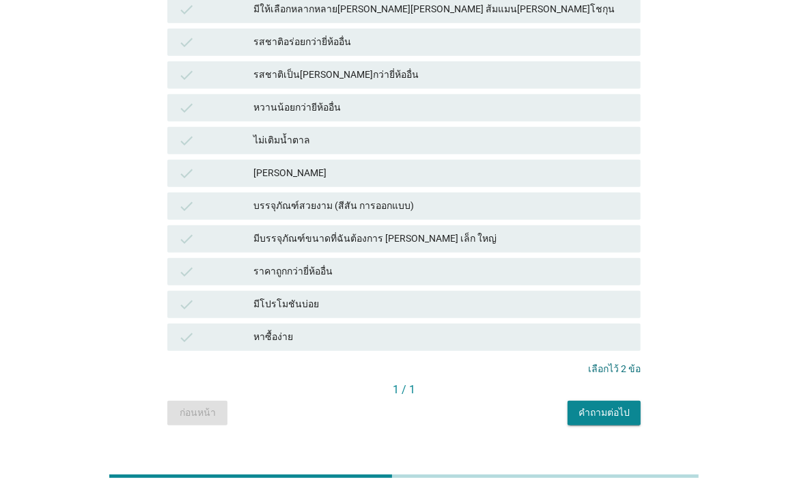
click at [388, 329] on div "หาซื้อง่าย" at bounding box center [442, 337] width 377 height 16
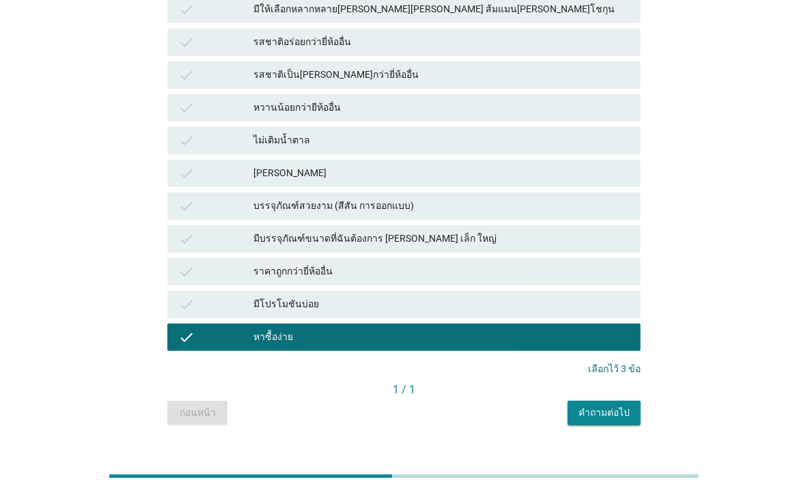
click at [600, 406] on div "คำถามต่อไป" at bounding box center [604, 413] width 51 height 14
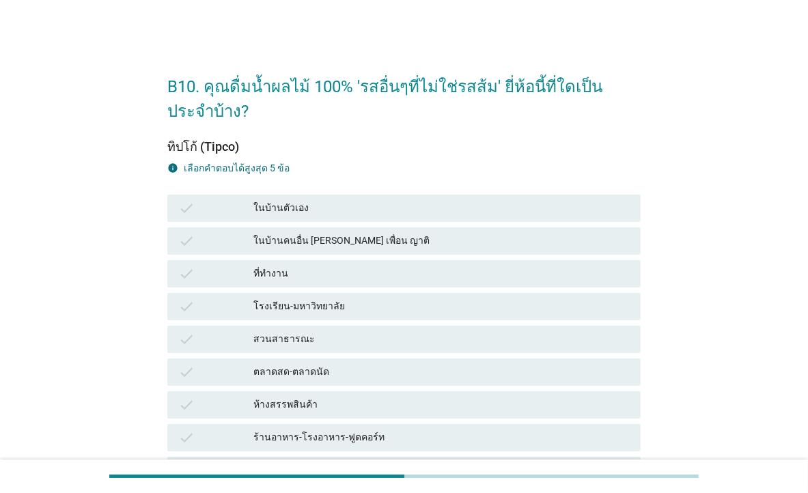
click at [249, 206] on div "check" at bounding box center [215, 208] width 75 height 16
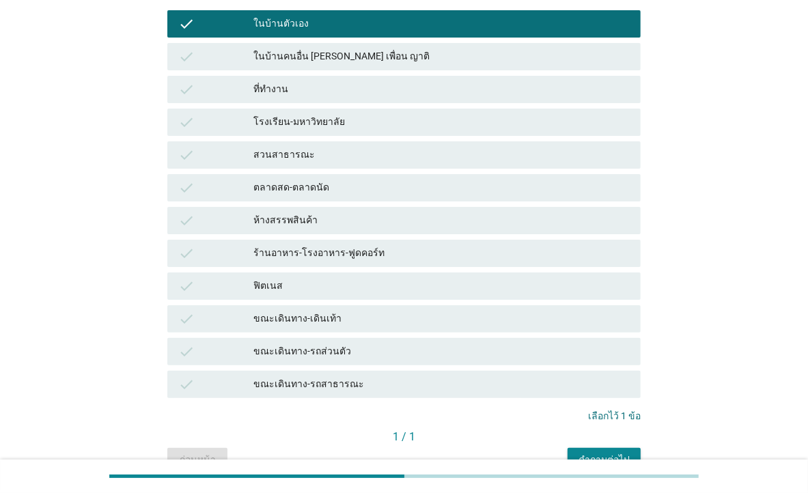
scroll to position [191, 0]
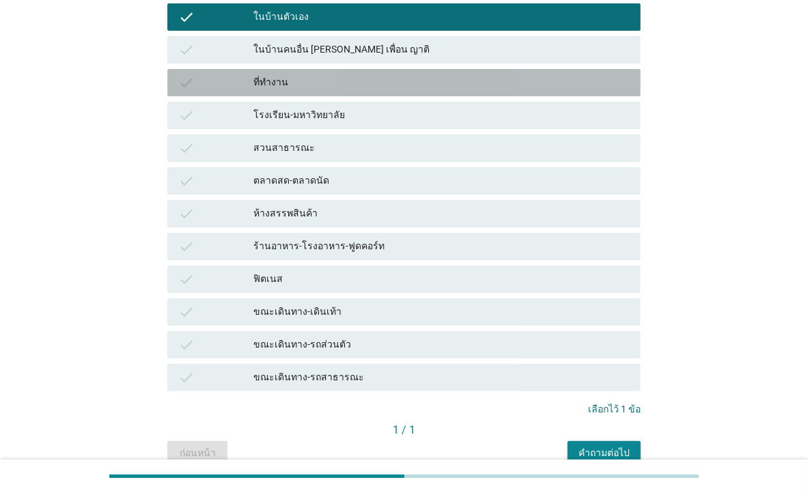
click at [302, 87] on div "ที่ทำงาน" at bounding box center [442, 82] width 377 height 16
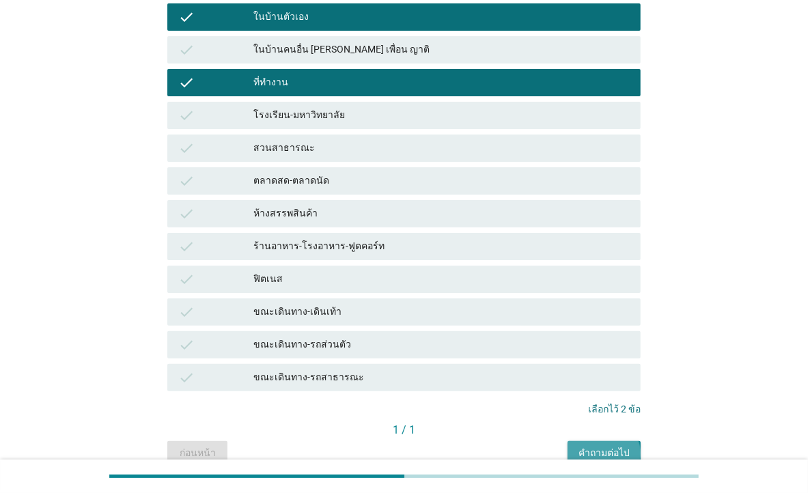
click at [584, 451] on div "คำถามต่อไป" at bounding box center [604, 453] width 51 height 14
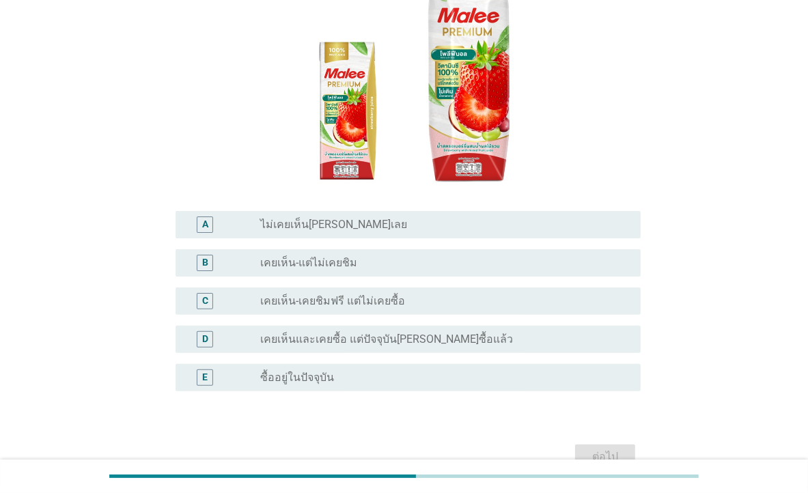
click at [387, 220] on div "radio_button_unchecked ไม่เคยเห็น[PERSON_NAME]เลย" at bounding box center [439, 225] width 359 height 14
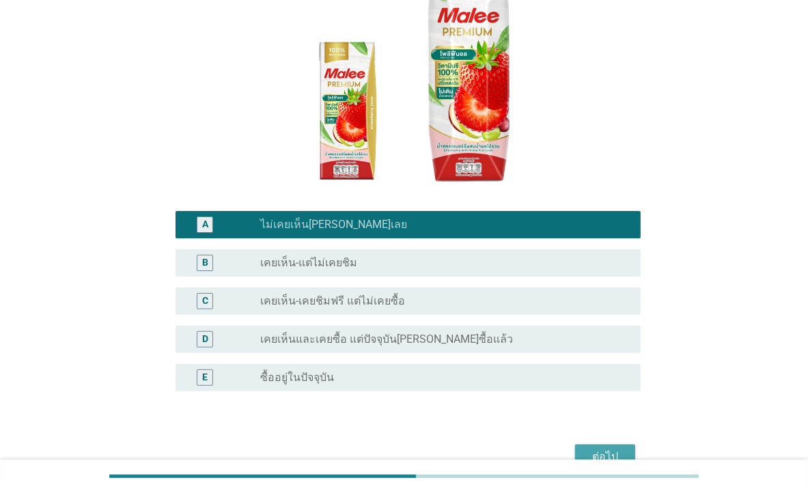
click at [622, 445] on button "ต่อไป" at bounding box center [605, 457] width 60 height 25
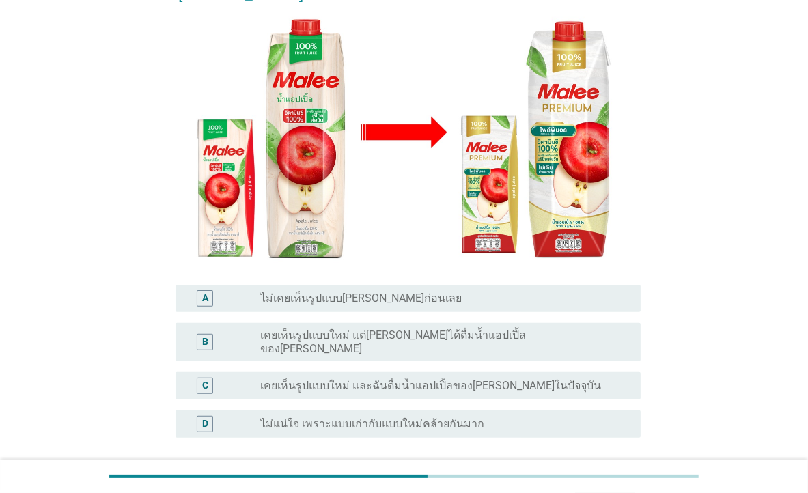
scroll to position [0, 0]
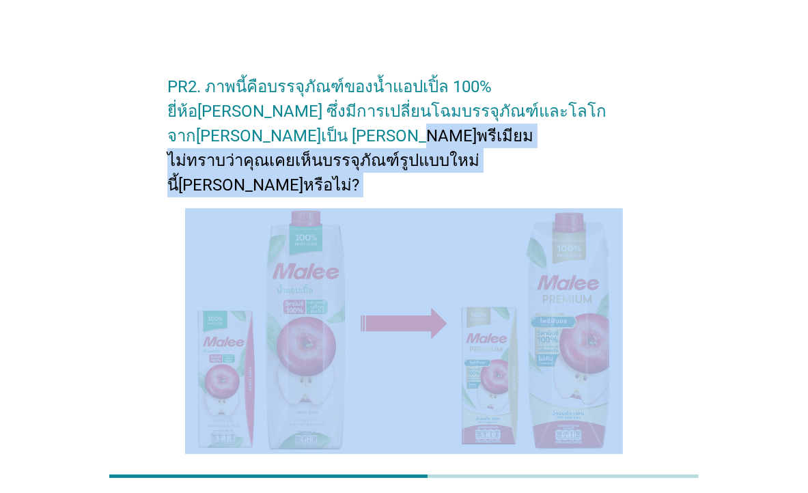
drag, startPoint x: 260, startPoint y: 133, endPoint x: 518, endPoint y: 148, distance: 258.1
click at [518, 148] on form "PR2. ภาพนี้คือบรรจุภัณฑ์ของน้ำแอปเปิ้ล 100% ยี่ห้อ[PERSON_NAME] ซึ่งมีการเปลี่ย…" at bounding box center [404, 386] width 474 height 651
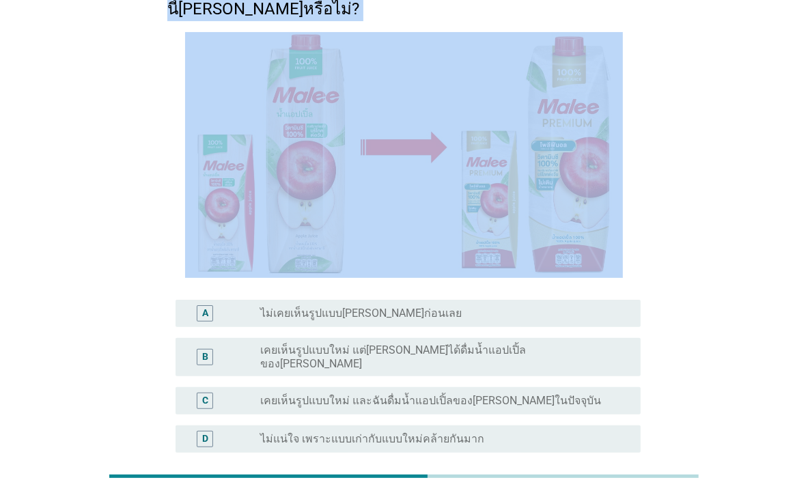
scroll to position [191, 0]
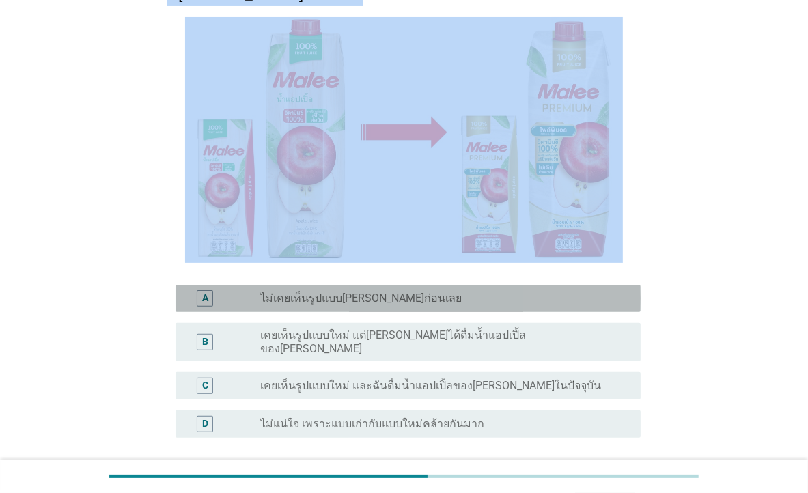
click at [388, 292] on label "ไม่เคยเห็นรูปแบบ[PERSON_NAME]ก่อนเลย" at bounding box center [361, 299] width 202 height 14
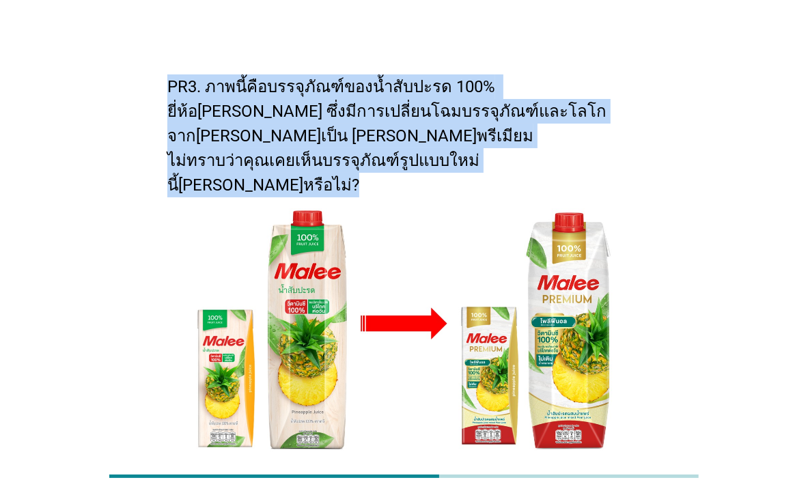
click at [705, 340] on div "PR3. ภาพนี้คือบรรจุภัณฑ์ของน้ำสับปะรด 100% ยี่ห้อ[PERSON_NAME] ซึ่งมีการเปลี่ยน…" at bounding box center [404, 386] width 743 height 673
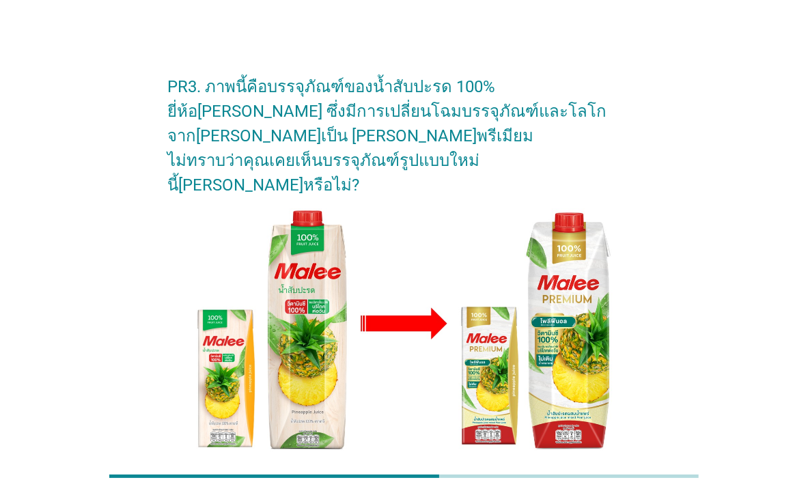
click at [489, 483] on div "radio_button_unchecked ไม่เคยเห็นรูปแบบ[PERSON_NAME]ก่อนเลย" at bounding box center [439, 490] width 359 height 14
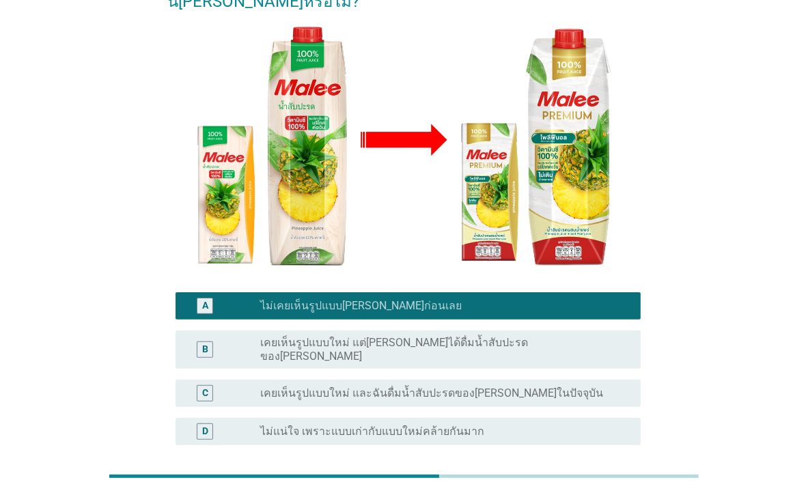
scroll to position [191, 0]
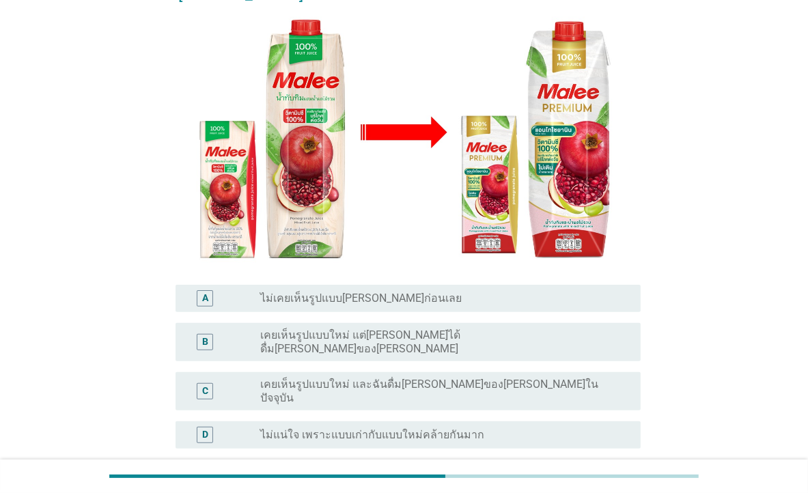
click at [504, 292] on div "radio_button_unchecked ไม่เคยเห็นรูปแบบ[PERSON_NAME]ก่อนเลย" at bounding box center [439, 299] width 359 height 14
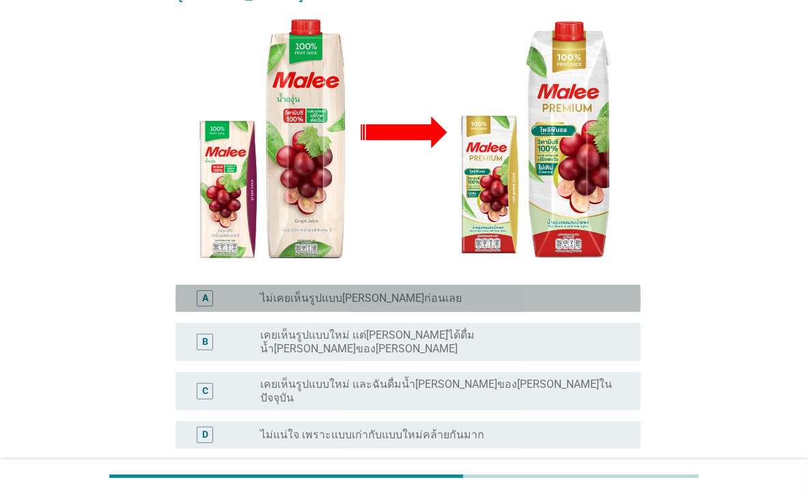
click at [601, 292] on div "radio_button_unchecked ไม่เคยเห็นรูปแบบ[PERSON_NAME]ก่อนเลย" at bounding box center [439, 299] width 359 height 14
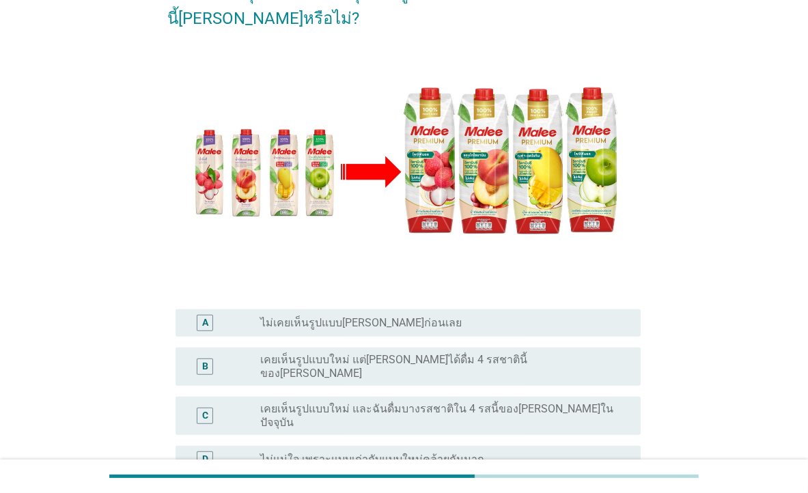
click at [400, 316] on label "ไม่เคยเห็นรูปแบบ[PERSON_NAME]ก่อนเลย" at bounding box center [361, 323] width 202 height 14
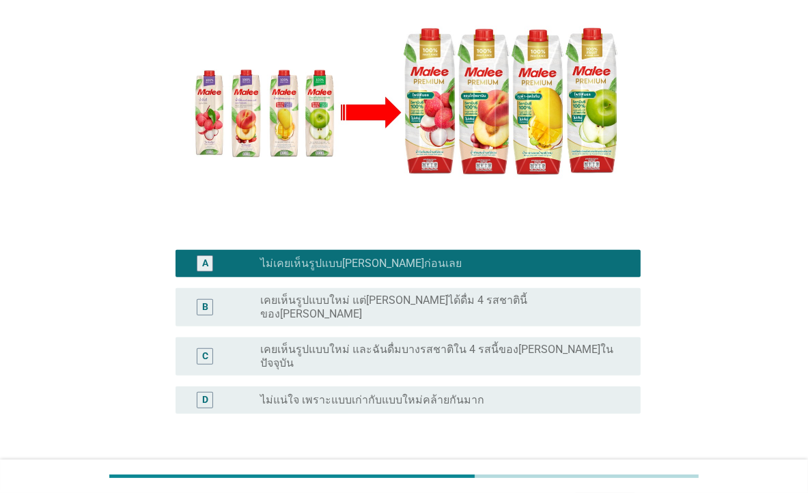
scroll to position [276, 0]
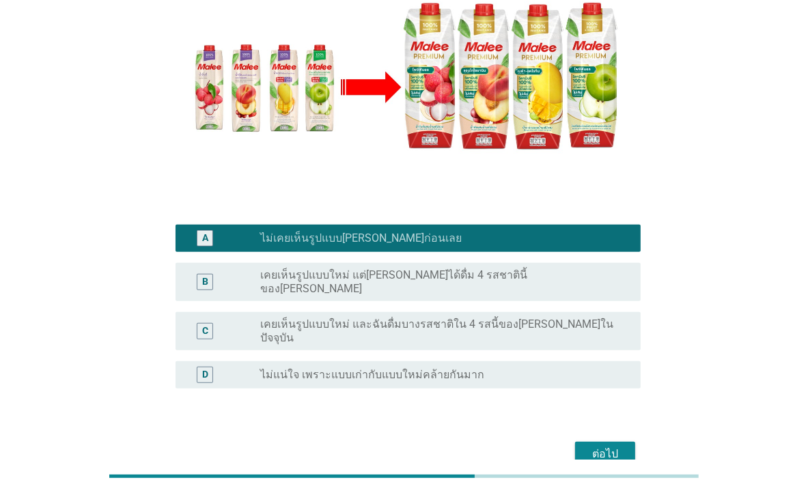
click at [637, 438] on div "ต่อไป" at bounding box center [404, 454] width 474 height 33
click at [616, 446] on div "ต่อไป" at bounding box center [605, 454] width 38 height 16
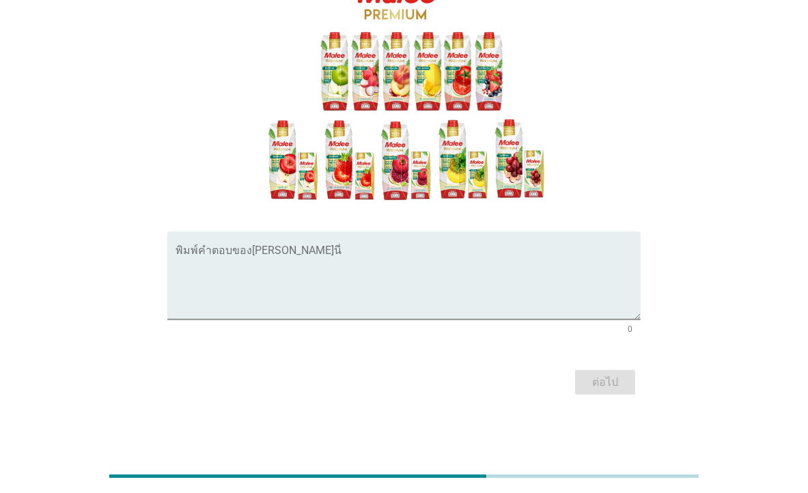
scroll to position [0, 0]
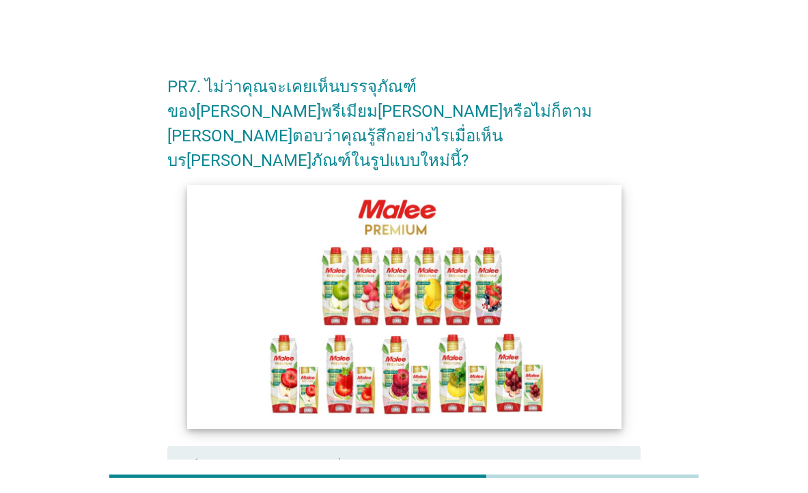
click at [465, 308] on img at bounding box center [404, 307] width 434 height 244
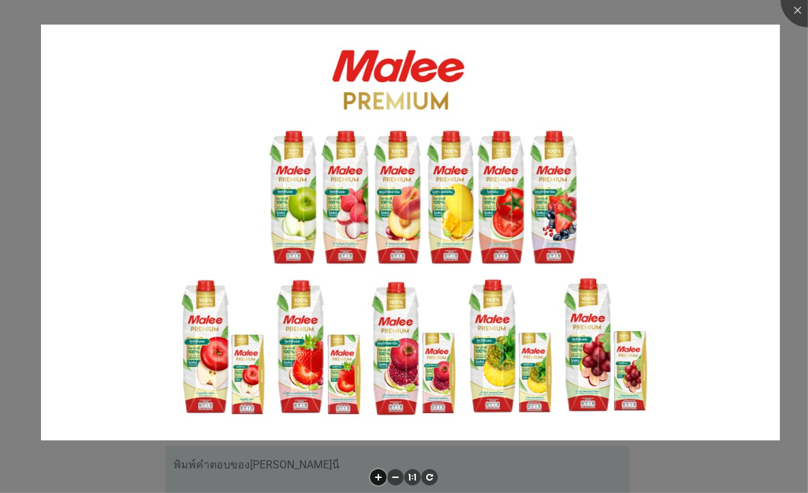
click at [383, 476] on li at bounding box center [378, 477] width 16 height 16
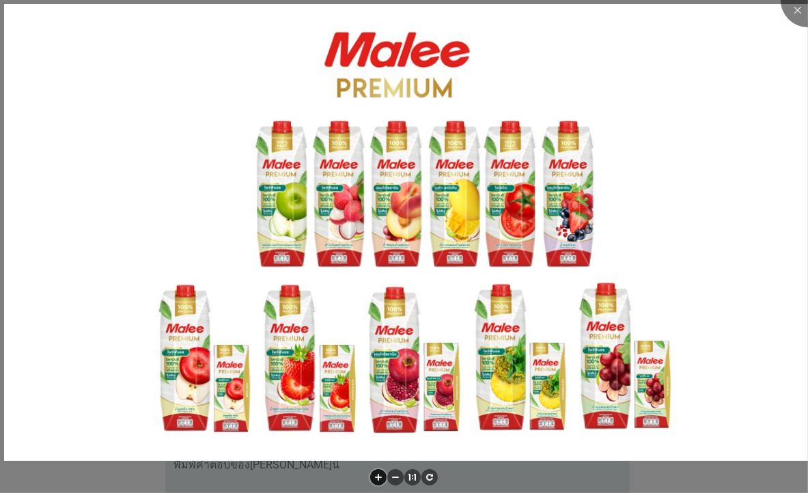
click at [379, 480] on li at bounding box center [378, 477] width 16 height 16
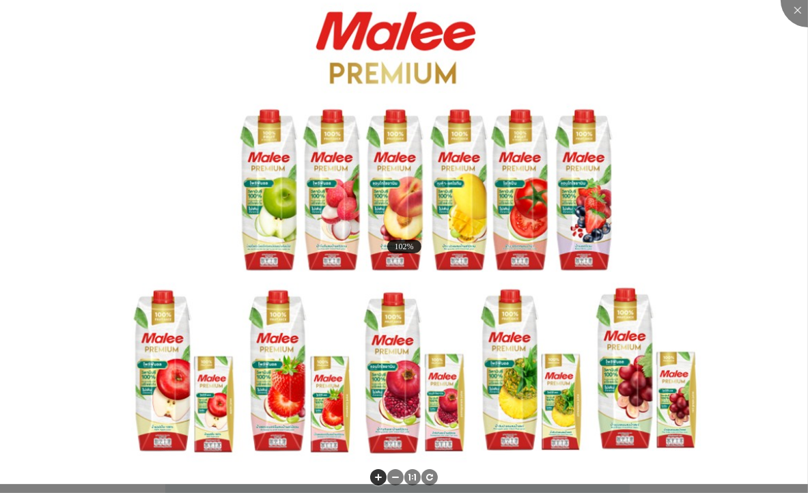
click at [379, 480] on li at bounding box center [378, 477] width 16 height 16
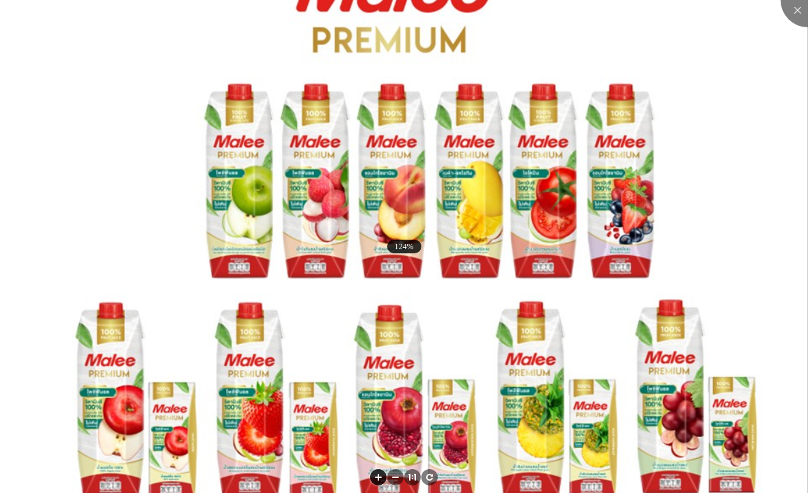
click at [379, 480] on li at bounding box center [378, 477] width 16 height 16
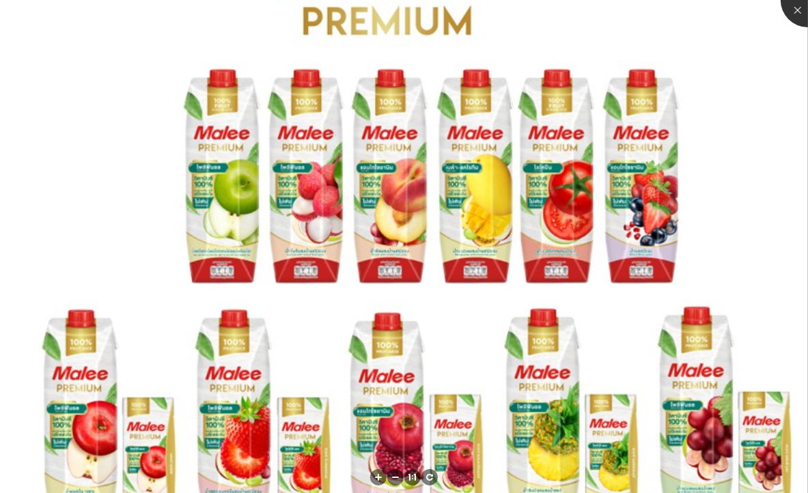
click at [800, 15] on div at bounding box center [808, 0] width 55 height 55
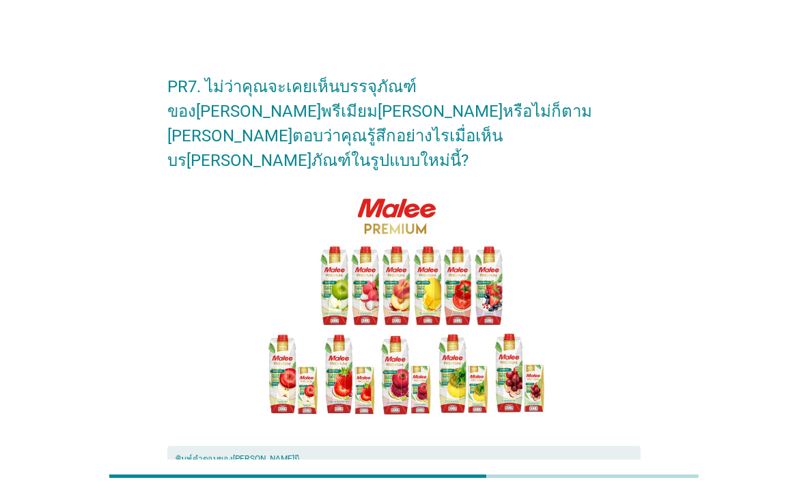
click at [239, 463] on textarea "พิมพ์คำตอบของคุณ ที่นี่" at bounding box center [408, 499] width 465 height 72
click at [357, 262] on img at bounding box center [404, 307] width 439 height 247
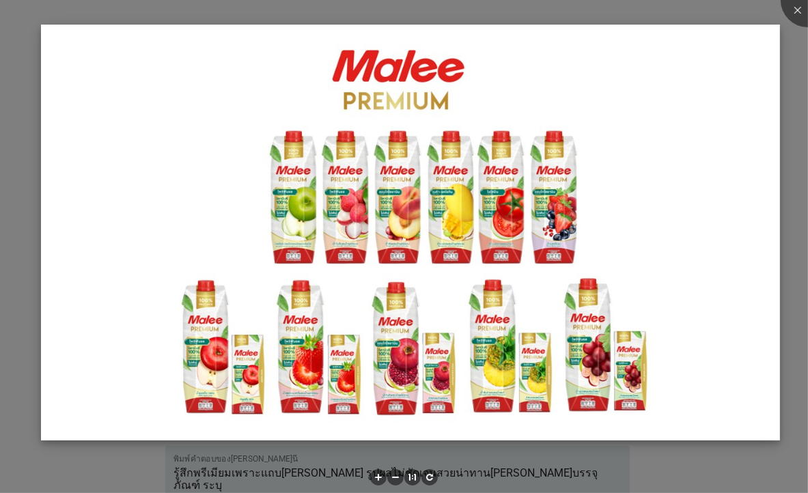
click at [301, 217] on img at bounding box center [410, 233] width 739 height 416
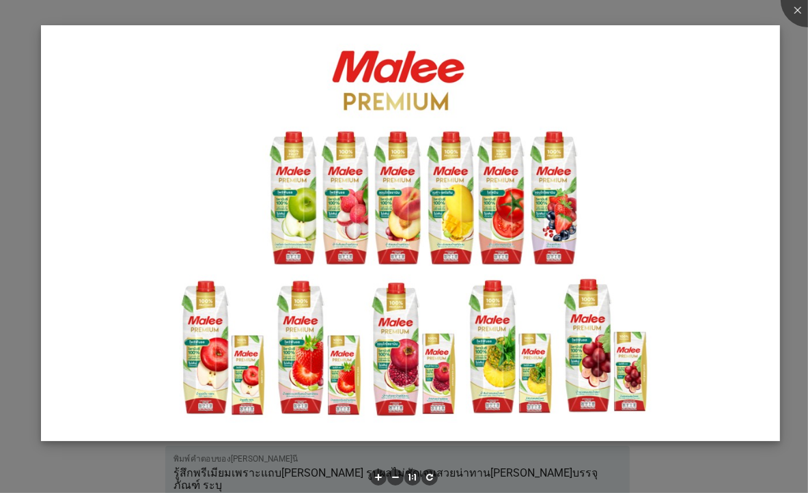
click at [290, 223] on img at bounding box center [410, 233] width 739 height 416
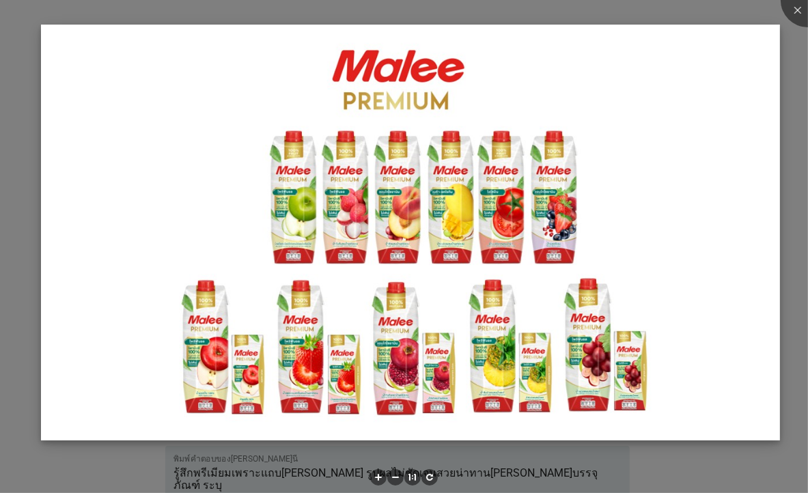
click at [283, 234] on img at bounding box center [410, 233] width 739 height 416
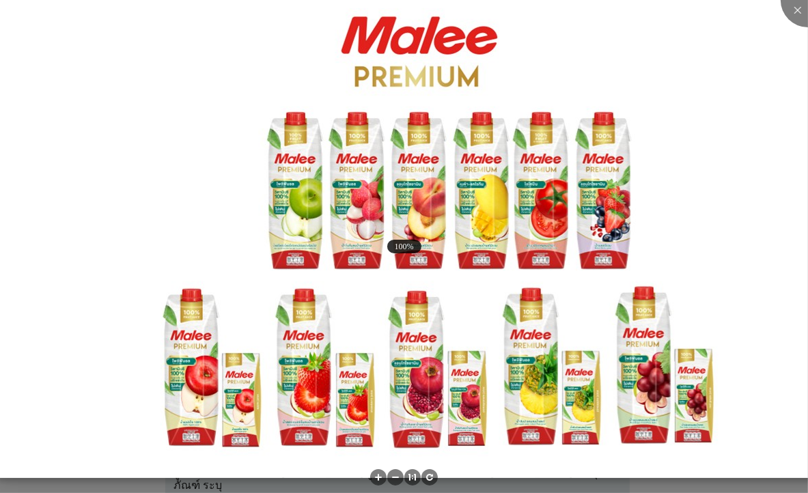
click at [283, 235] on img at bounding box center [434, 232] width 875 height 492
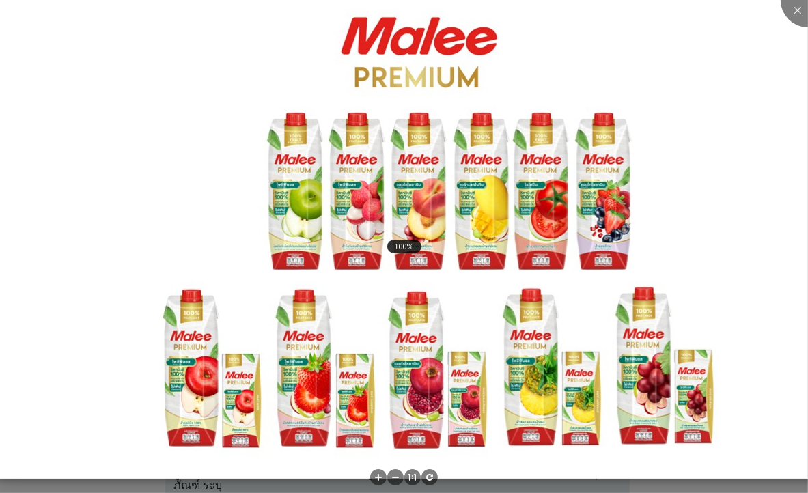
click at [293, 242] on img at bounding box center [434, 233] width 875 height 492
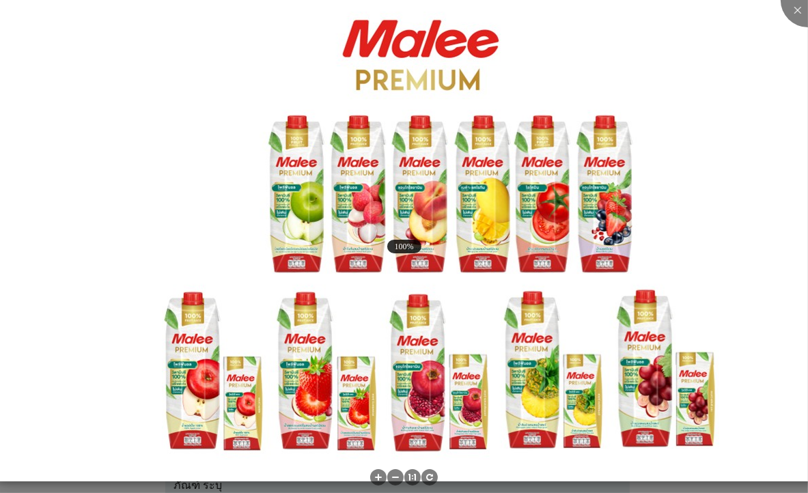
click at [295, 243] on img at bounding box center [435, 236] width 875 height 492
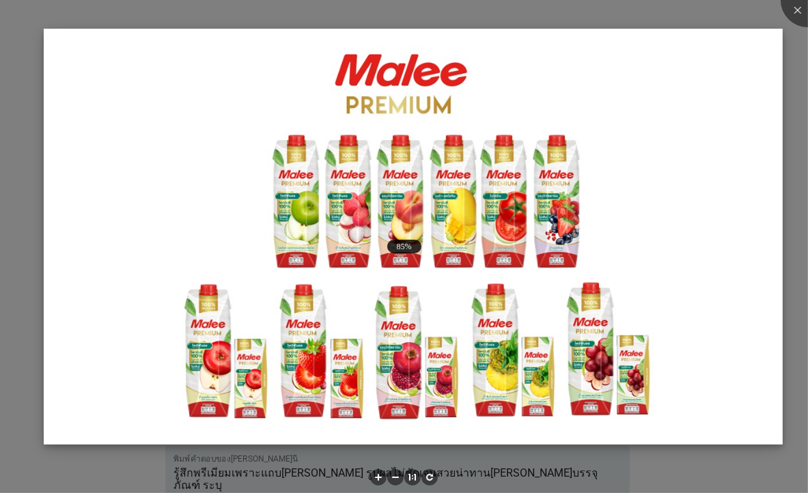
click at [310, 241] on img at bounding box center [413, 237] width 739 height 416
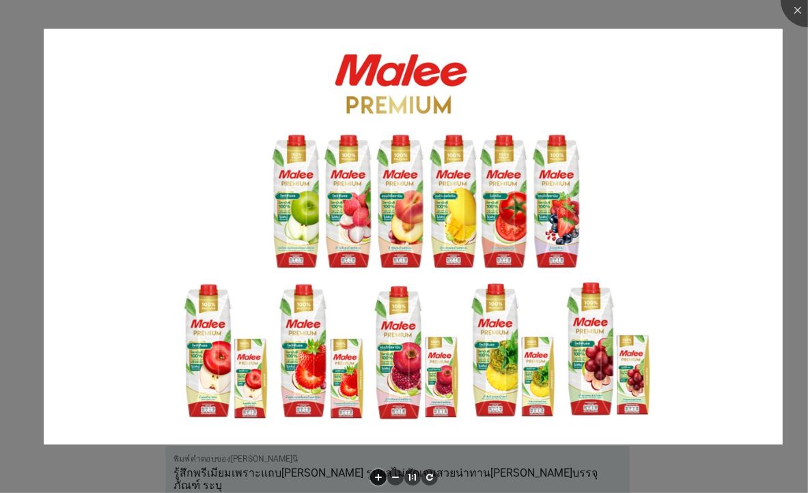
click at [374, 478] on li at bounding box center [378, 477] width 16 height 16
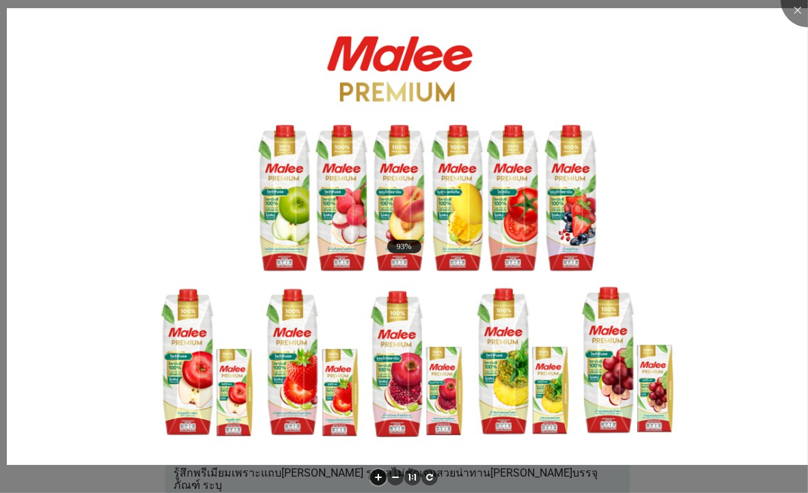
click at [374, 478] on li at bounding box center [378, 477] width 16 height 16
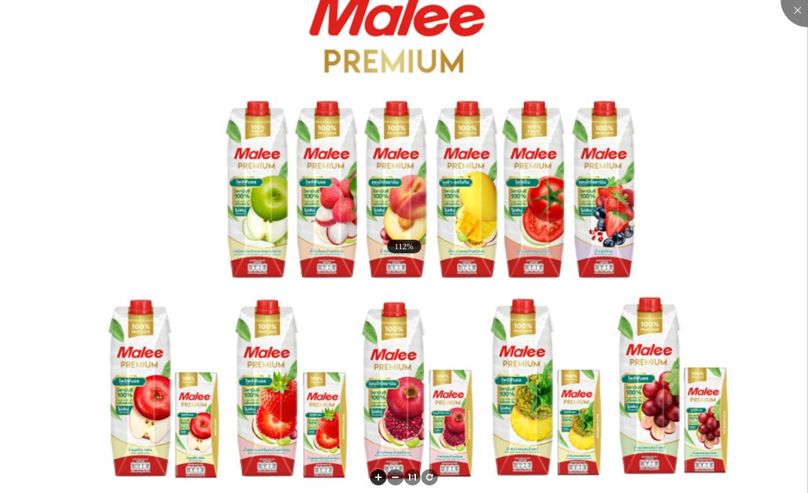
click at [374, 478] on li at bounding box center [378, 477] width 16 height 16
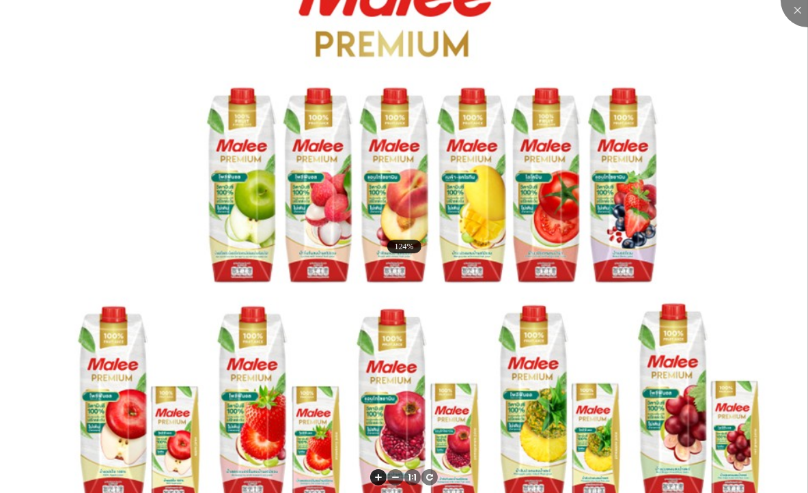
click at [374, 478] on li at bounding box center [378, 477] width 16 height 16
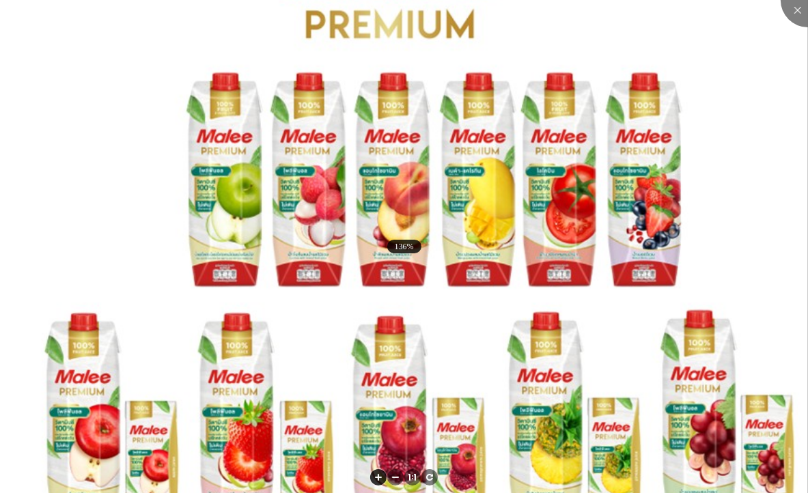
click at [374, 478] on li at bounding box center [378, 477] width 16 height 16
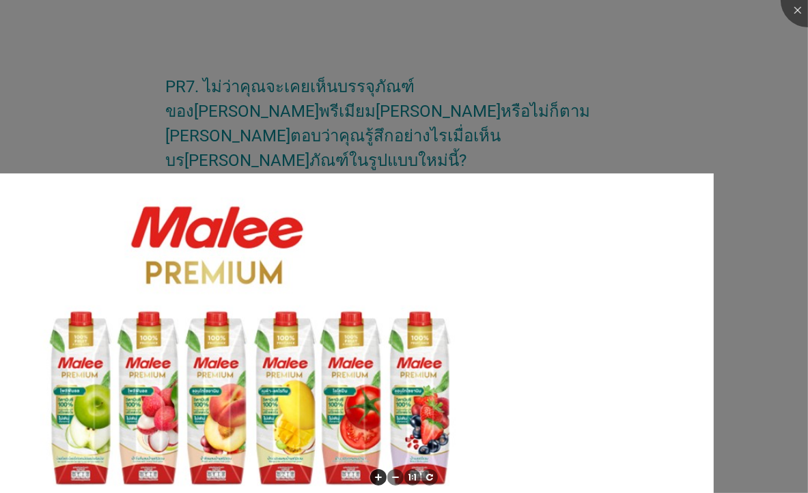
click at [749, 97] on div at bounding box center [404, 246] width 808 height 493
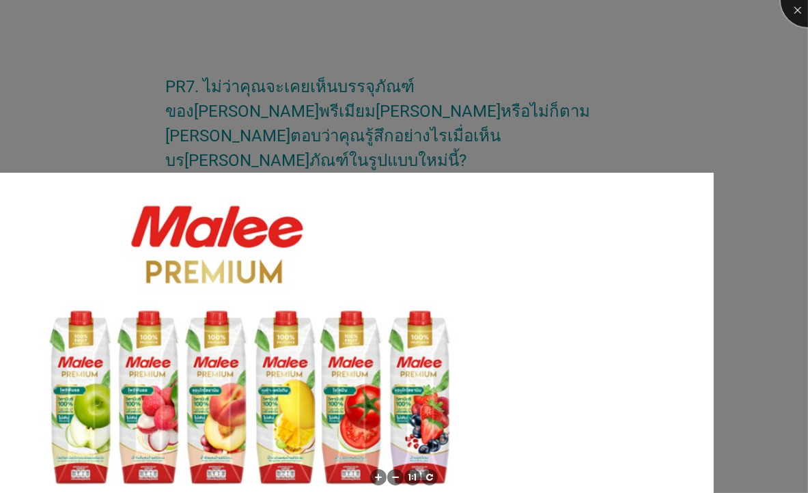
click at [789, 10] on div at bounding box center [808, 0] width 55 height 55
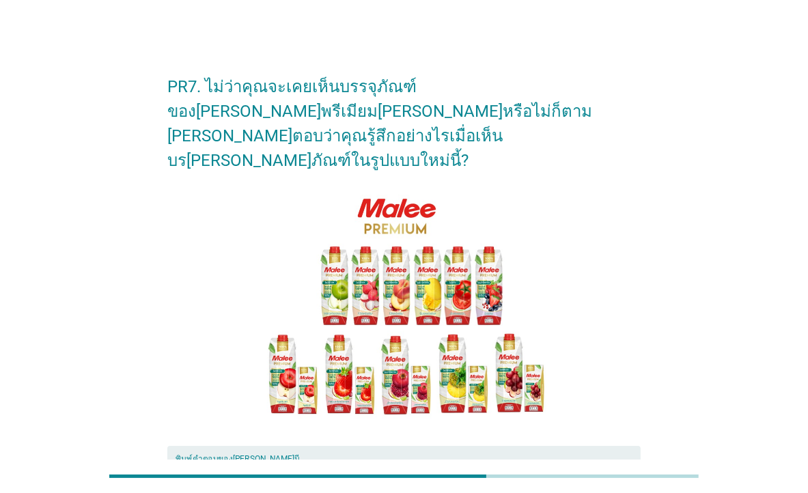
click at [525, 463] on textarea "รู้สึกพรีเมียมเพราะแถบ[PERSON_NAME] รูปผลไม่ชัดเจนสวยน่าทาน[PERSON_NAME]บรรจุภั…" at bounding box center [408, 499] width 465 height 72
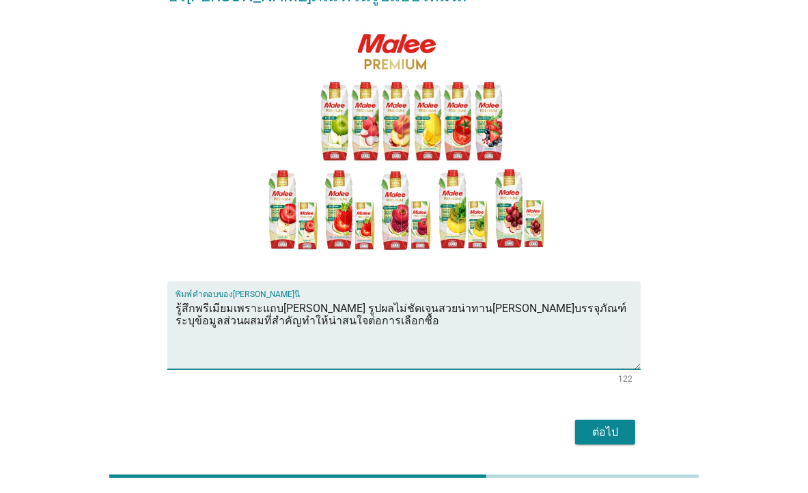
type textarea "รู้สึกพรีเมียมเพราะแถบ[PERSON_NAME] รูปผลไม่ชัดเจนสวยน่าทาน[PERSON_NAME]บรรจุภั…"
click at [612, 424] on div "ต่อไป" at bounding box center [605, 432] width 38 height 16
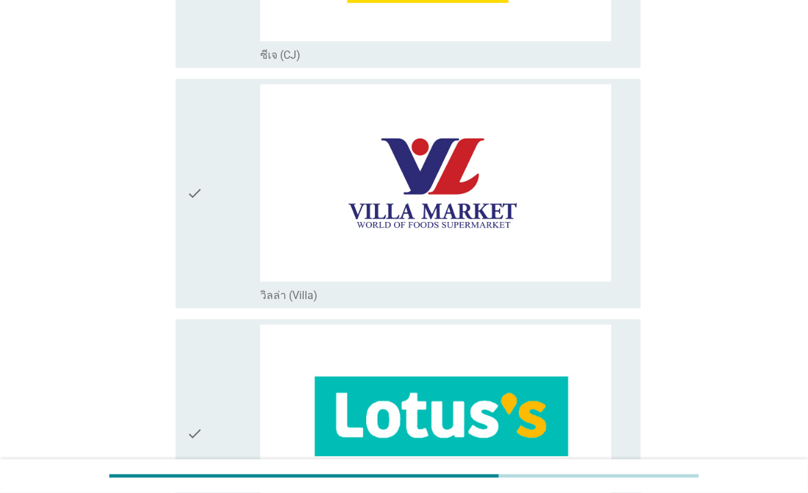
scroll to position [2105, 0]
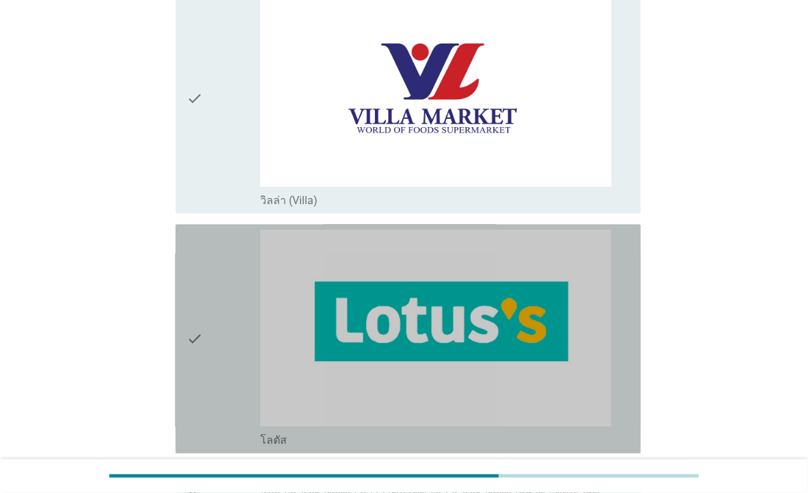
click at [195, 340] on icon "check" at bounding box center [195, 339] width 16 height 219
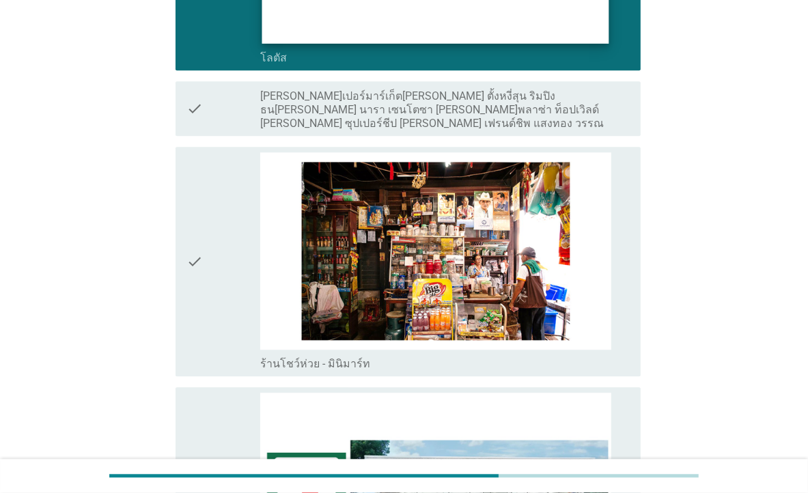
scroll to position [2870, 0]
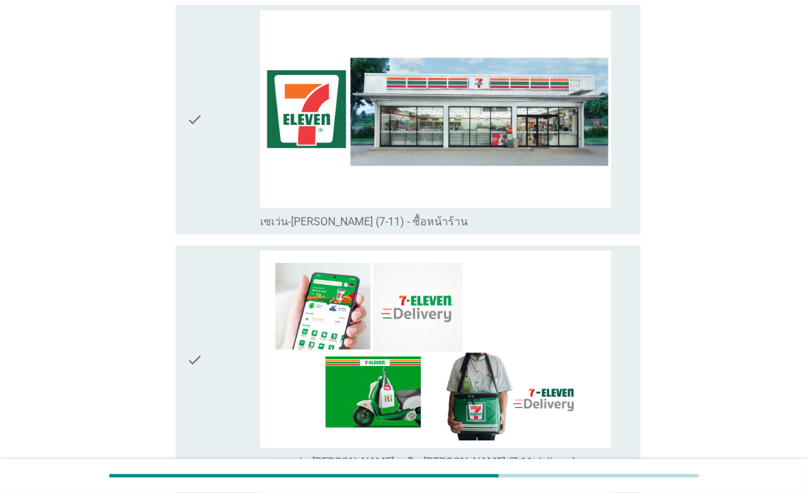
click at [197, 122] on icon "check" at bounding box center [195, 119] width 16 height 219
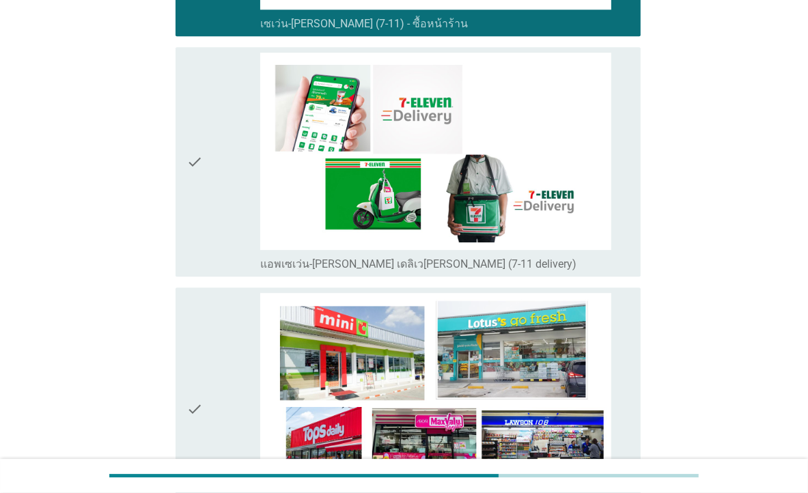
scroll to position [3061, 0]
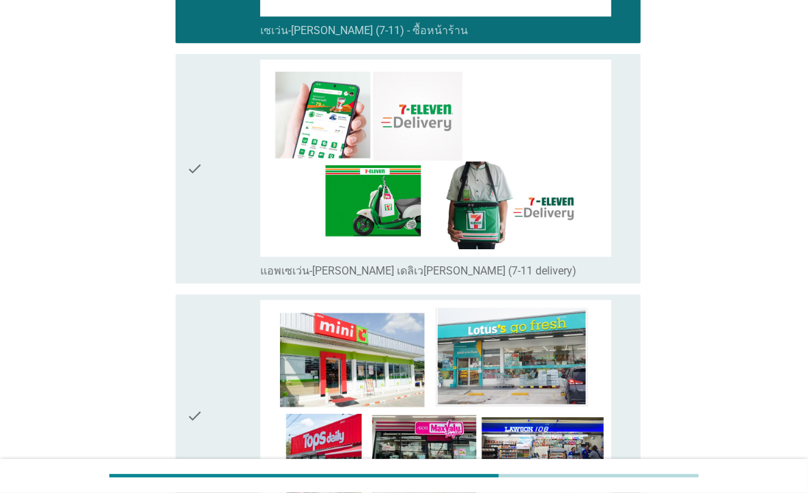
click at [228, 163] on div "check" at bounding box center [224, 168] width 74 height 219
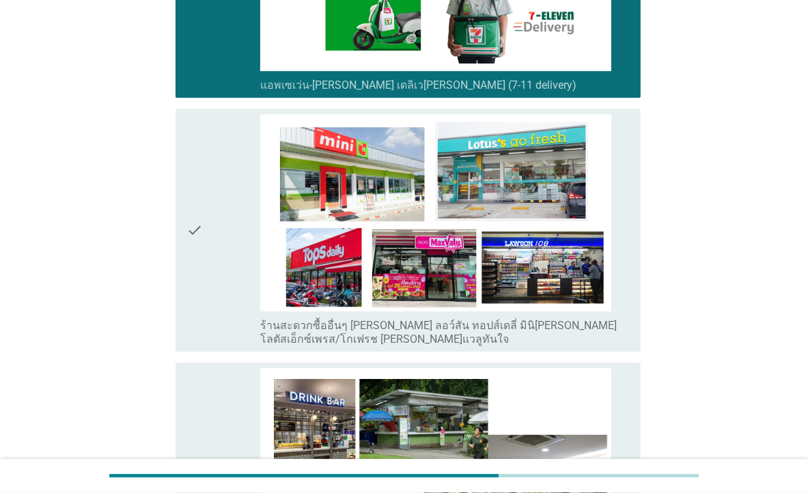
scroll to position [3253, 0]
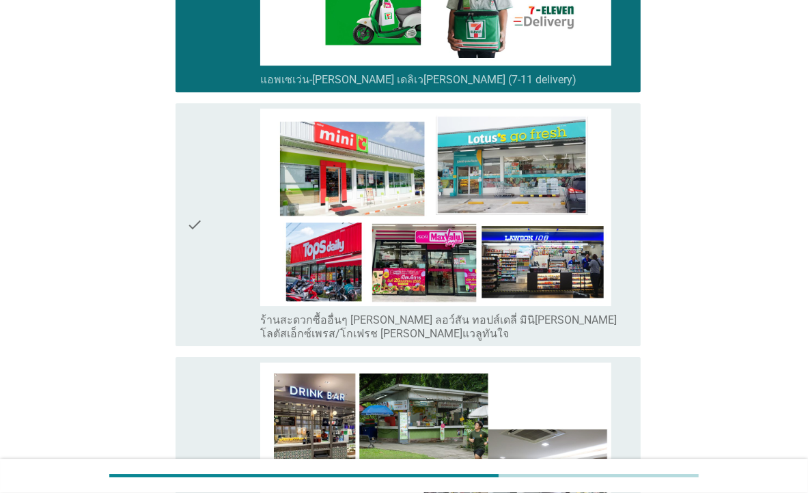
click at [211, 220] on div "check" at bounding box center [224, 225] width 74 height 232
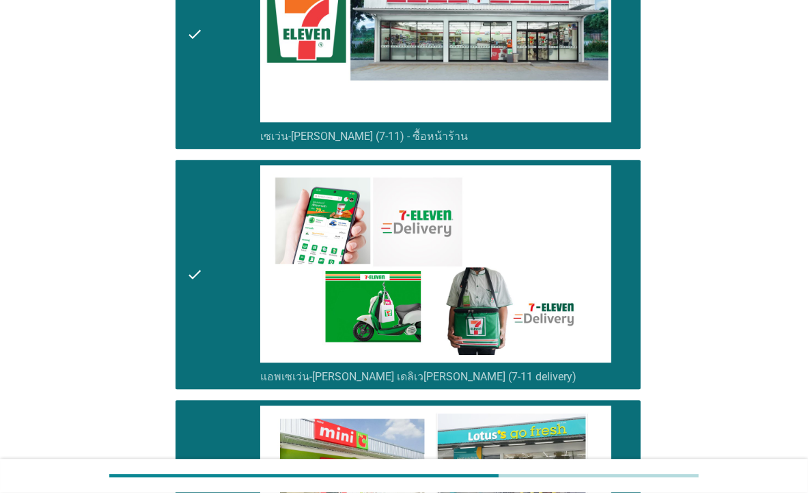
scroll to position [2886, 0]
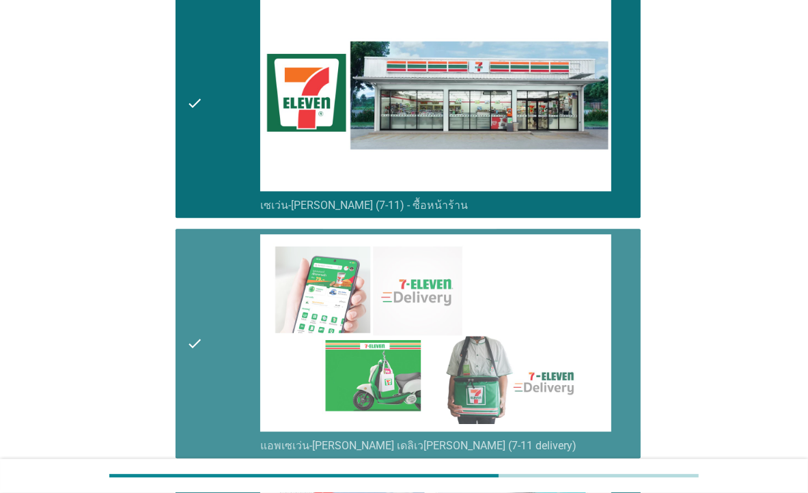
click at [203, 314] on div "check" at bounding box center [224, 343] width 74 height 219
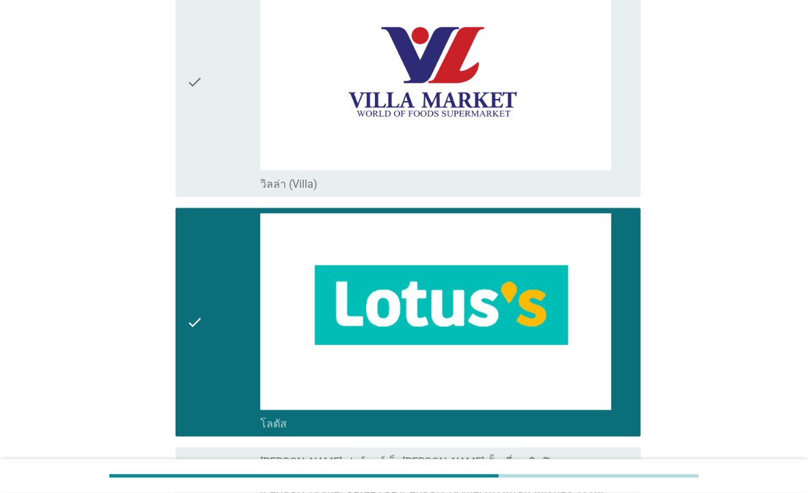
click at [197, 294] on icon "check" at bounding box center [195, 322] width 16 height 219
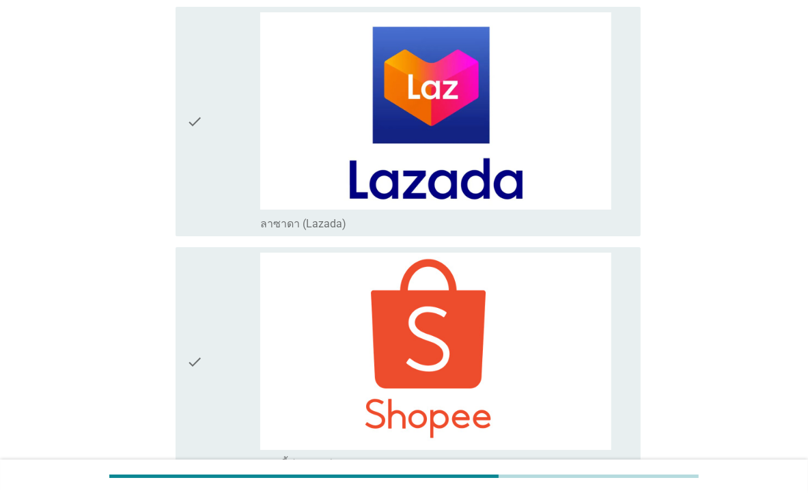
scroll to position [4226, 0]
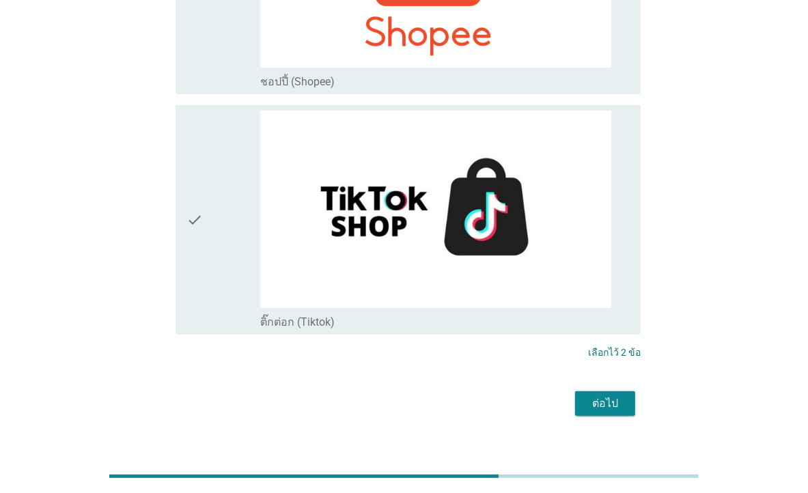
click at [626, 392] on button "ต่อไป" at bounding box center [605, 404] width 60 height 25
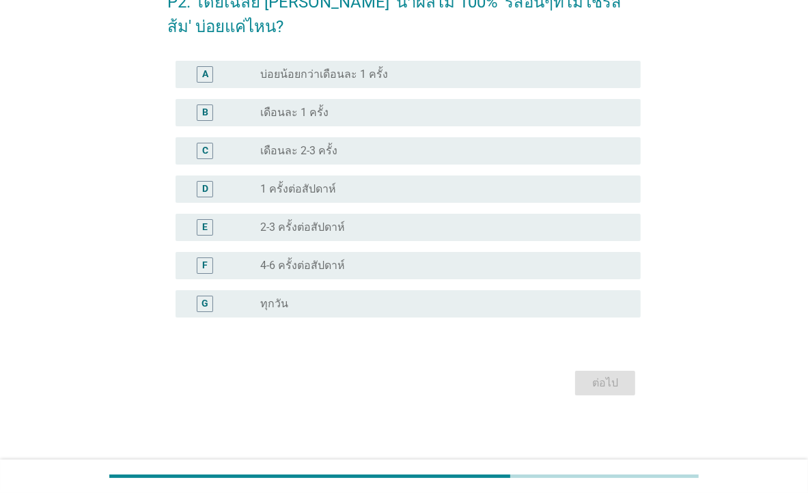
scroll to position [0, 0]
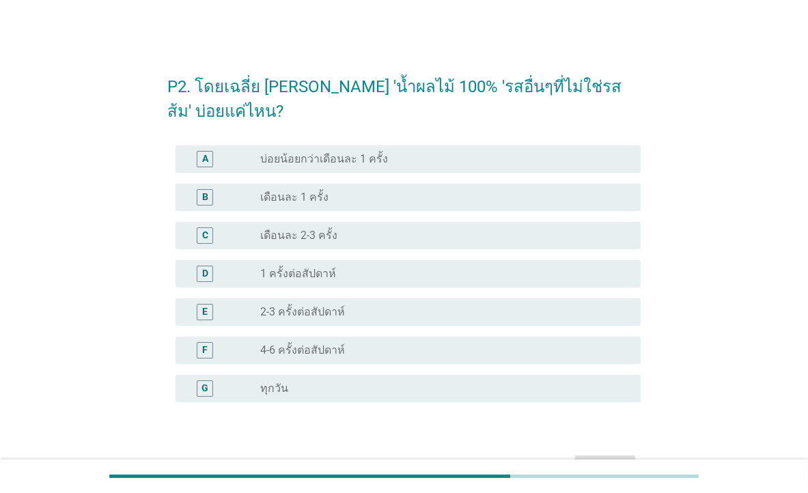
click at [340, 237] on div "radio_button_unchecked เดือนละ 2-3 ครั้ง" at bounding box center [439, 236] width 359 height 14
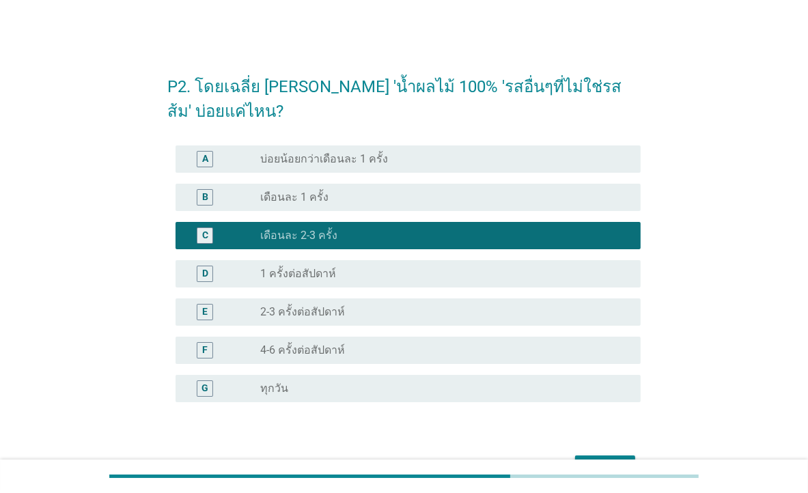
scroll to position [84, 0]
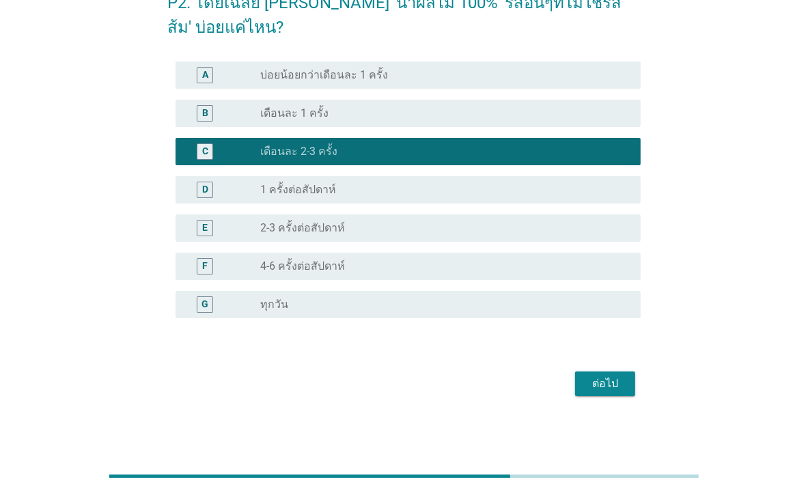
click at [631, 384] on button "ต่อไป" at bounding box center [605, 384] width 60 height 25
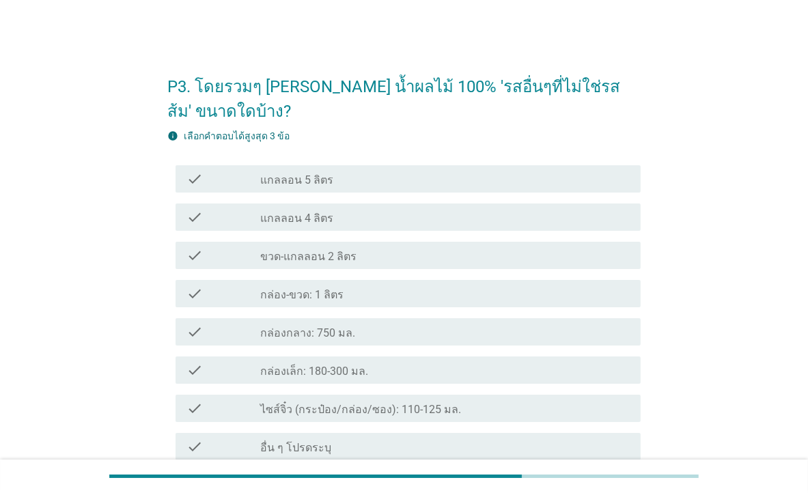
click at [299, 377] on label "กล่องเล็ก: 180-300 มล." at bounding box center [314, 372] width 108 height 14
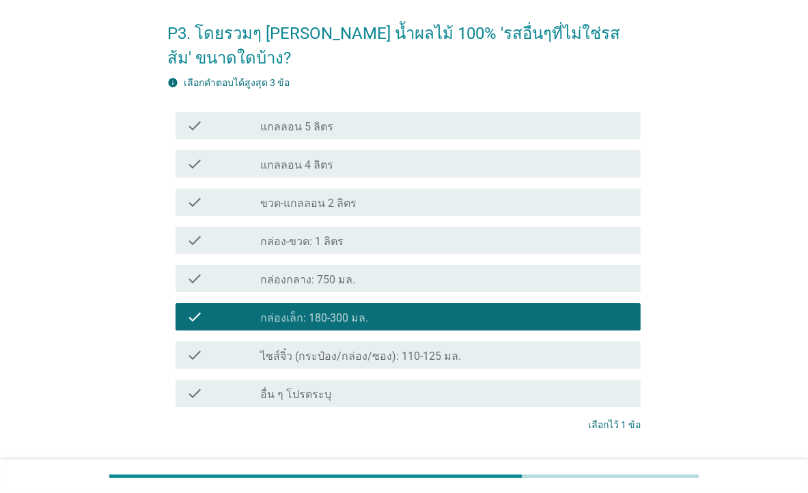
scroll to position [145, 0]
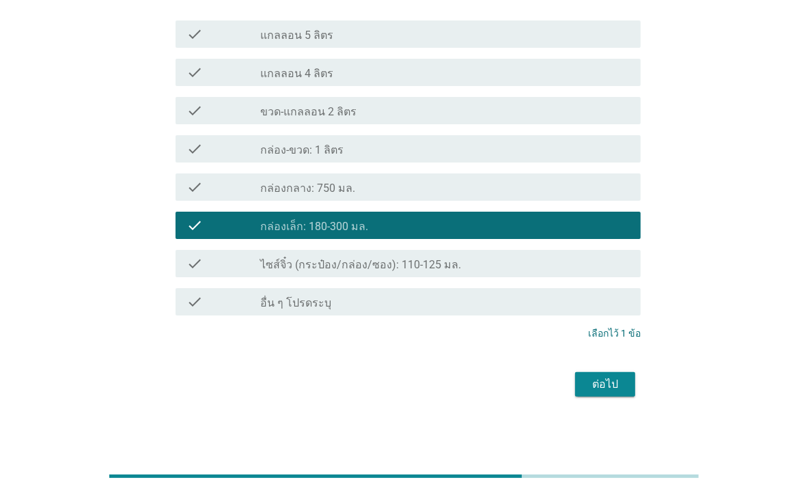
click at [623, 377] on div "ต่อไป" at bounding box center [605, 385] width 38 height 16
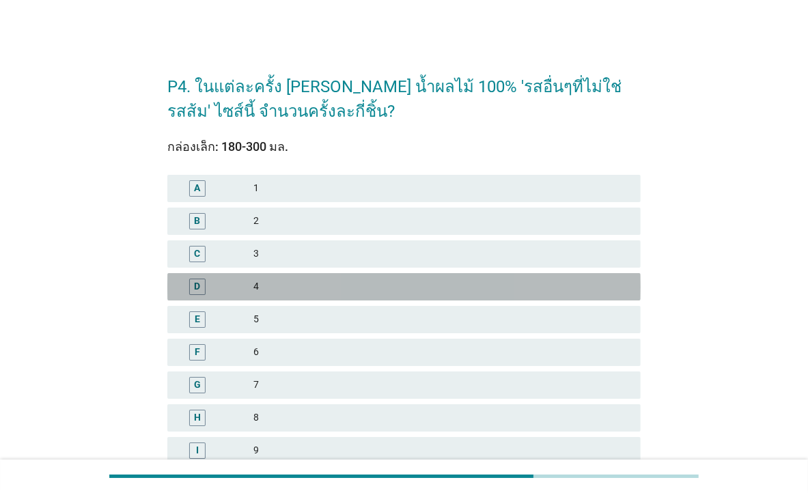
click at [245, 295] on div "D 4" at bounding box center [404, 286] width 474 height 27
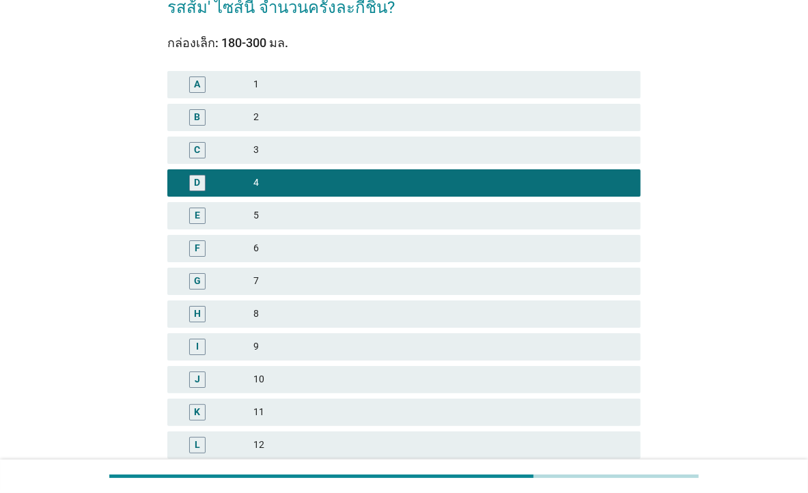
scroll to position [315, 0]
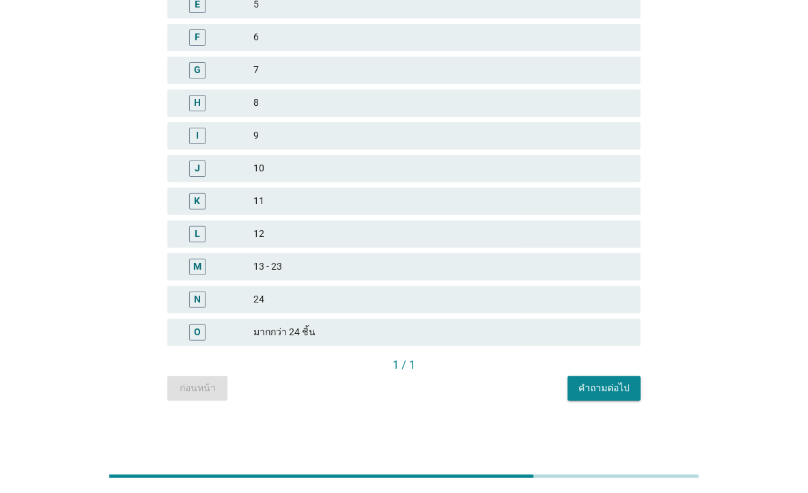
click at [612, 394] on button "คำถามต่อไป" at bounding box center [604, 389] width 73 height 25
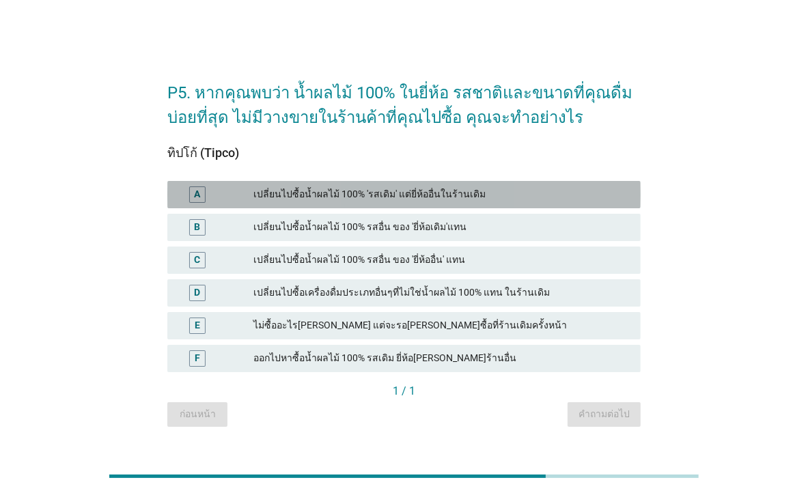
click at [235, 187] on div "A" at bounding box center [215, 195] width 75 height 16
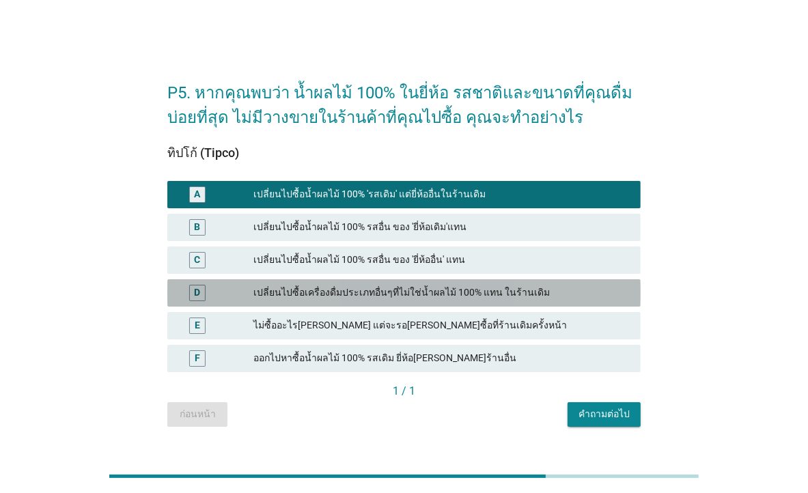
click at [235, 283] on div "D เปลี่ยนไปซื้อเครื่องดื่มประเภทอื่นๆที่ไม่ใช่น้ำผลไม้ 100% แทน ในร้านเดิม" at bounding box center [404, 292] width 474 height 27
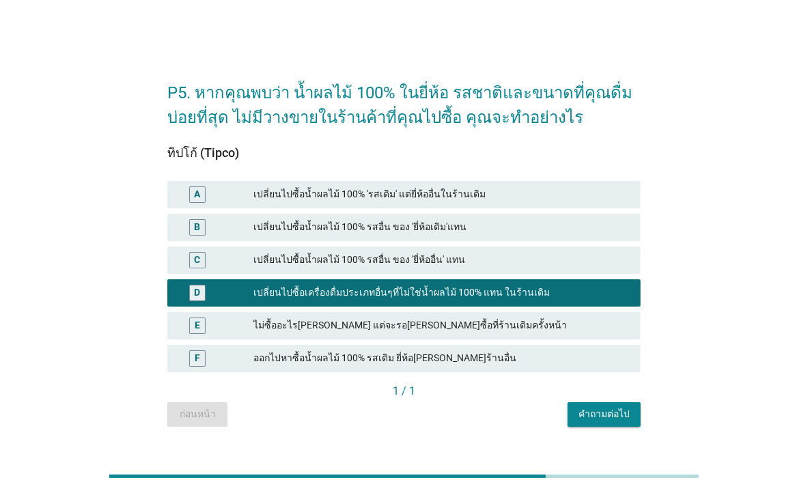
click at [268, 190] on div "เปลี่ยนไปซื้อน้ำผลไม้ 100% 'รสเดิม' แต่ยี่ห้ออื่นในร้านเดิม" at bounding box center [442, 195] width 377 height 16
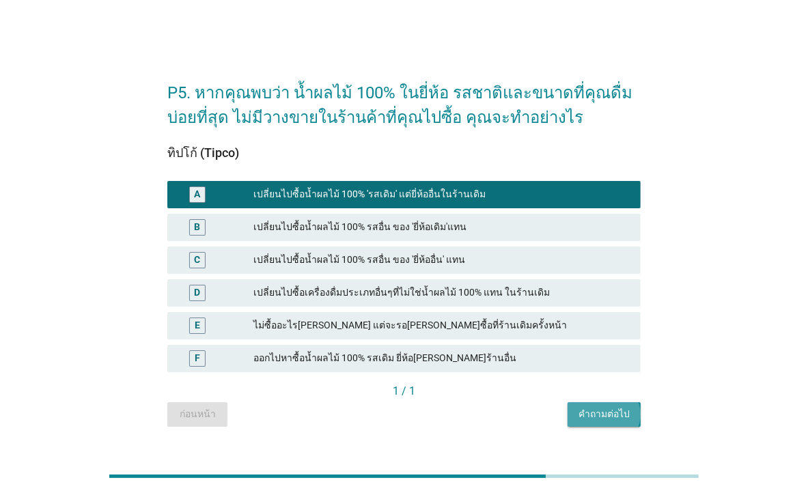
click at [602, 418] on div "คำถามต่อไป" at bounding box center [604, 414] width 51 height 14
